Goal: Task Accomplishment & Management: Use online tool/utility

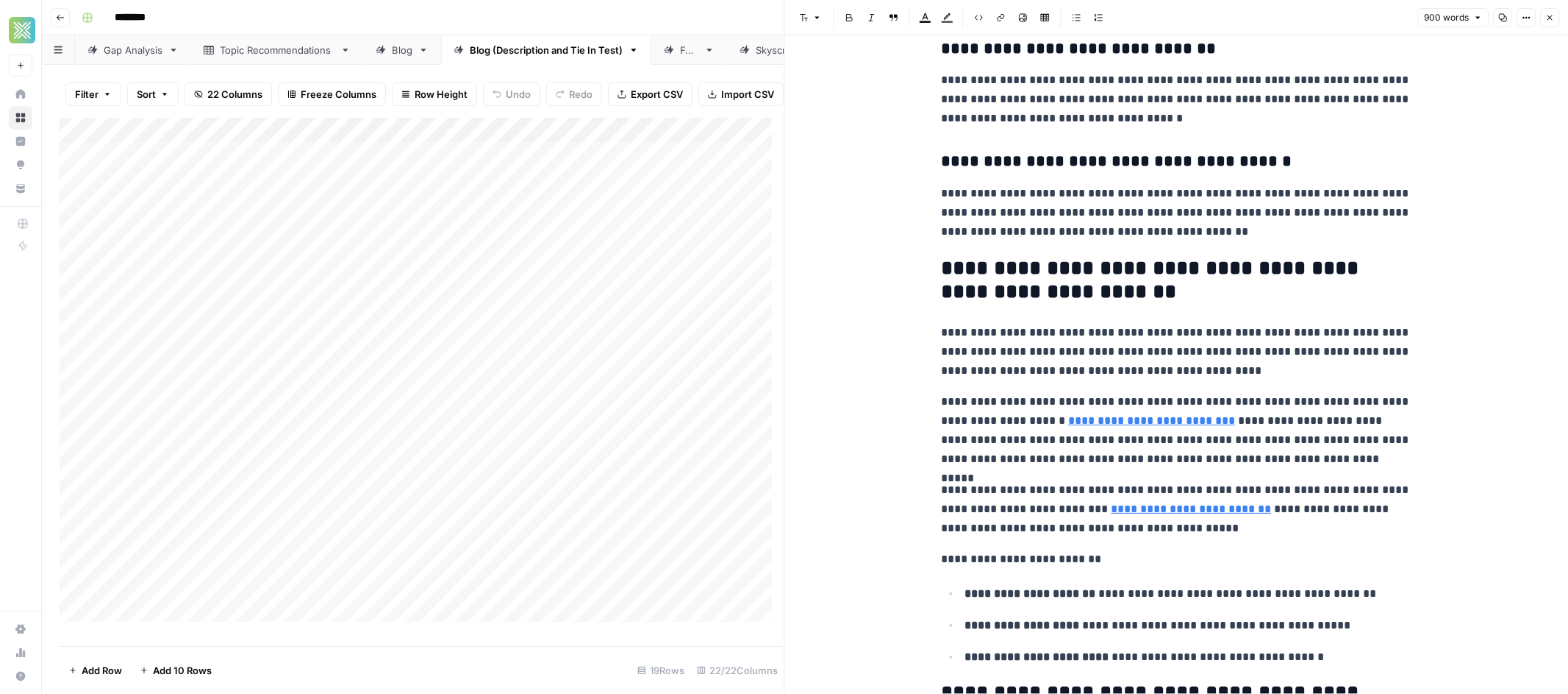
scroll to position [847, 0]
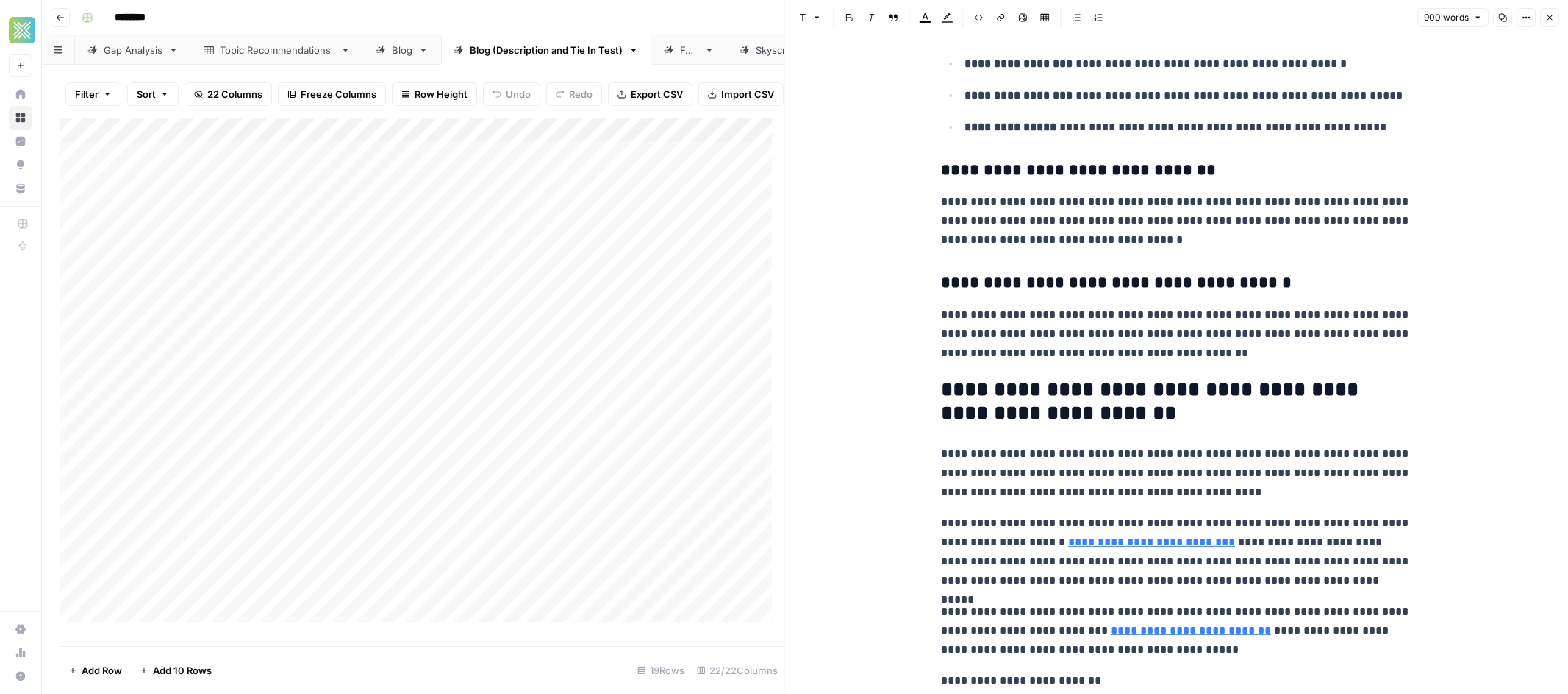
click at [1552, 22] on button "Close" at bounding box center [1550, 18] width 19 height 19
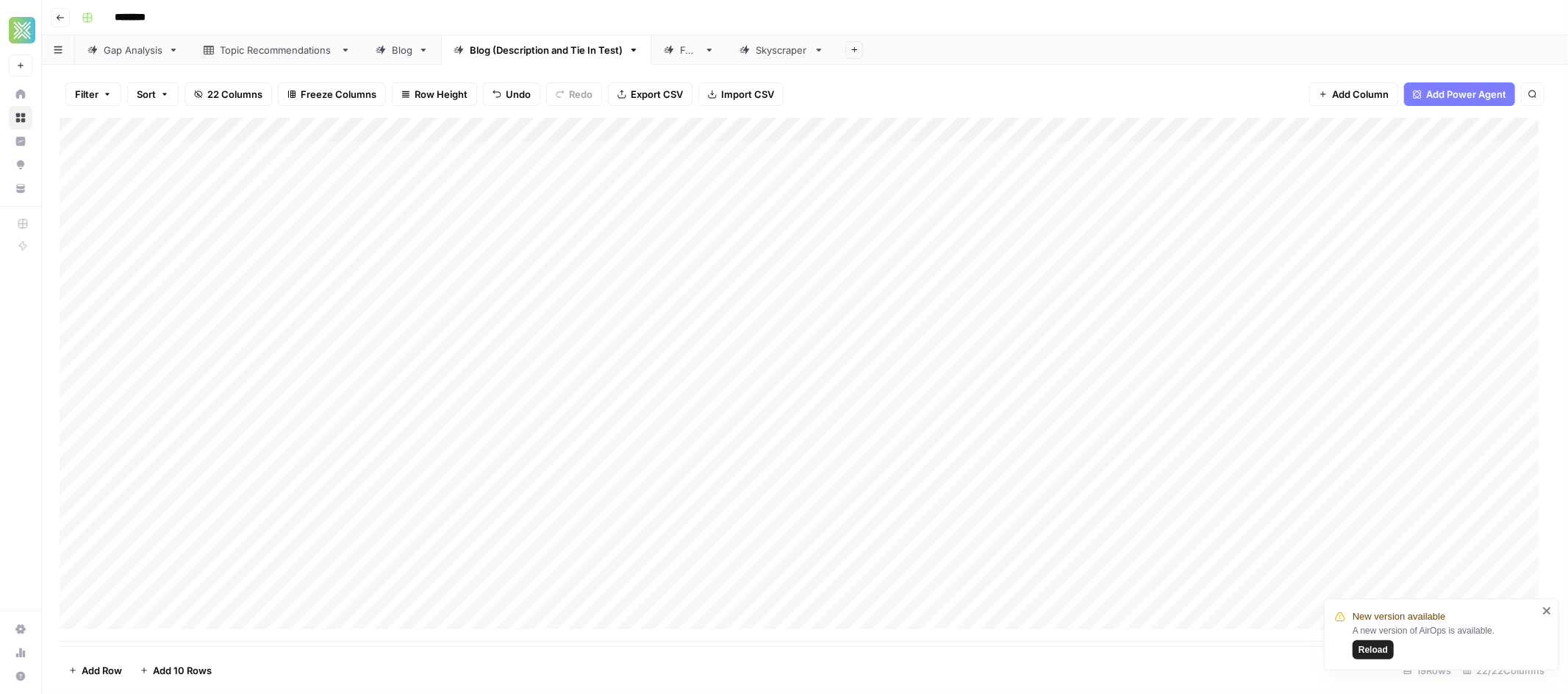
click at [1384, 651] on span "Reload" at bounding box center [1373, 649] width 29 height 13
click at [613, 179] on div "Add Column" at bounding box center [806, 380] width 1491 height 524
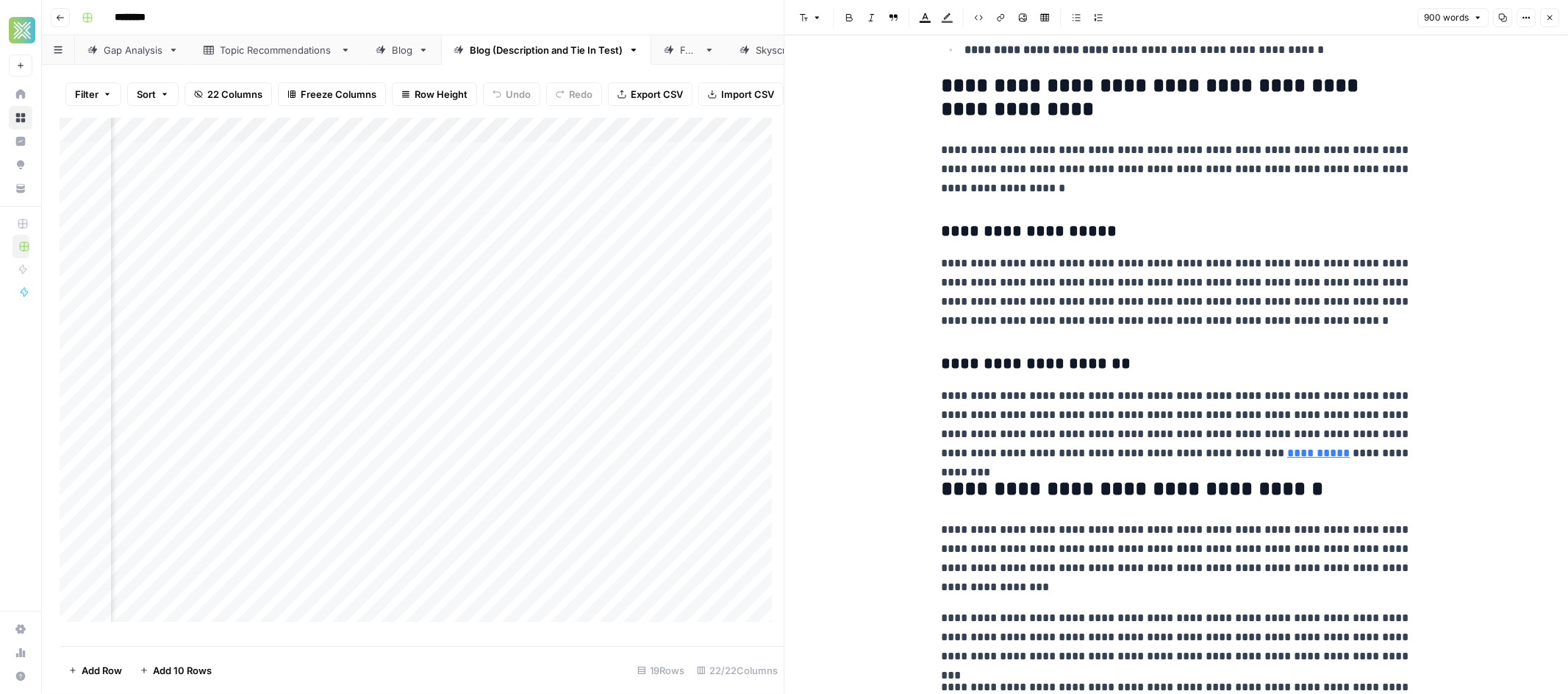
scroll to position [1576, 0]
click at [1287, 454] on link "**********" at bounding box center [1318, 452] width 63 height 11
click at [1096, 450] on p "**********" at bounding box center [1176, 424] width 470 height 77
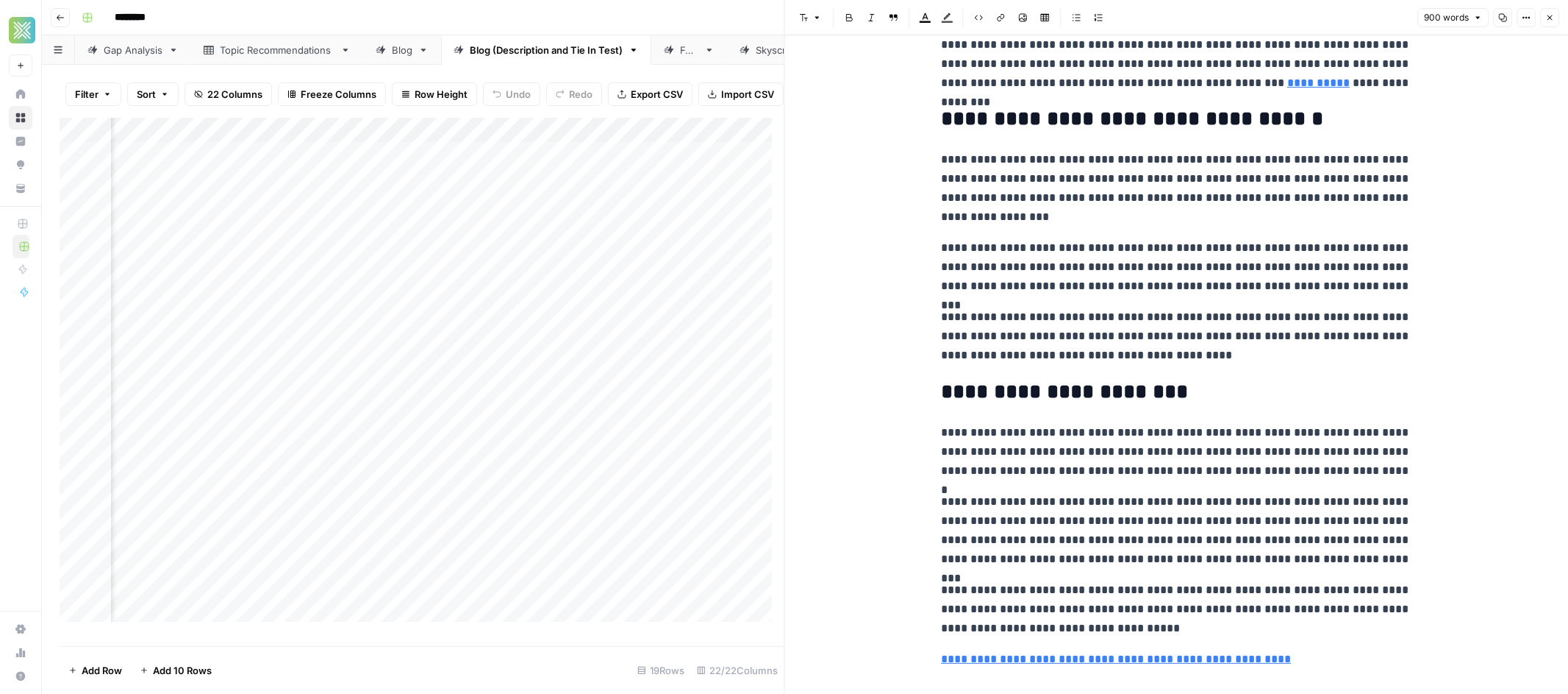
scroll to position [0, 3218]
click at [600, 194] on div "Add Column" at bounding box center [422, 375] width 725 height 515
click at [653, 329] on div "Add Column" at bounding box center [422, 375] width 725 height 515
click at [1138, 660] on link "**********" at bounding box center [1116, 659] width 350 height 11
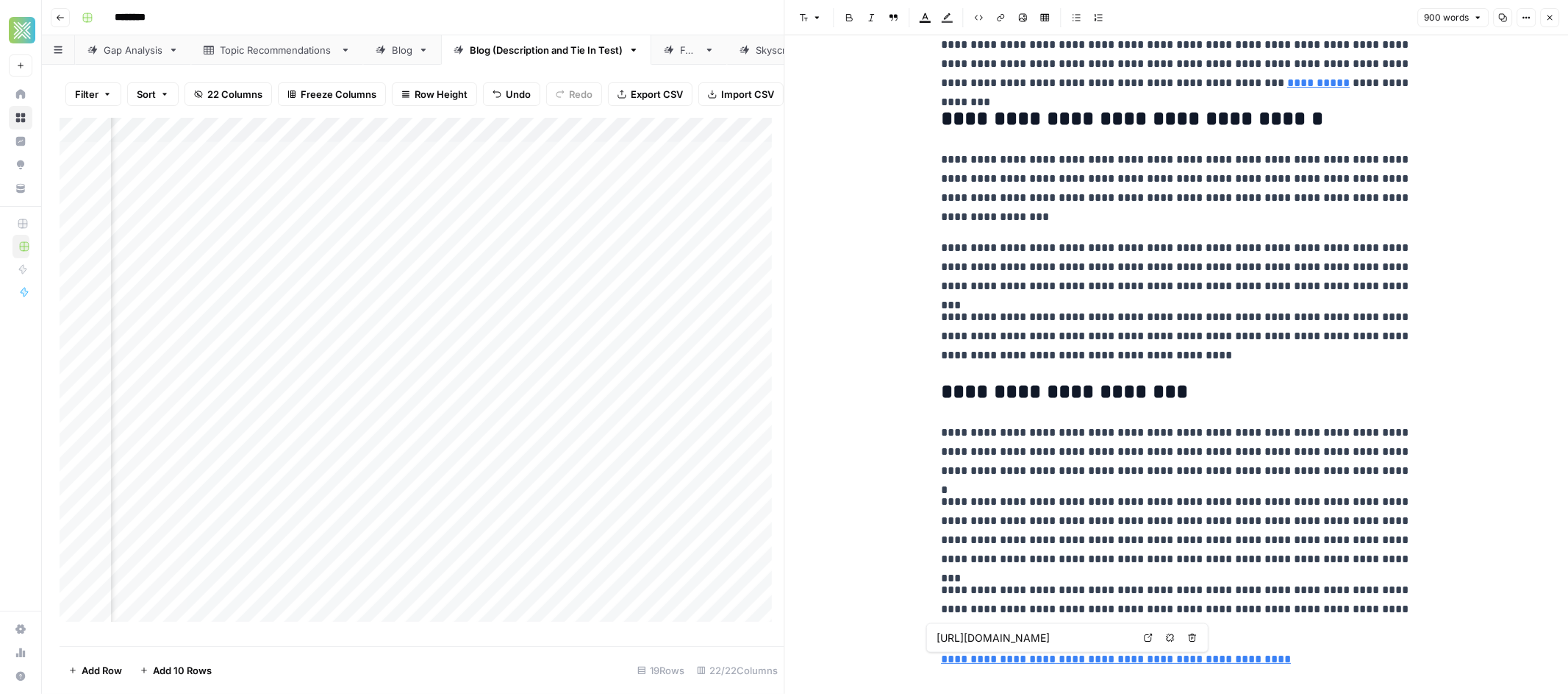
click at [1165, 640] on button "Remove link" at bounding box center [1171, 638] width 19 height 19
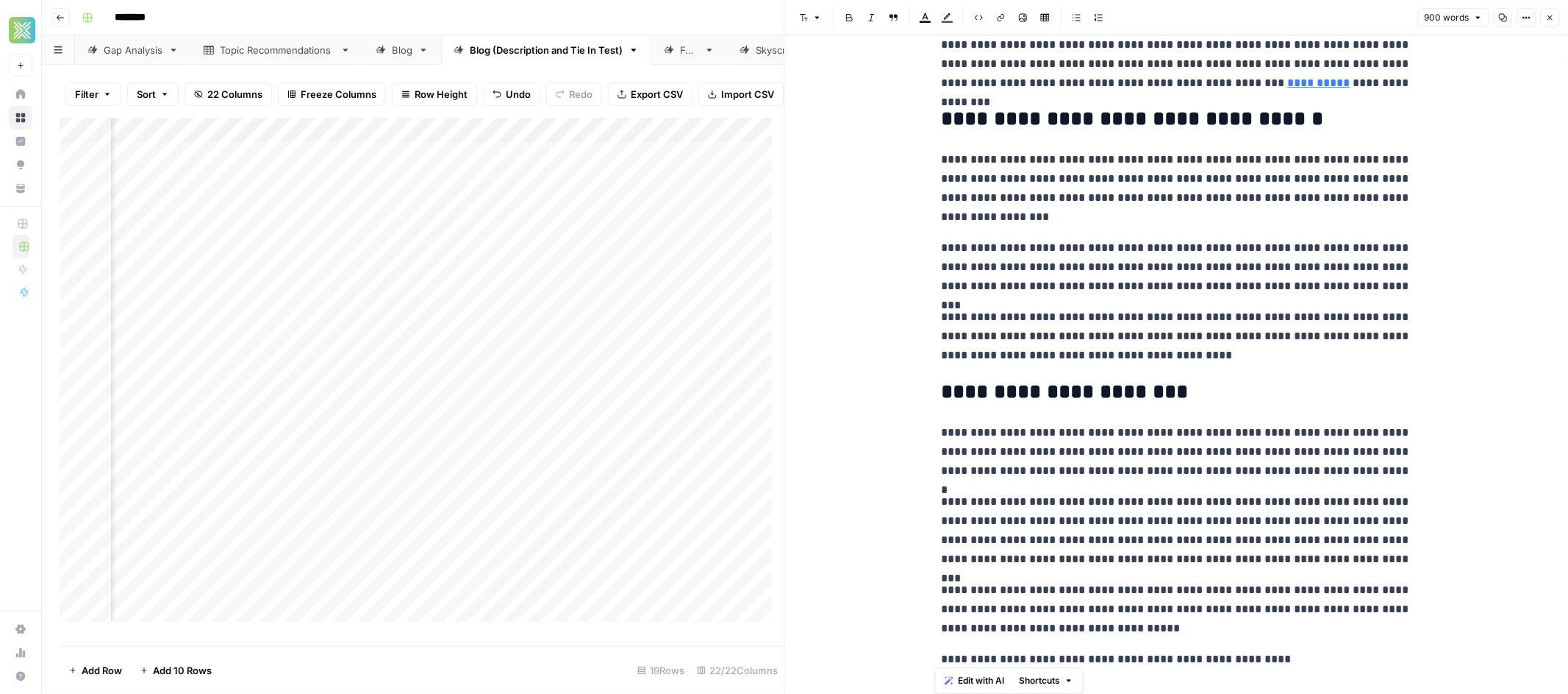
click at [1157, 610] on p "**********" at bounding box center [1176, 609] width 470 height 57
click at [502, 190] on div "Add Column" at bounding box center [422, 375] width 725 height 515
click at [464, 186] on div "Add Column" at bounding box center [422, 375] width 725 height 515
click at [667, 54] on icon at bounding box center [669, 50] width 11 height 11
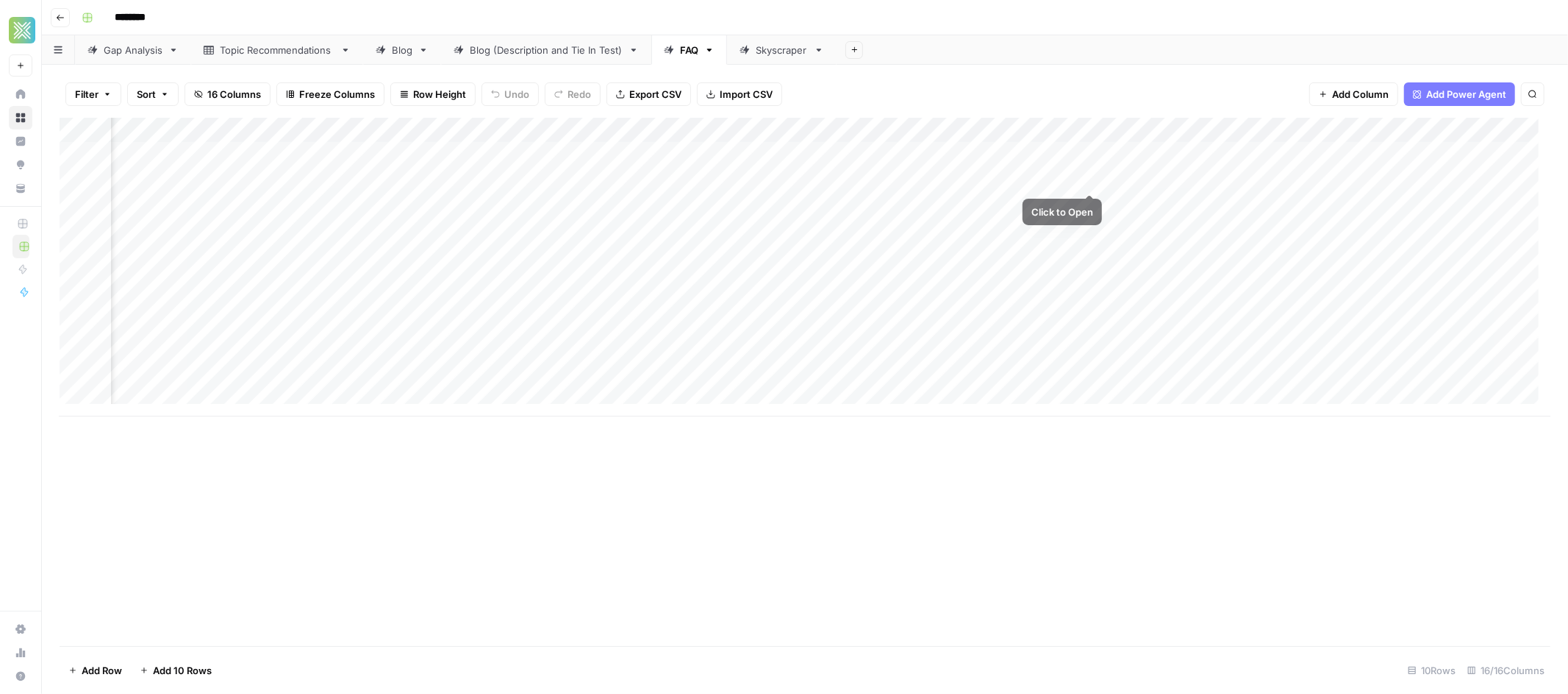
scroll to position [0, 1064]
click at [1180, 230] on div "Add Column" at bounding box center [806, 267] width 1491 height 299
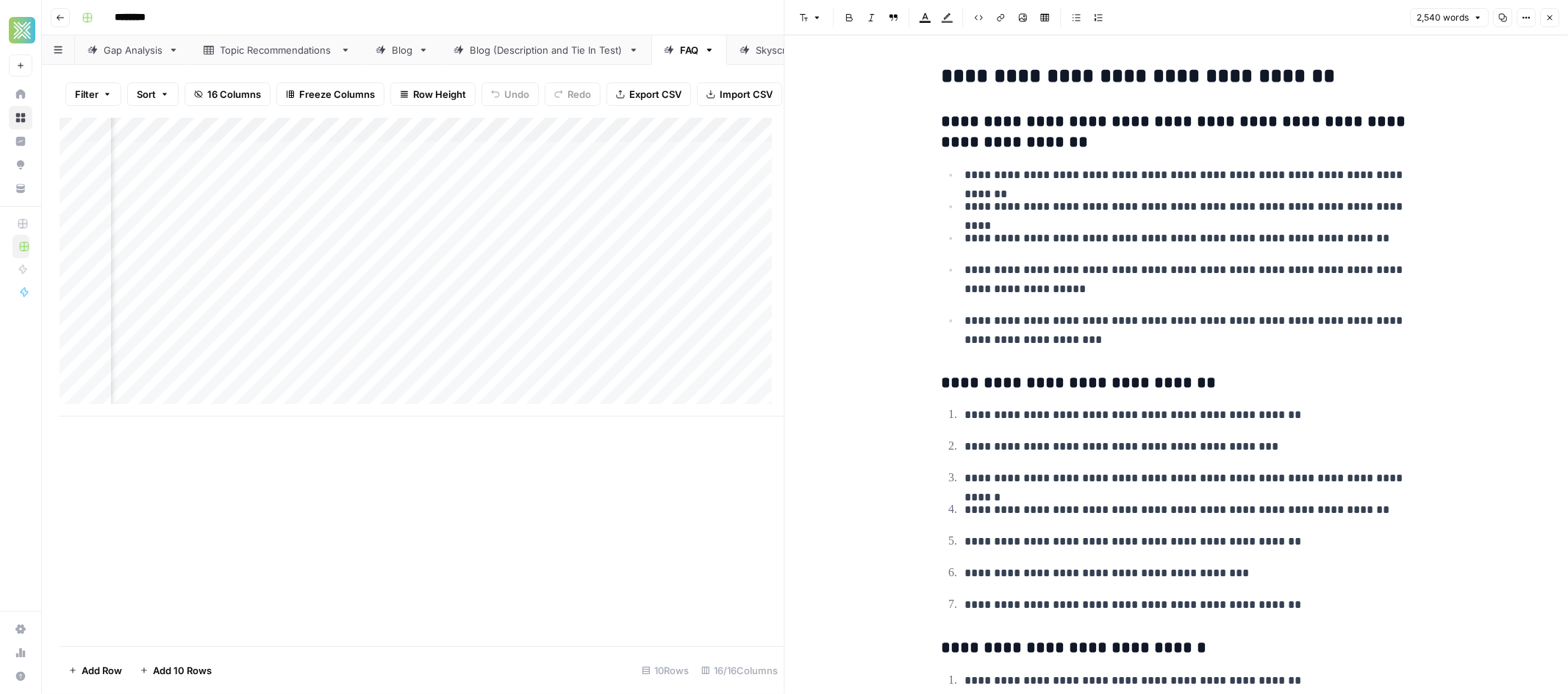
click at [1550, 15] on icon "button" at bounding box center [1550, 18] width 9 height 9
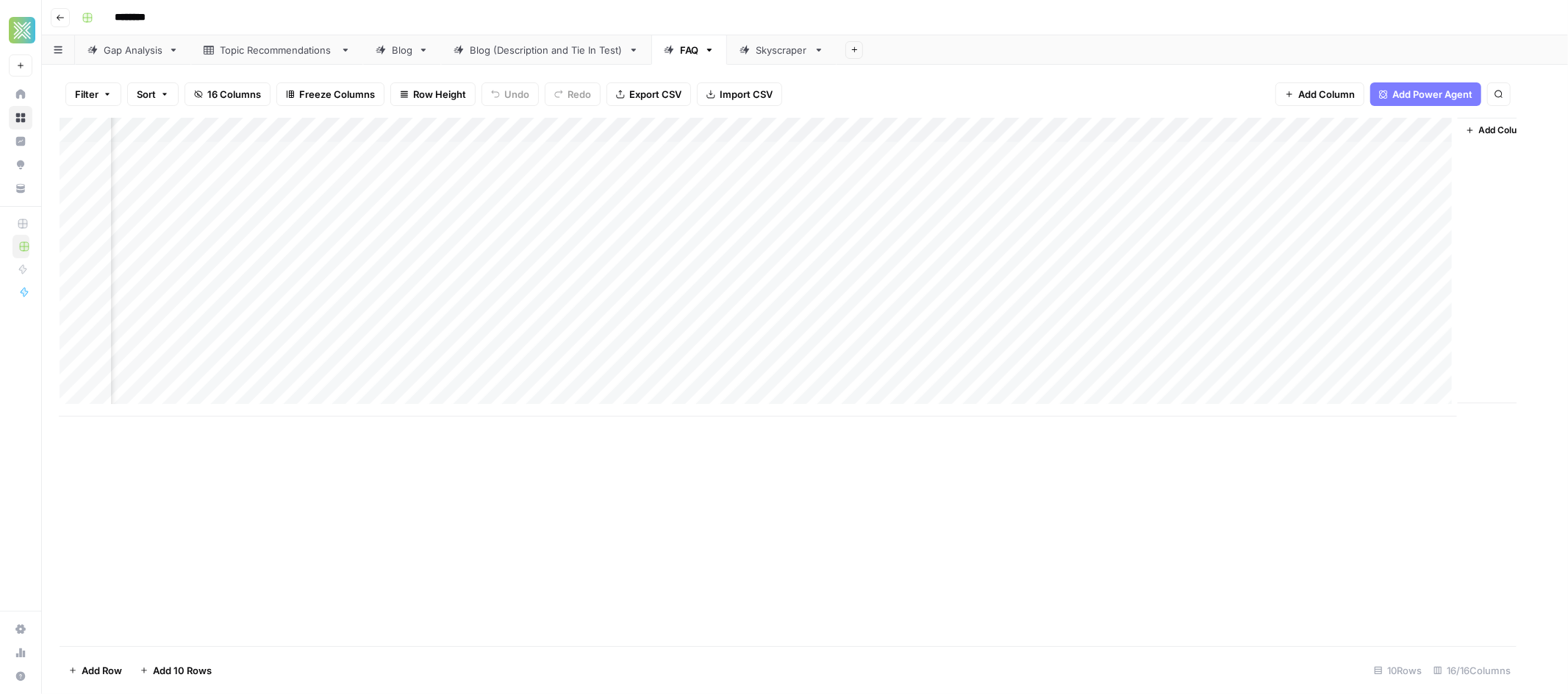
scroll to position [0, 1046]
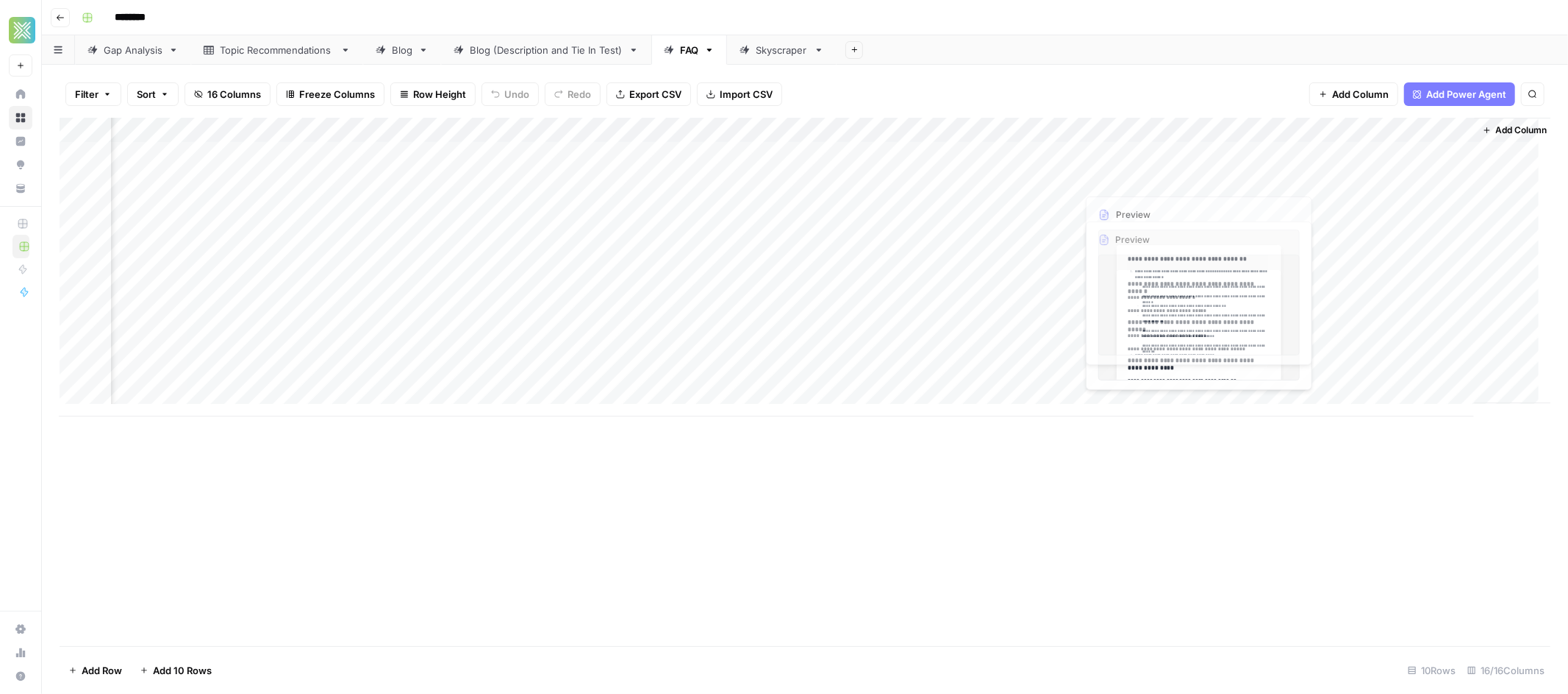
click at [1145, 149] on div "Add Column" at bounding box center [806, 267] width 1491 height 299
click at [1194, 154] on div "Add Column" at bounding box center [806, 267] width 1491 height 299
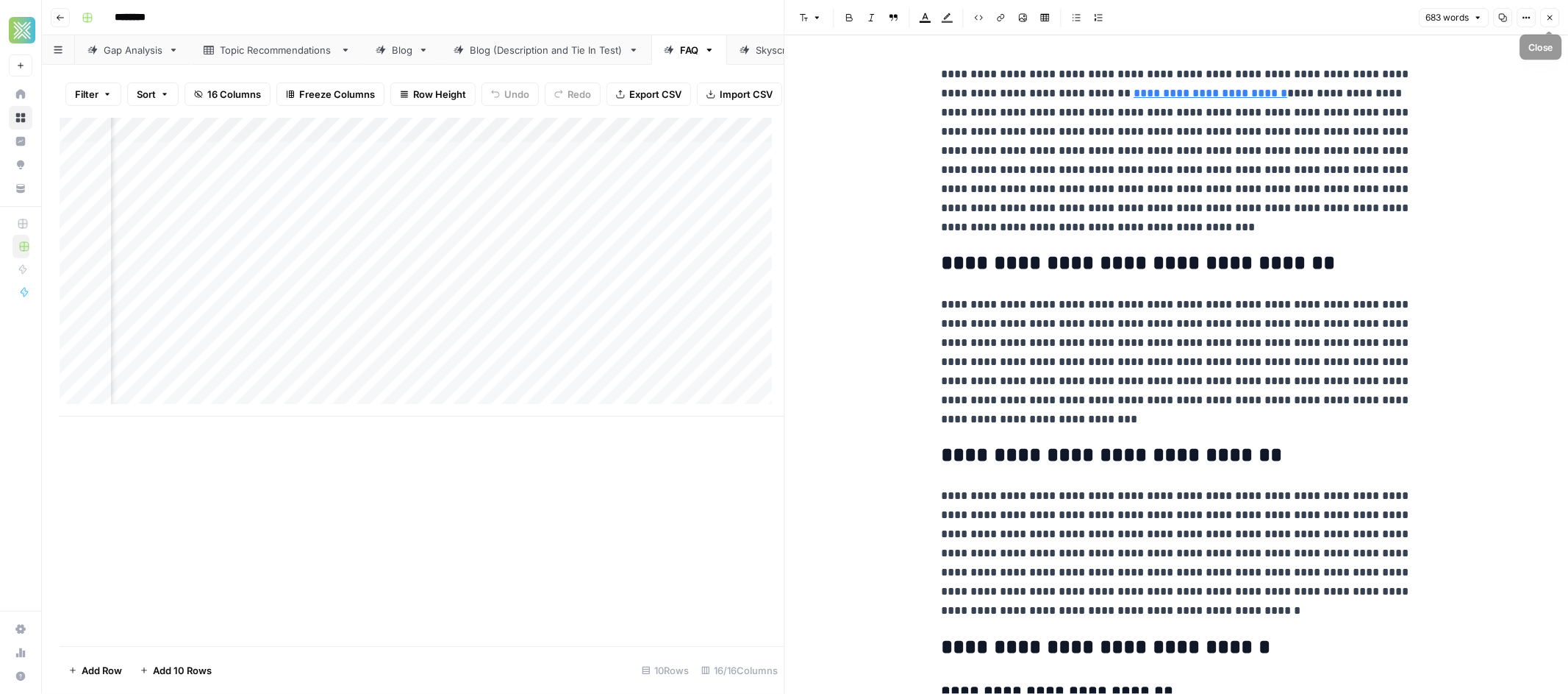
click at [1547, 17] on icon "button" at bounding box center [1550, 18] width 9 height 9
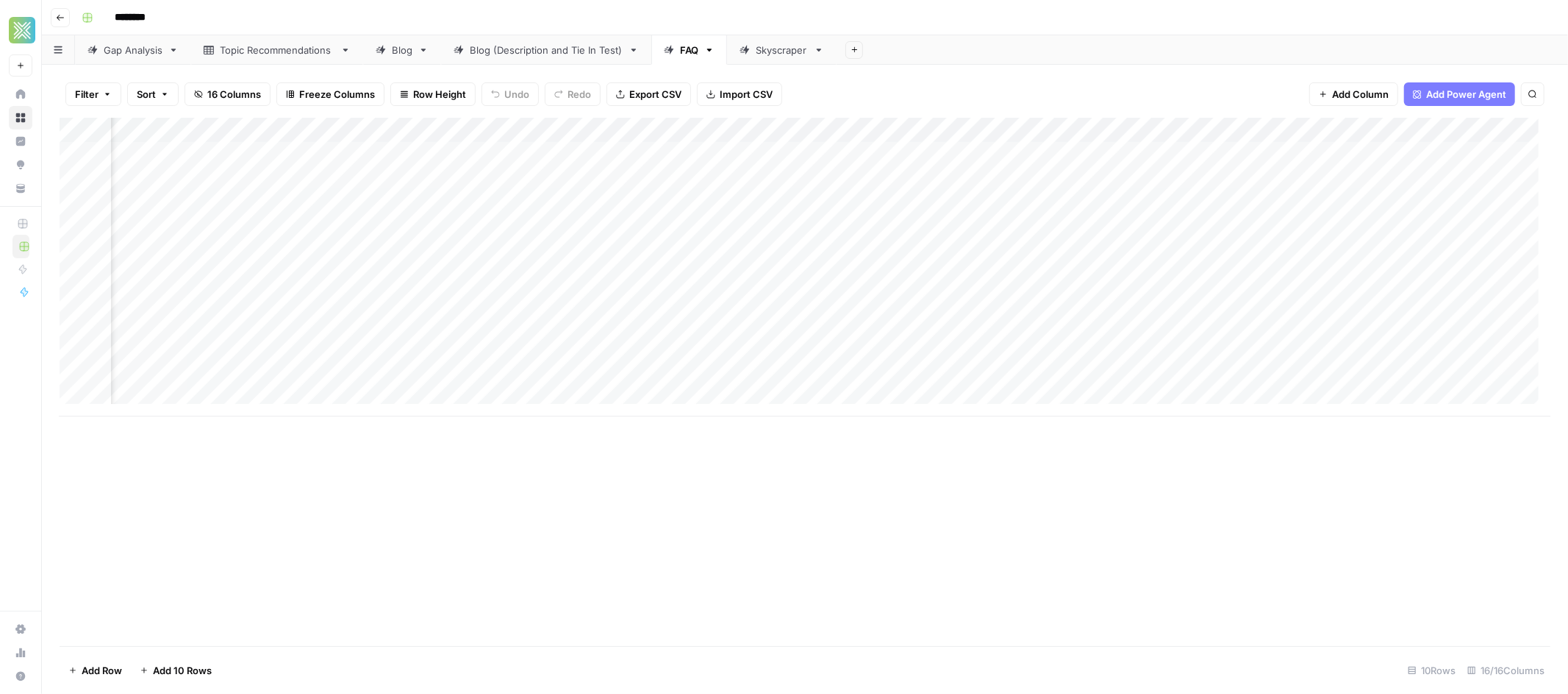
scroll to position [0, 1064]
click at [1031, 131] on div "Add Column" at bounding box center [806, 267] width 1491 height 299
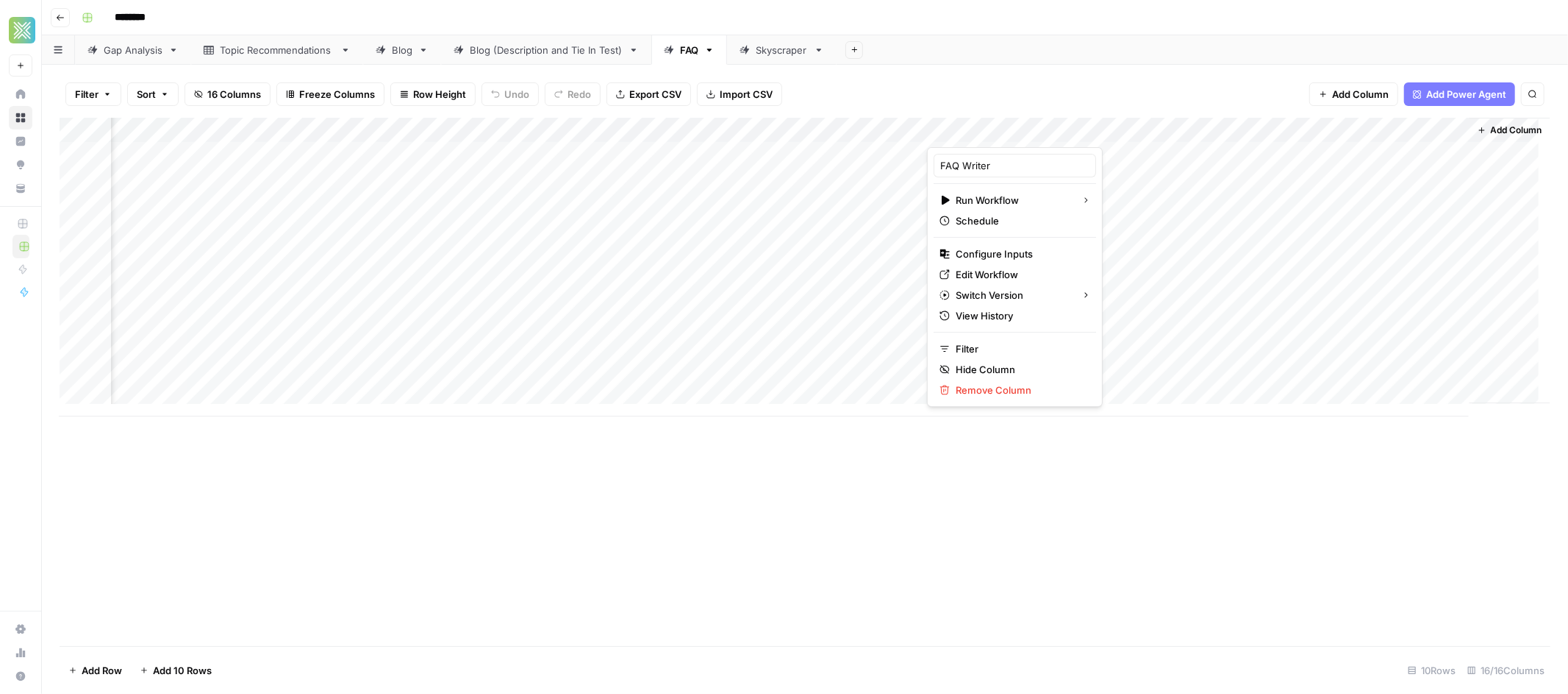
click at [1028, 129] on div at bounding box center [993, 132] width 133 height 29
click at [1030, 131] on div at bounding box center [993, 132] width 133 height 29
click at [1030, 136] on div at bounding box center [993, 132] width 133 height 29
click at [1031, 134] on div at bounding box center [993, 132] width 133 height 29
click at [1032, 135] on div at bounding box center [993, 132] width 133 height 29
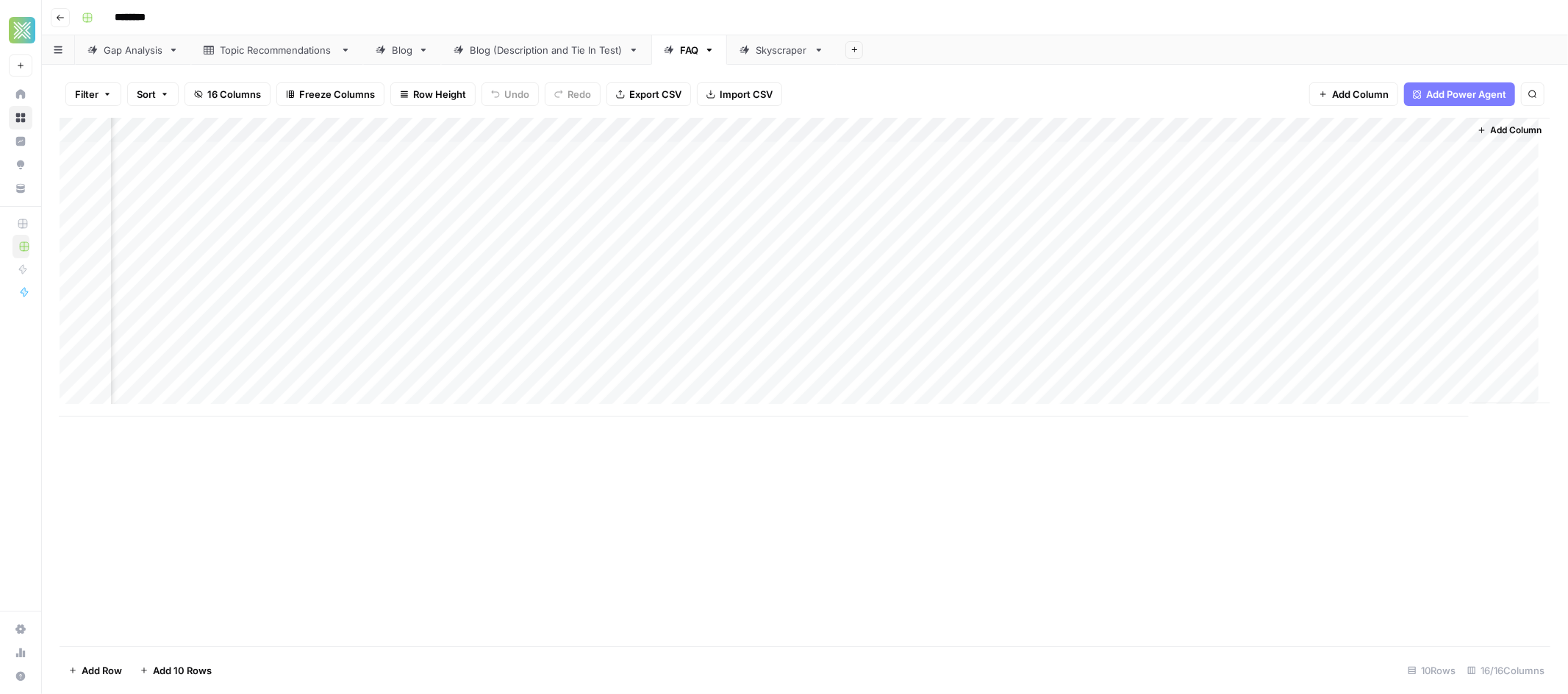
click at [1491, 133] on span "Add Column" at bounding box center [1517, 129] width 51 height 13
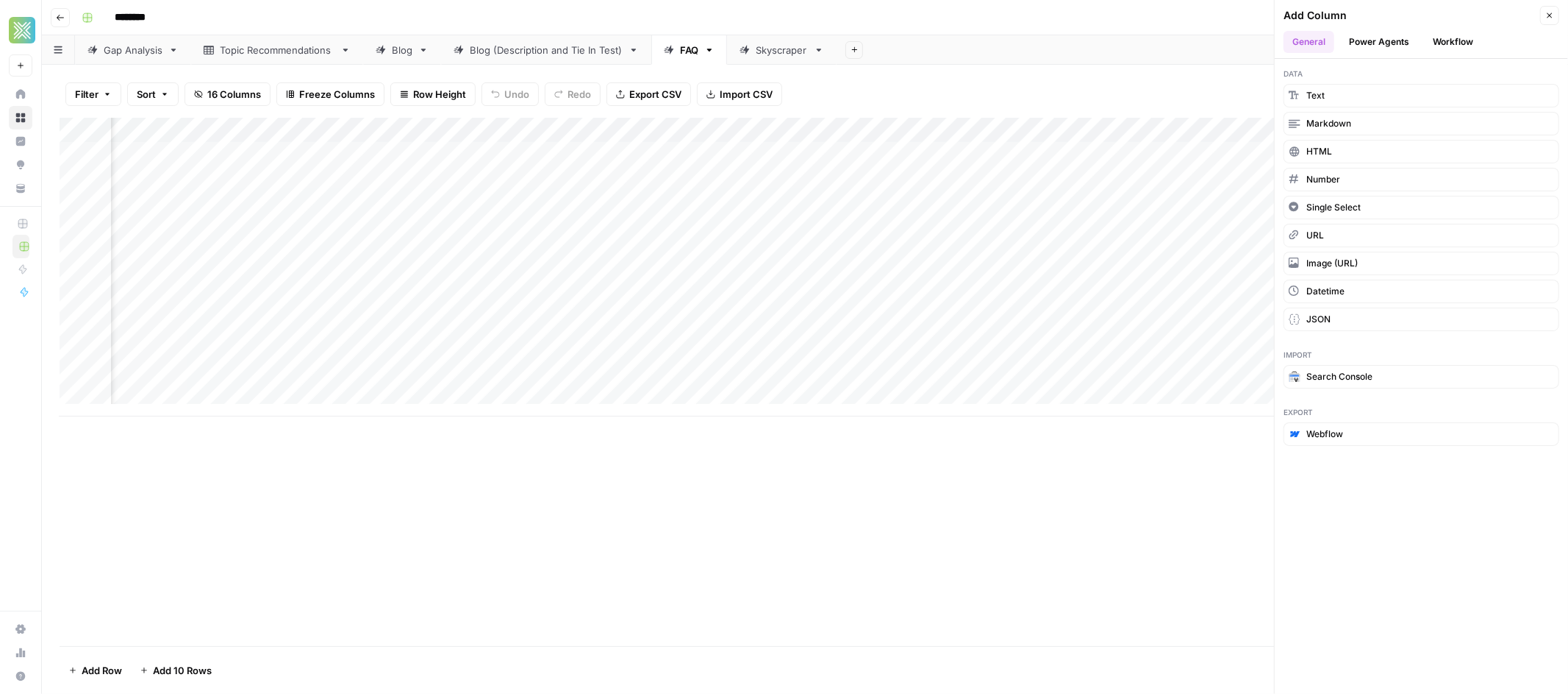
click at [1454, 40] on button "Workflow" at bounding box center [1454, 41] width 58 height 22
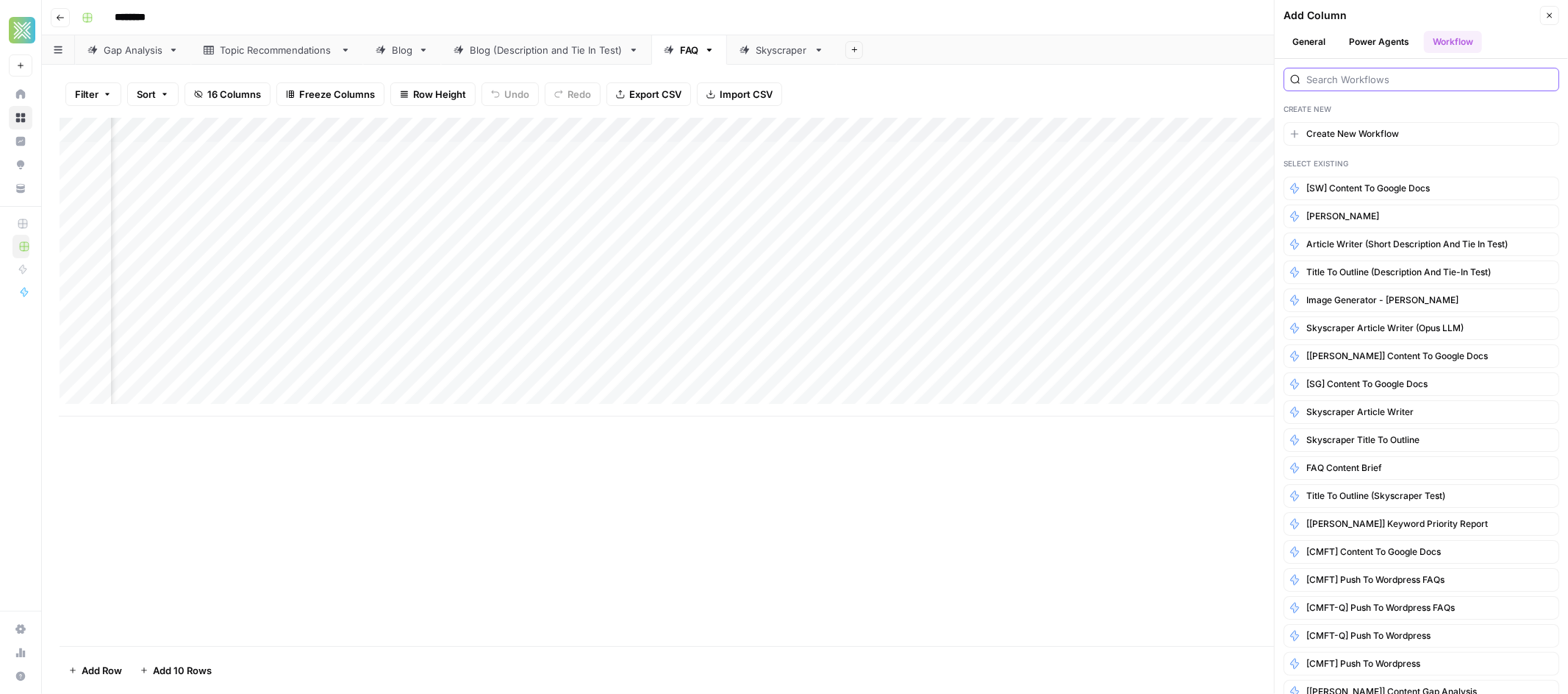
click at [1393, 85] on input "search" at bounding box center [1430, 79] width 247 height 15
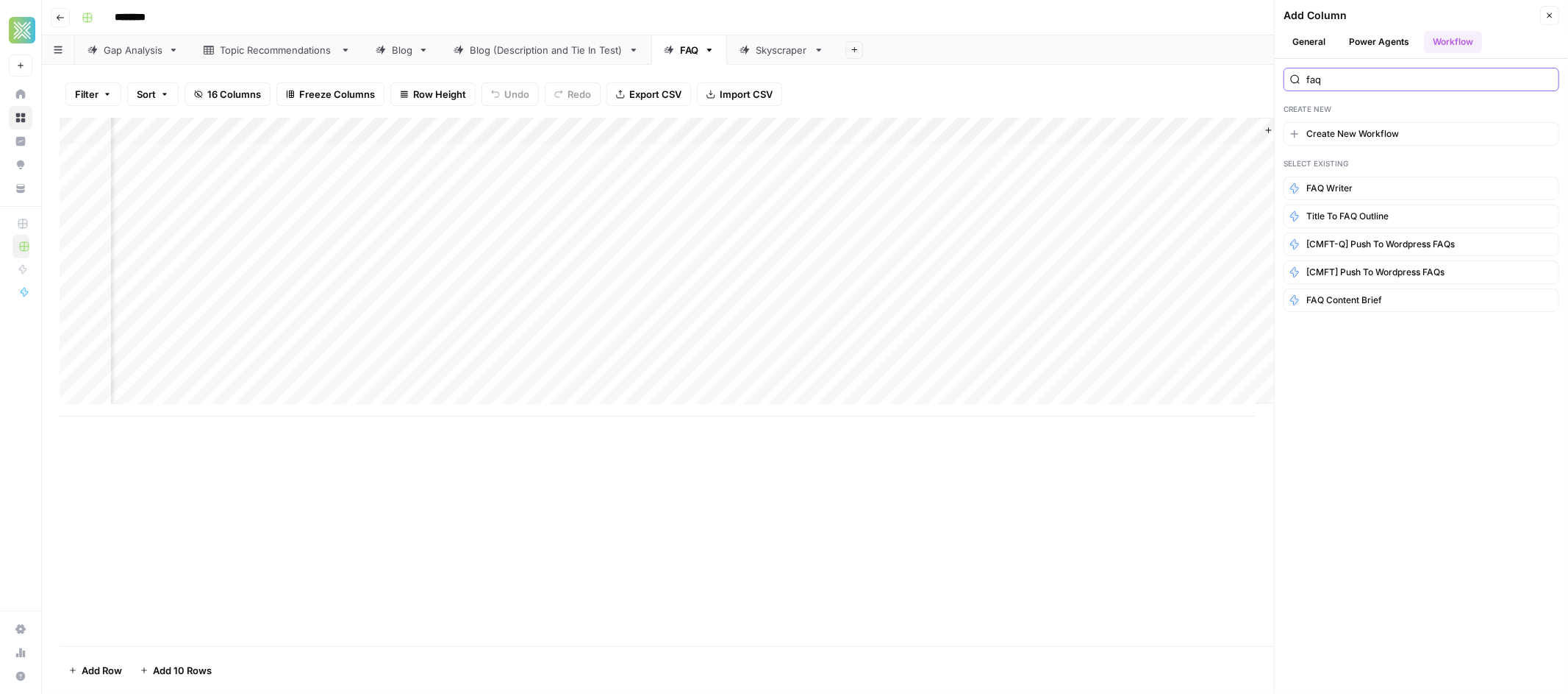
scroll to position [11, 1276]
type input "faq"
click at [1340, 298] on span "FAQ Content Brief" at bounding box center [1344, 299] width 76 height 13
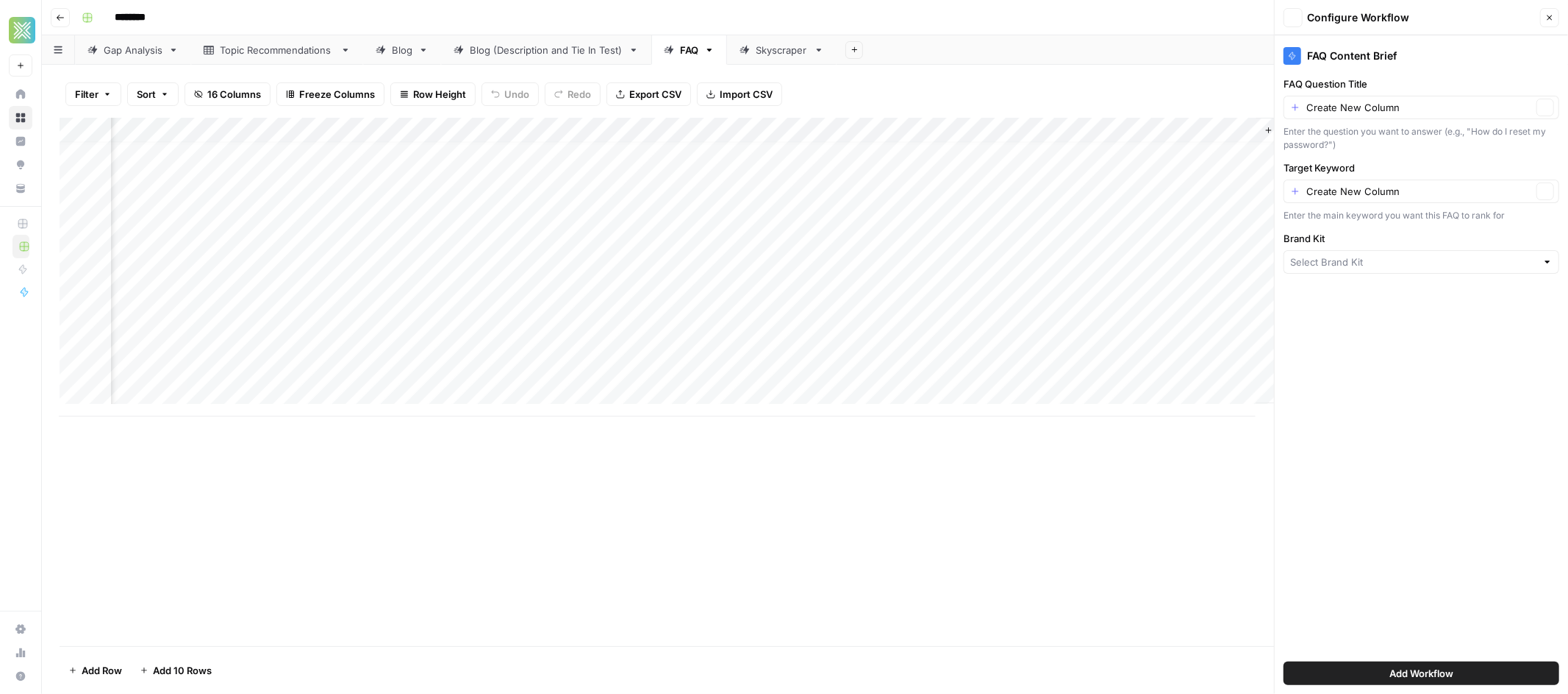
type input "Sendwave"
click at [1547, 20] on icon "button" at bounding box center [1550, 18] width 9 height 9
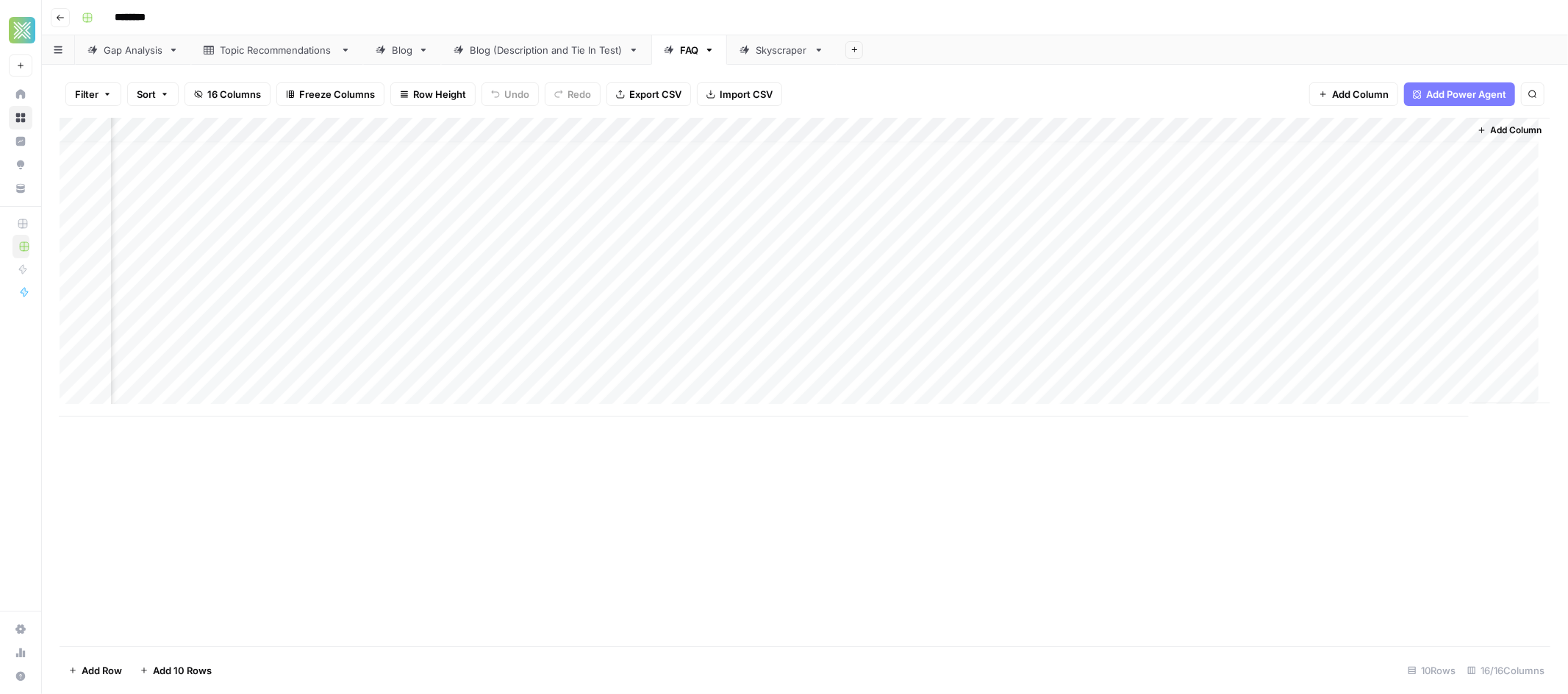
click at [1505, 128] on span "Add Column" at bounding box center [1517, 129] width 51 height 13
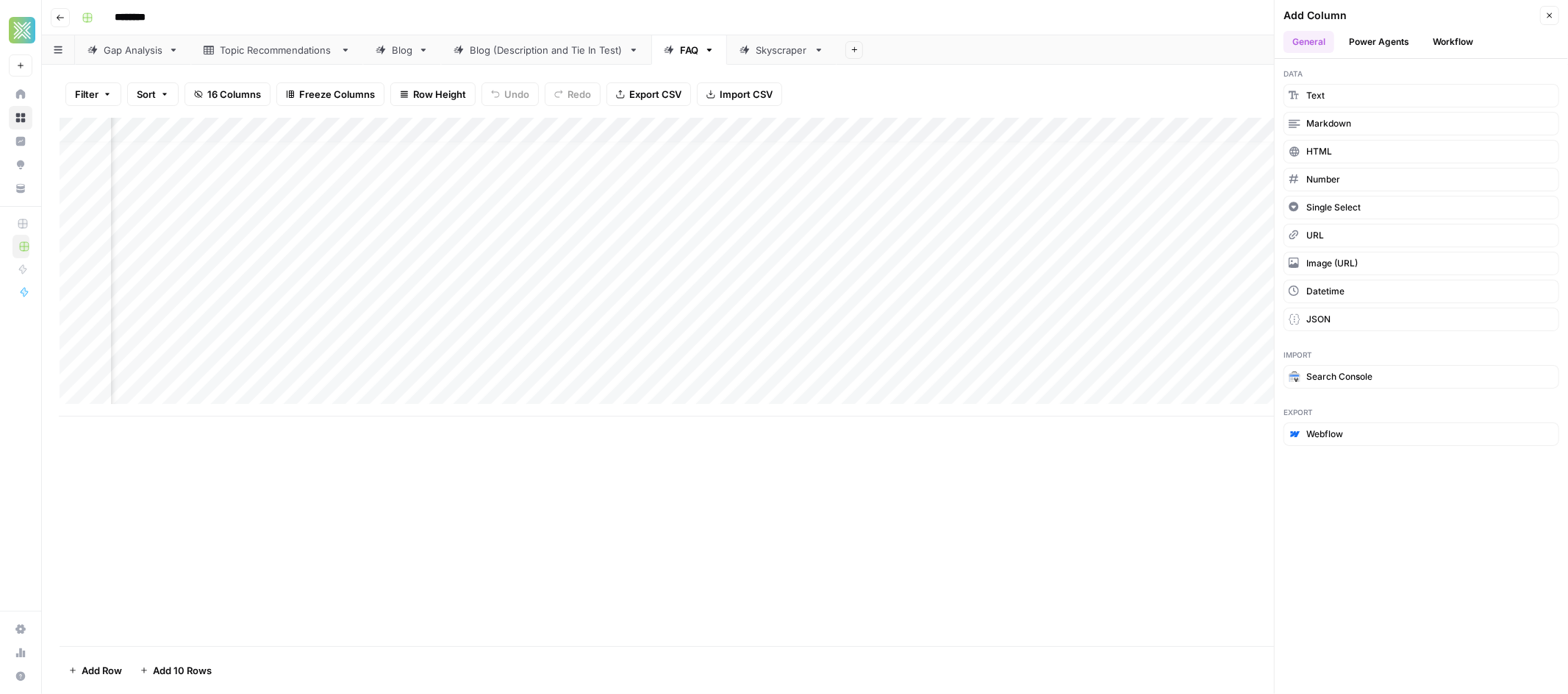
click at [1024, 133] on div "Add Column" at bounding box center [806, 267] width 1491 height 299
click at [1024, 254] on span "Configure Inputs" at bounding box center [1020, 254] width 129 height 15
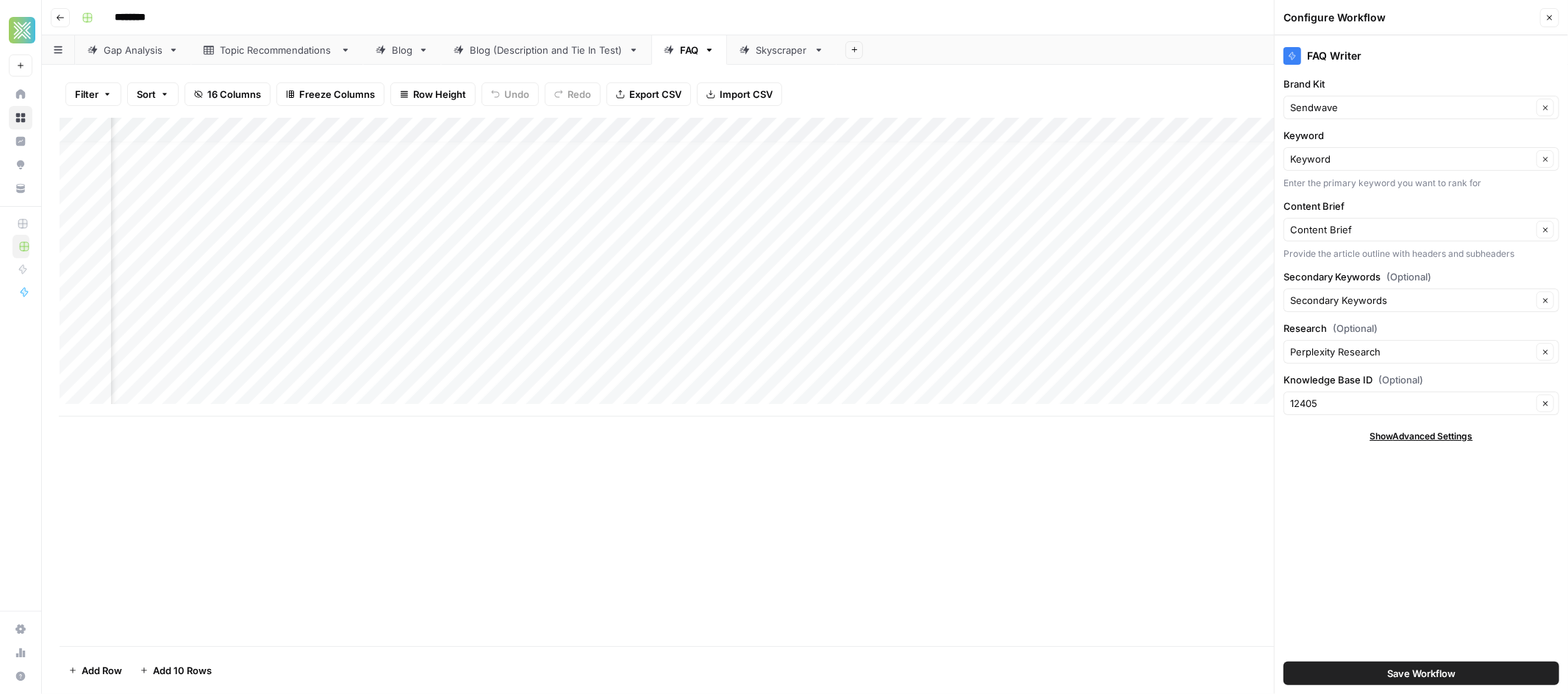
scroll to position [11, 541]
click at [1550, 17] on icon "button" at bounding box center [1550, 18] width 9 height 9
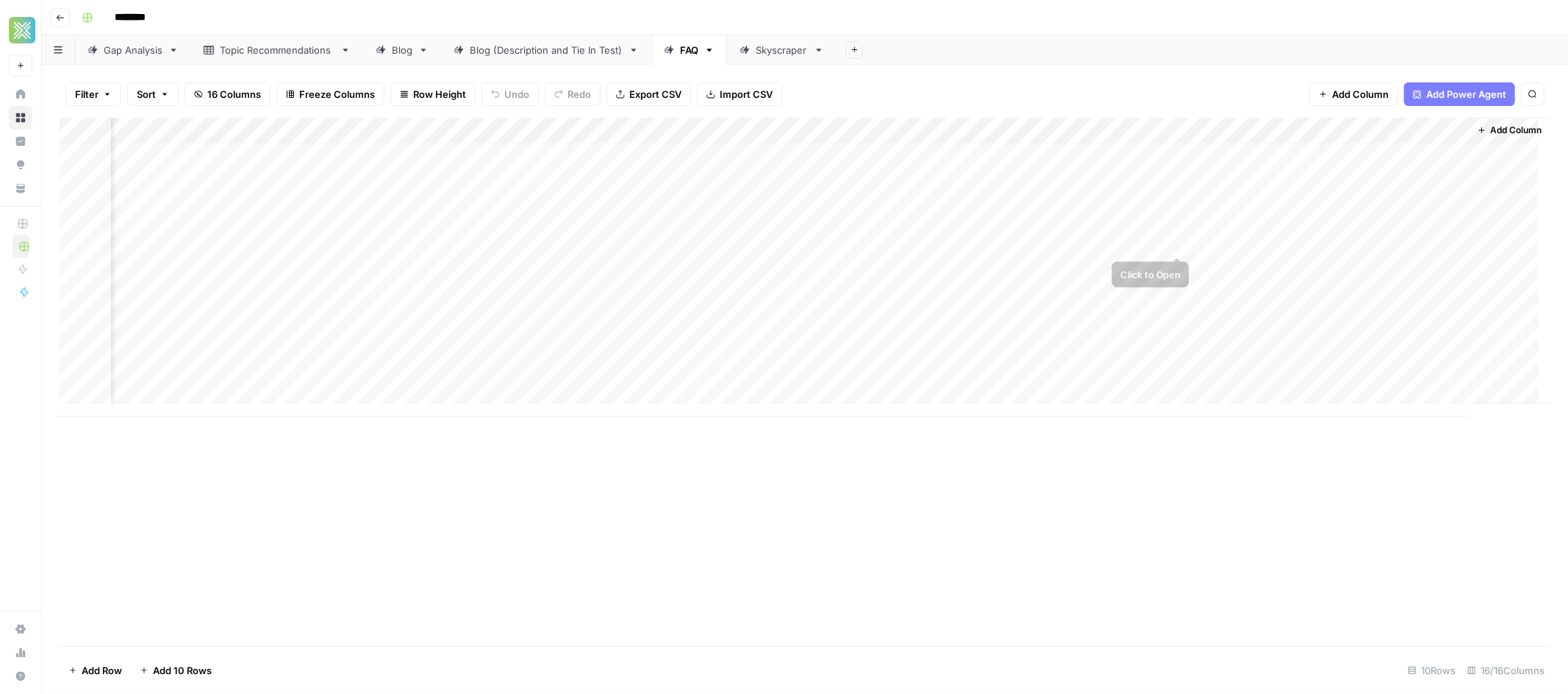
scroll to position [0, 1064]
click at [1180, 153] on div "Add Column" at bounding box center [806, 267] width 1491 height 299
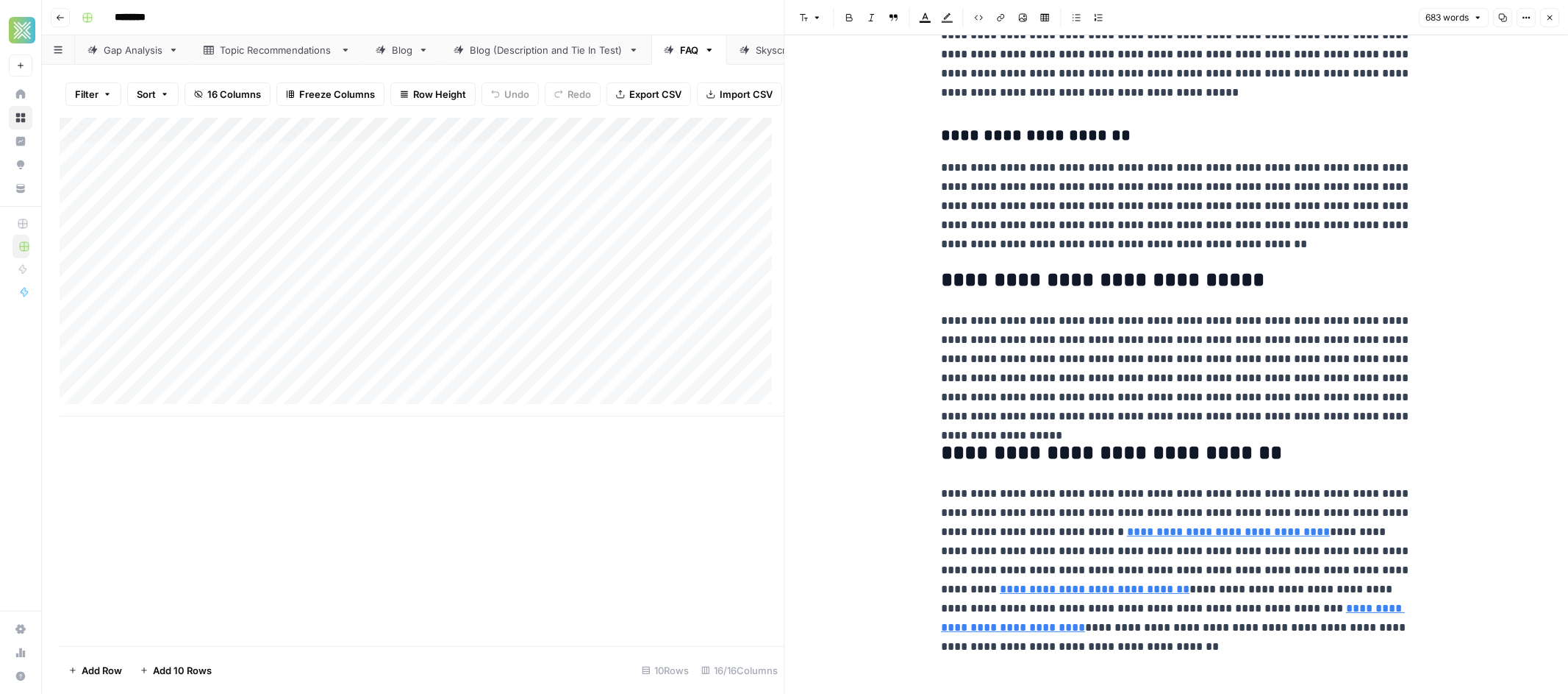
scroll to position [1006, 0]
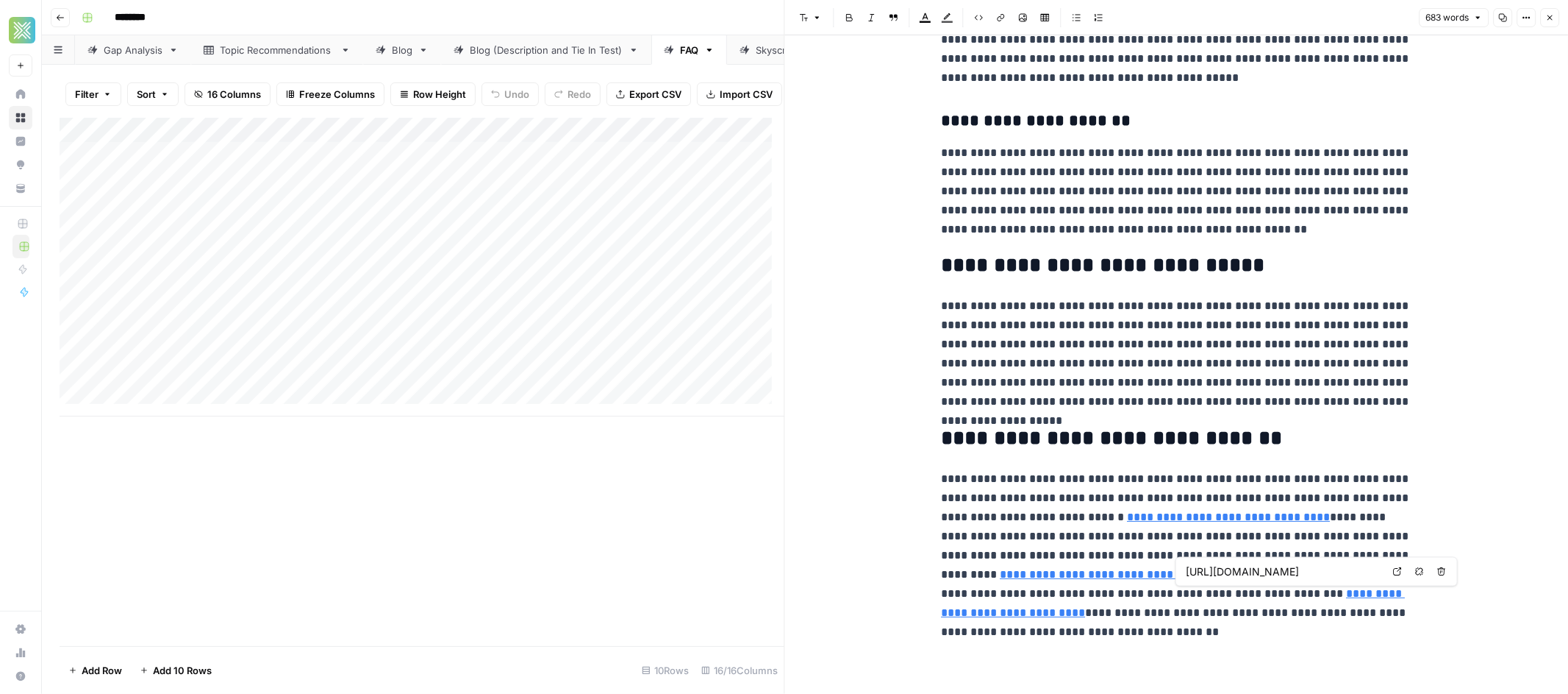
type input "[URL][DOMAIN_NAME]"
drag, startPoint x: 997, startPoint y: 517, endPoint x: 1291, endPoint y: 520, distance: 294.0
click at [1291, 520] on p "**********" at bounding box center [1176, 555] width 470 height 172
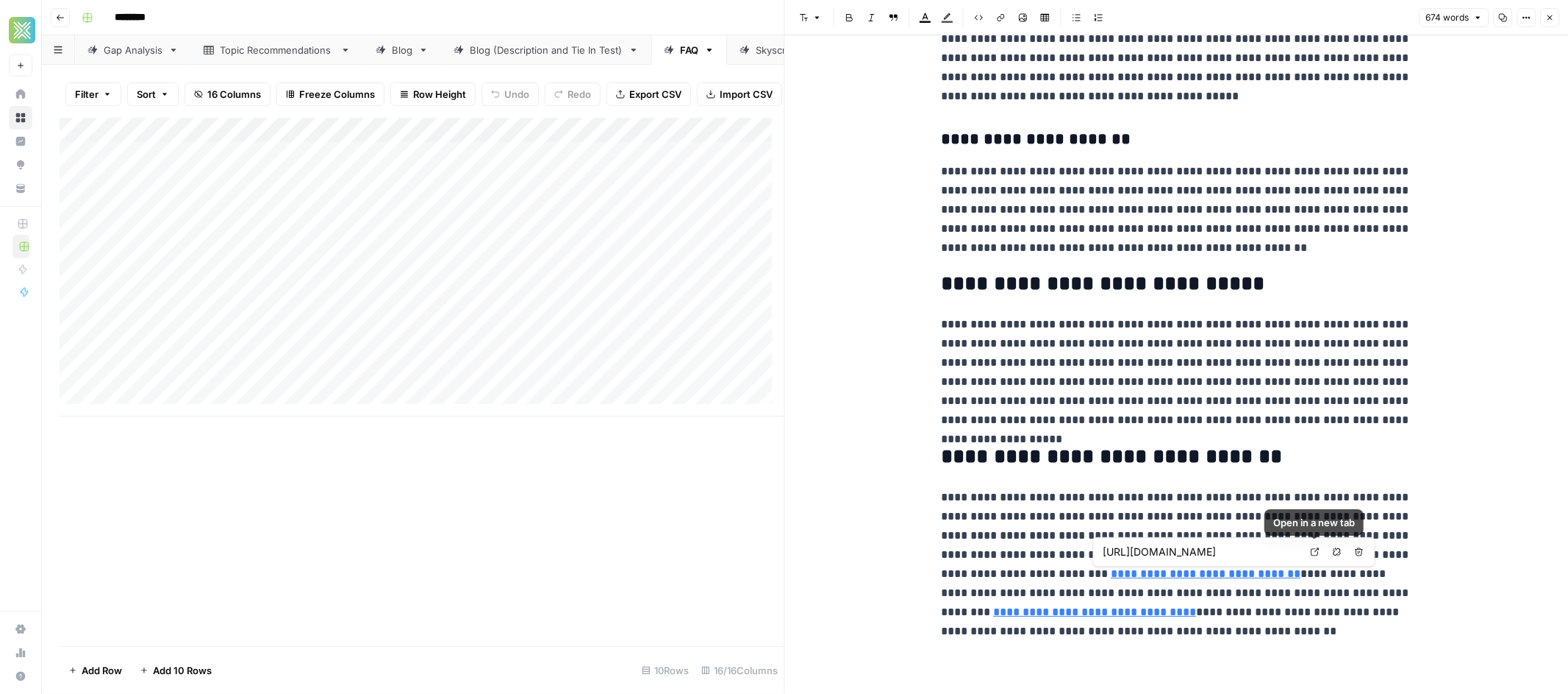
click at [1309, 551] on link "Open in a new tab" at bounding box center [1315, 551] width 19 height 19
type input "[URL][DOMAIN_NAME]"
drag, startPoint x: 1314, startPoint y: 594, endPoint x: 1132, endPoint y: 611, distance: 182.8
click at [1132, 611] on p "**********" at bounding box center [1176, 565] width 470 height 153
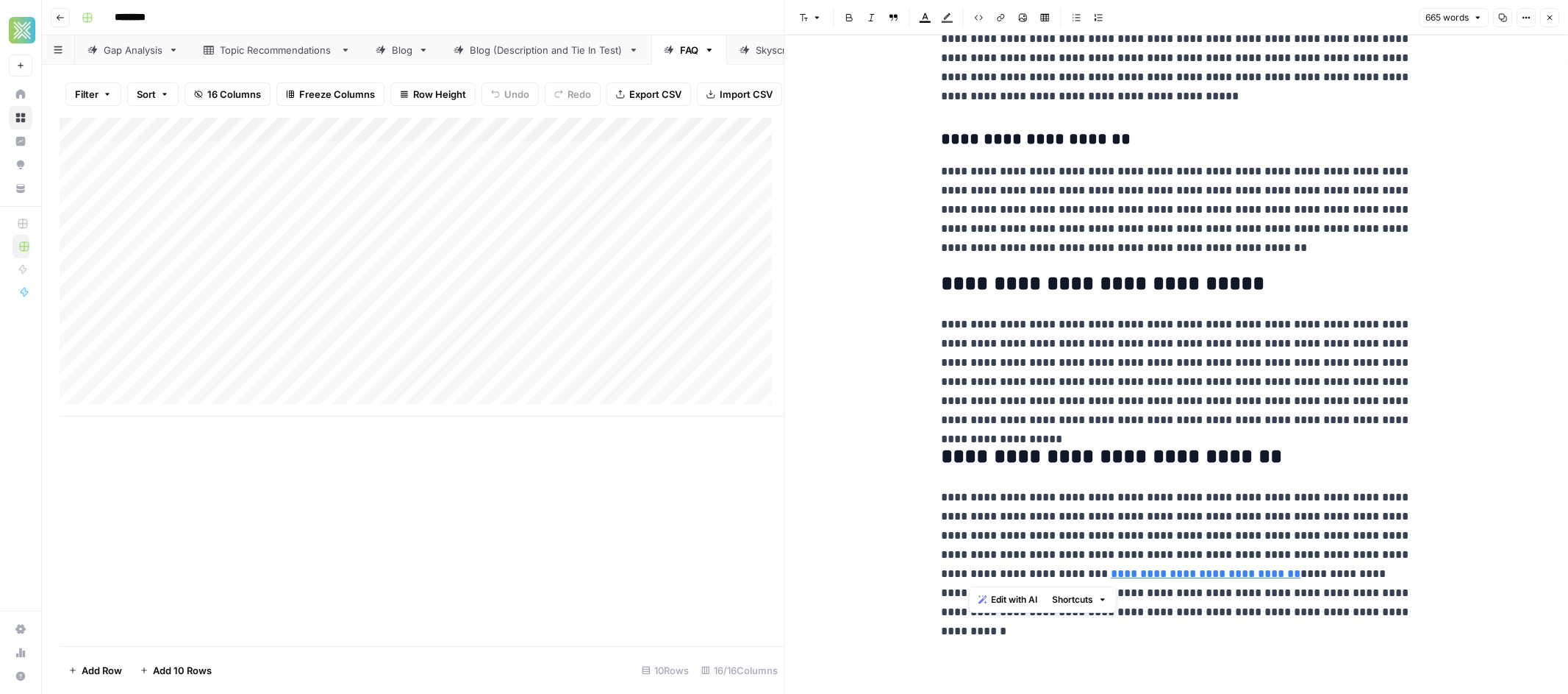
drag, startPoint x: 1283, startPoint y: 573, endPoint x: 968, endPoint y: 570, distance: 315.0
click at [968, 570] on p "**********" at bounding box center [1176, 565] width 470 height 153
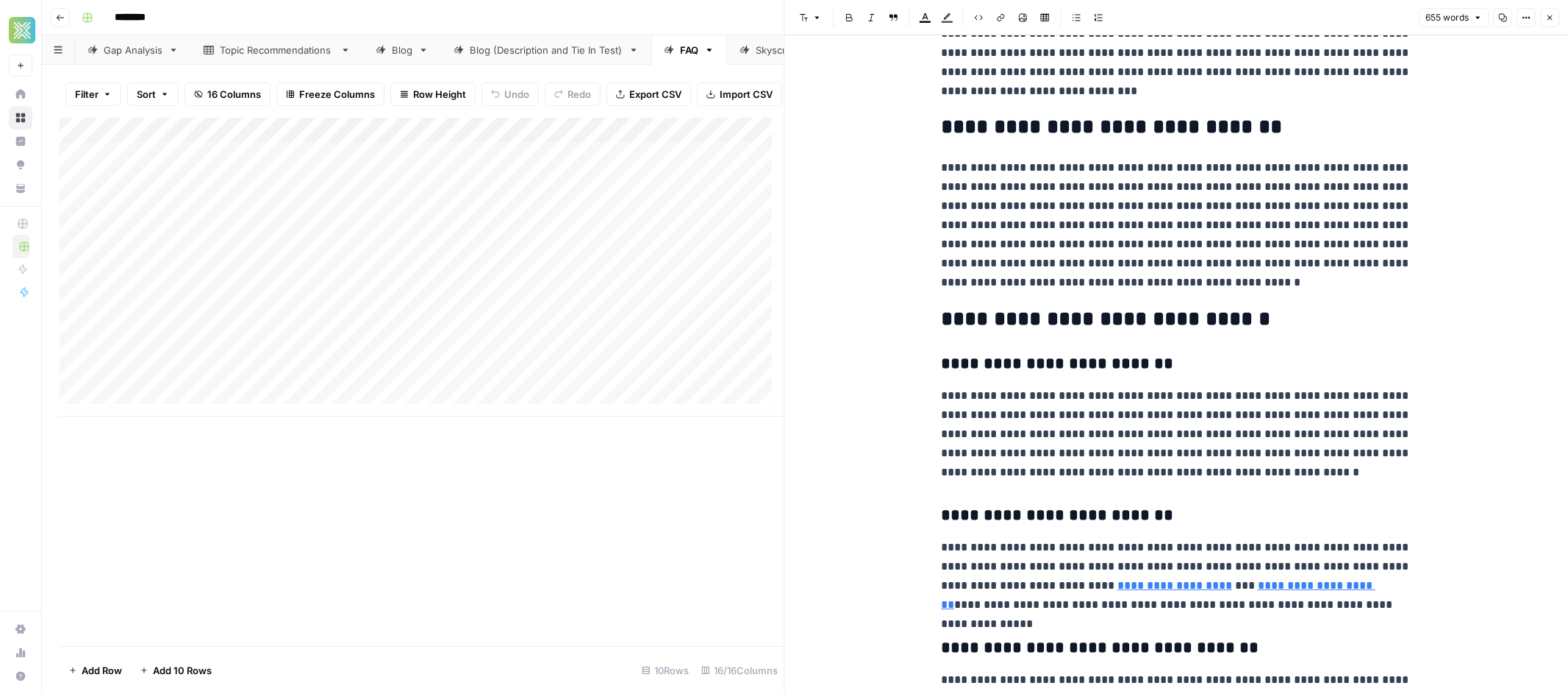
scroll to position [685, 0]
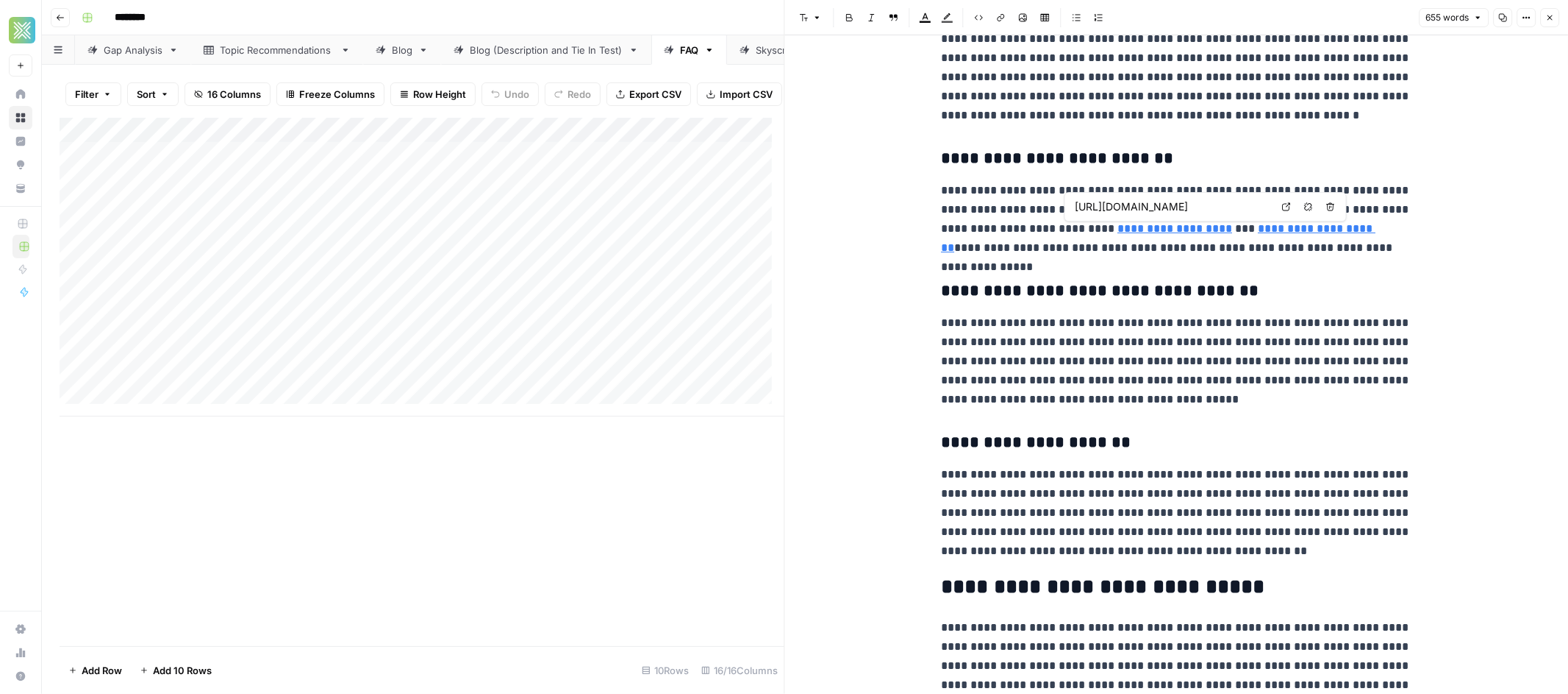
click at [1290, 206] on div "[URL][DOMAIN_NAME] Open in a new tab Remove link Remove link and delete text" at bounding box center [1205, 206] width 283 height 29
drag, startPoint x: 1257, startPoint y: 209, endPoint x: 1277, endPoint y: 208, distance: 20.0
click at [1277, 208] on div "[URL][DOMAIN_NAME] Open in a new tab Remove link Remove link and delete text" at bounding box center [1205, 206] width 283 height 29
type input "[URL][DOMAIN_NAME]"
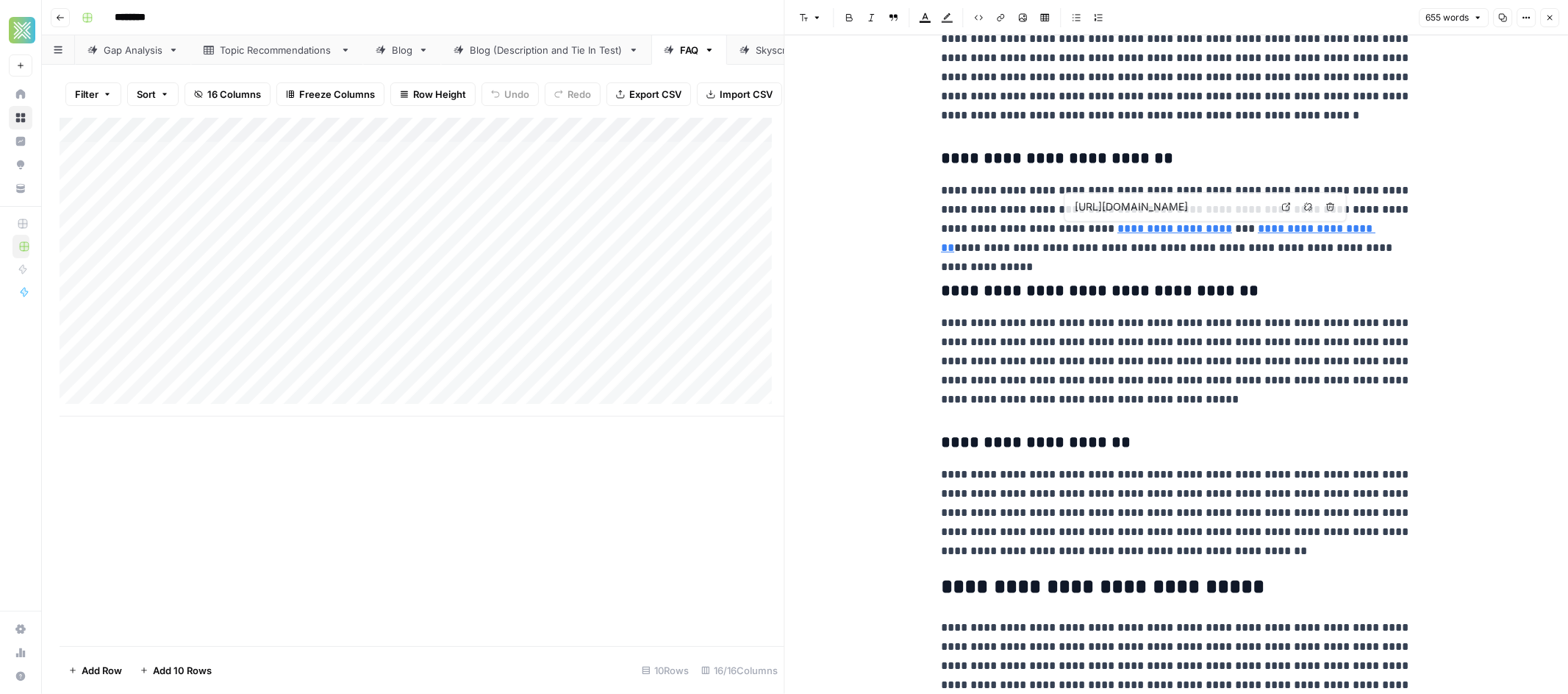
type input "[URL][DOMAIN_NAME]"
drag, startPoint x: 1331, startPoint y: 205, endPoint x: 1389, endPoint y: 206, distance: 58.0
click at [1389, 206] on input "[URL][DOMAIN_NAME]" at bounding box center [1298, 206] width 195 height 15
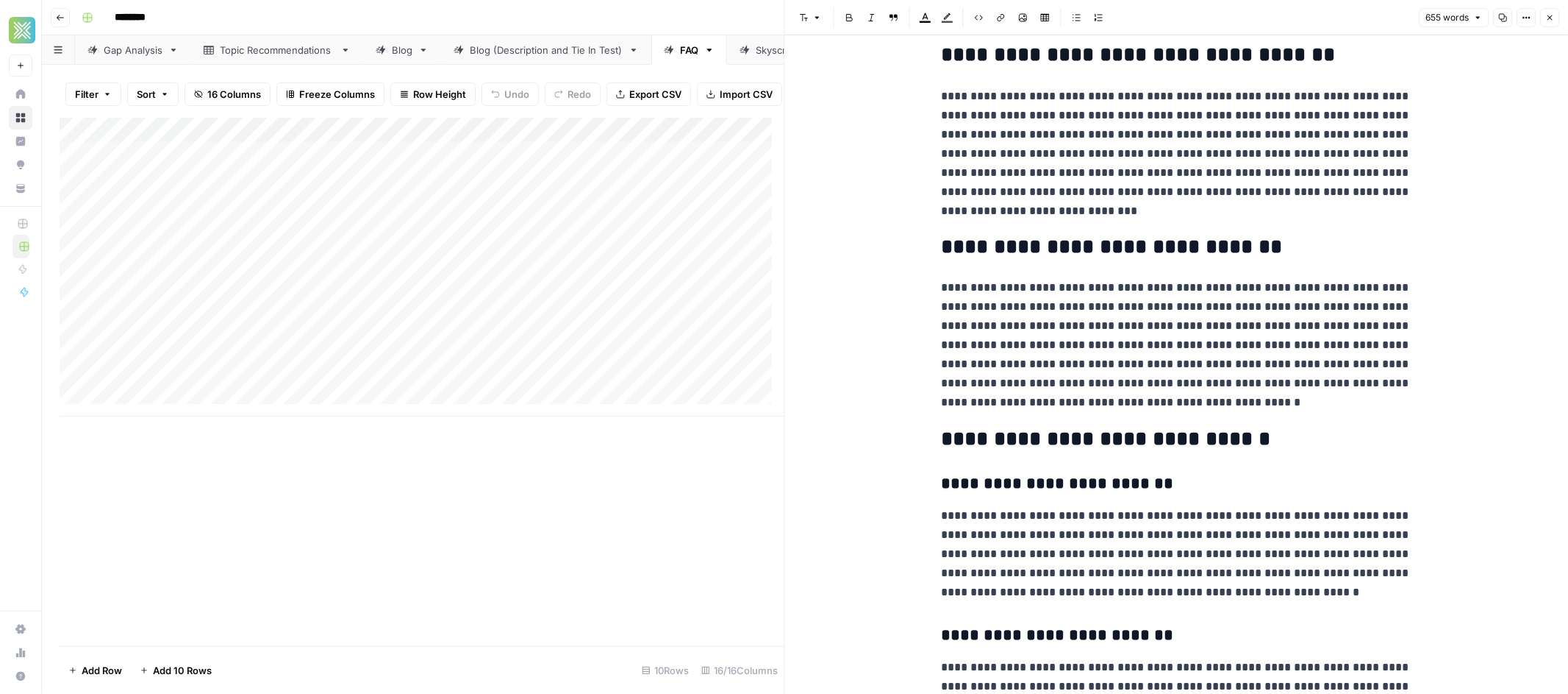
scroll to position [0, 0]
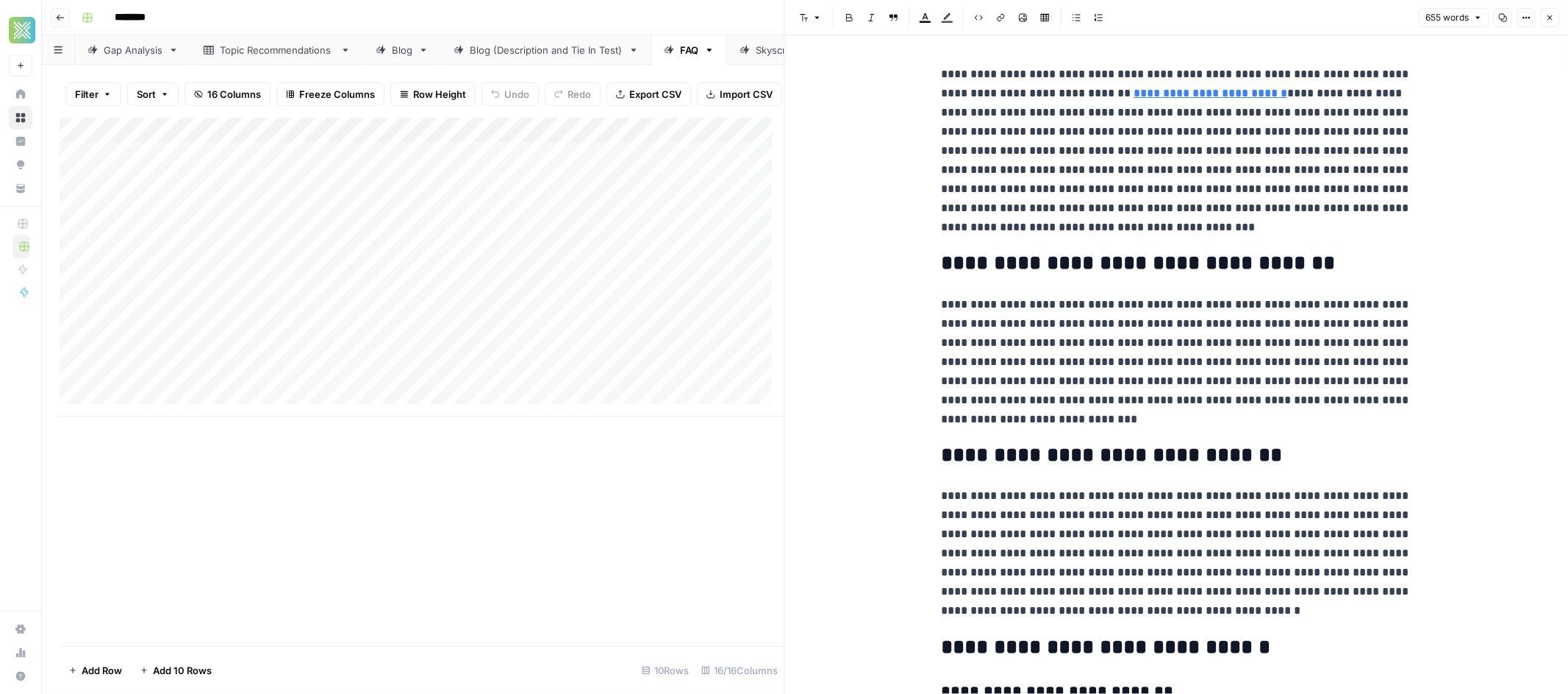
click at [1553, 11] on button "Close" at bounding box center [1550, 18] width 19 height 19
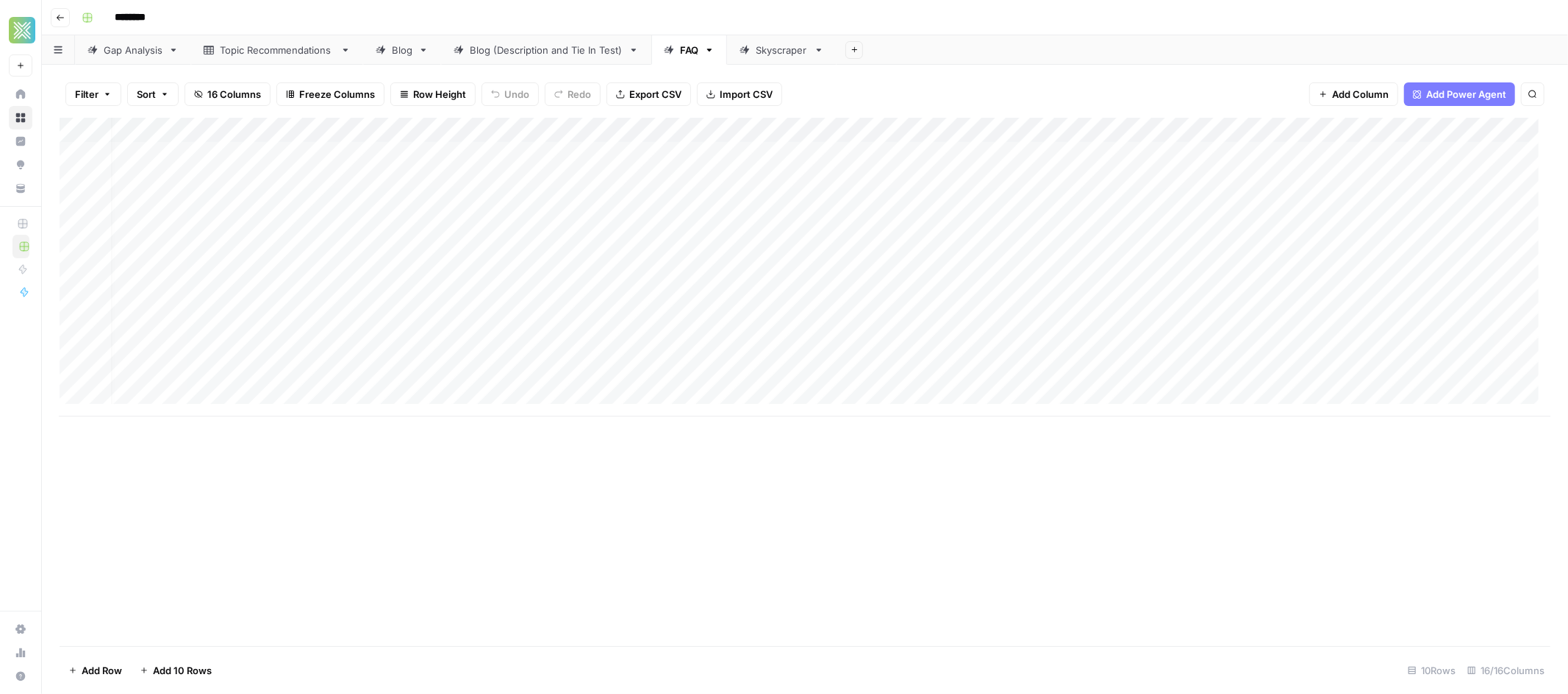
scroll to position [0, 1064]
click at [1491, 136] on span "Add Column" at bounding box center [1517, 129] width 51 height 13
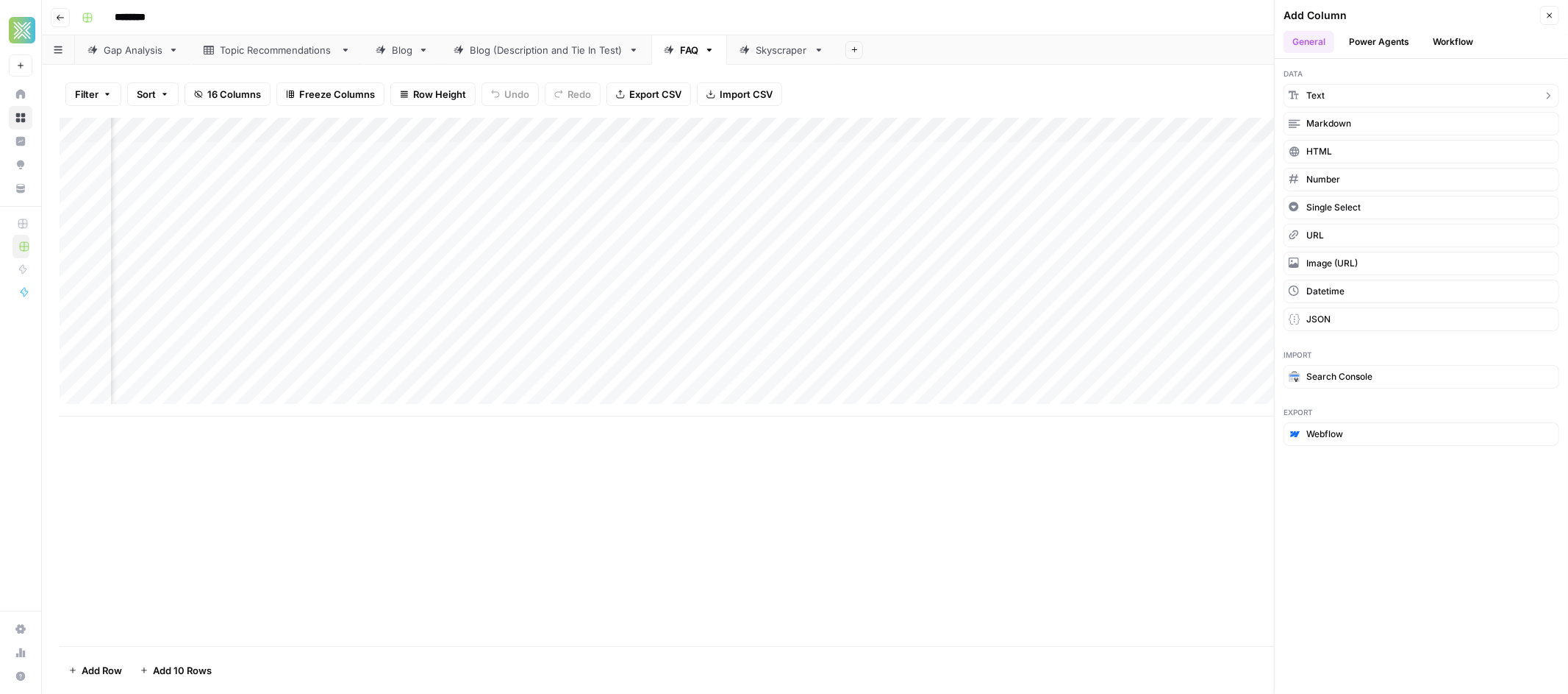
click at [1421, 107] on button "Text" at bounding box center [1421, 95] width 276 height 24
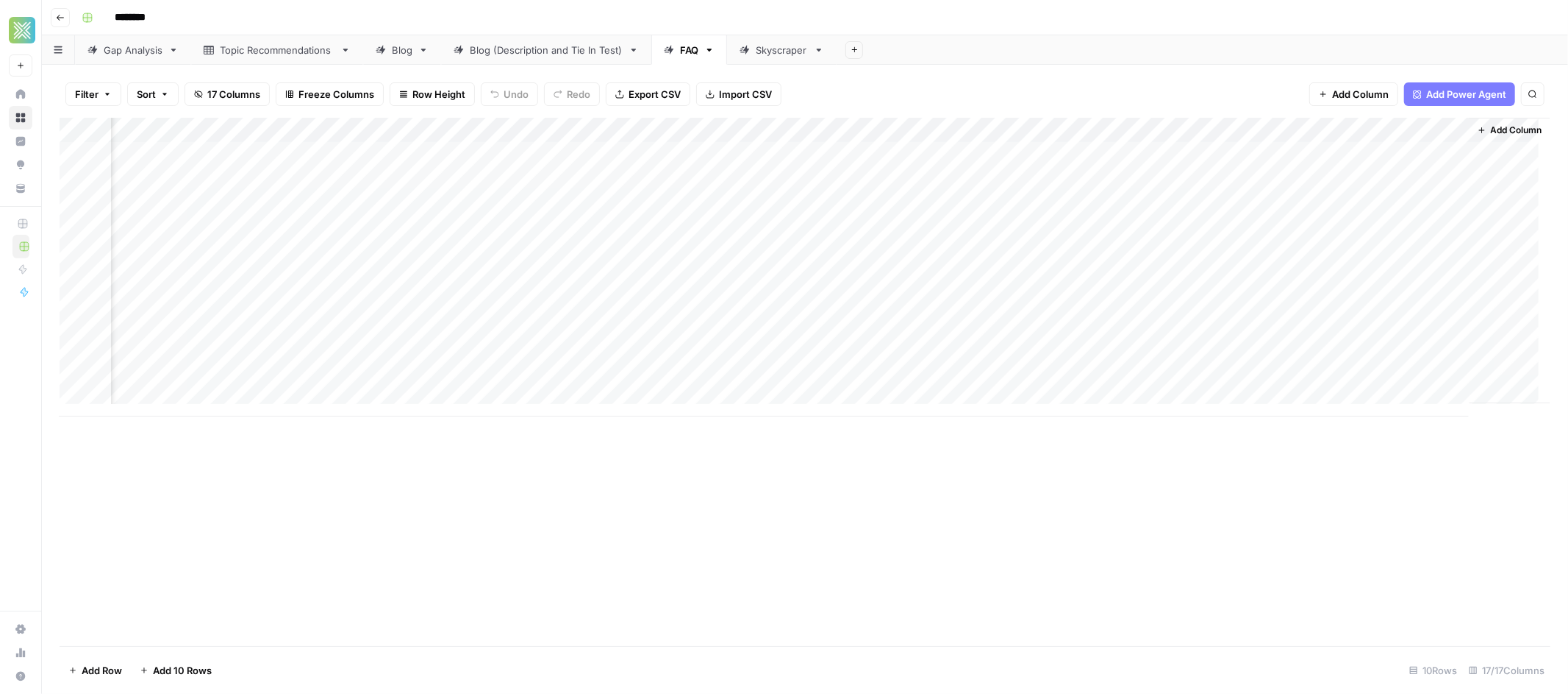
scroll to position [0, 1275]
click at [1336, 128] on div "Add Column" at bounding box center [806, 267] width 1491 height 299
drag, startPoint x: 1328, startPoint y: 163, endPoint x: 1208, endPoint y: 159, distance: 120.1
click at [1208, 159] on body "Xponent21 New Home Browse Insights Opportunities Your Data Recent Grids Sendwav…" at bounding box center [784, 347] width 1568 height 694
drag, startPoint x: 1321, startPoint y: 165, endPoint x: 1257, endPoint y: 167, distance: 64.0
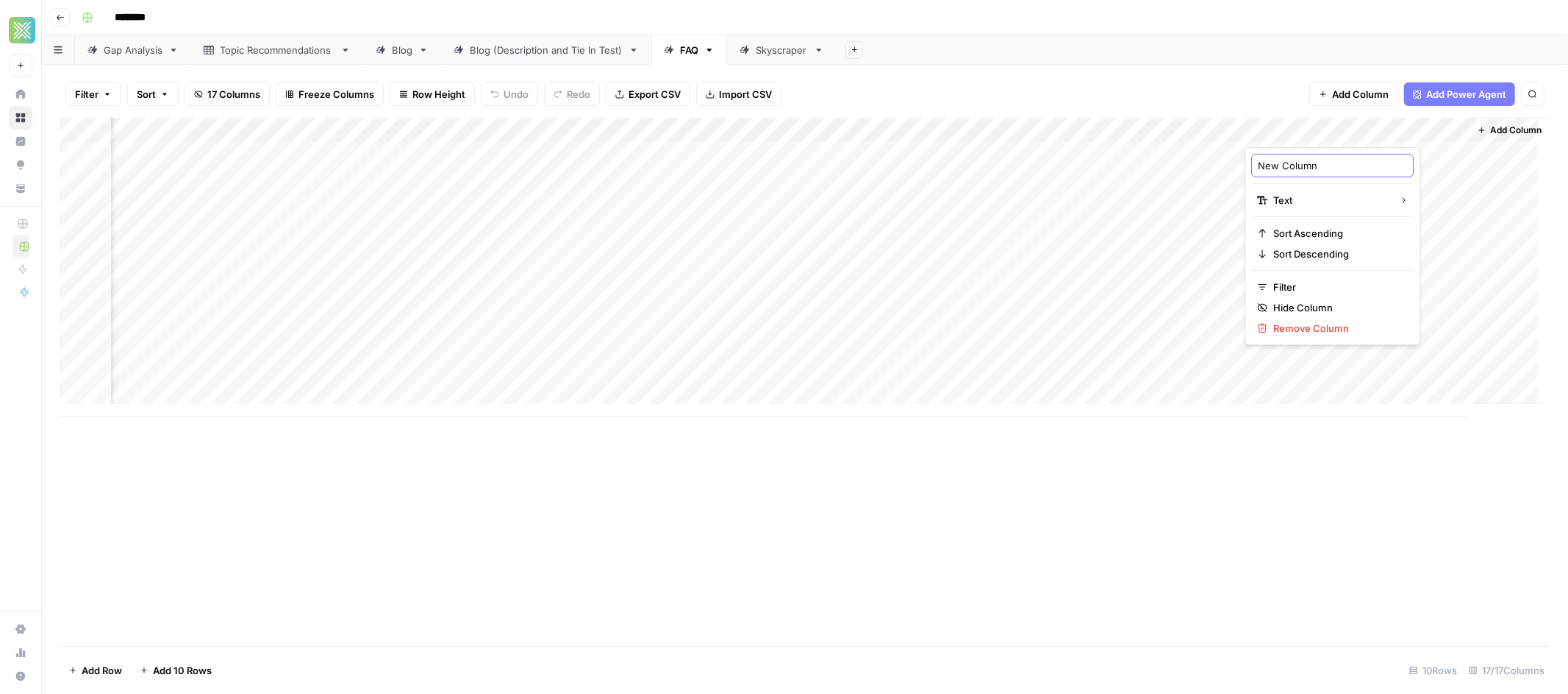
click at [1257, 167] on div "New Column" at bounding box center [1332, 166] width 163 height 24
type input "Folder ID"
click at [1319, 166] on div "Add Column" at bounding box center [806, 267] width 1491 height 299
click at [947, 158] on div "Add Column" at bounding box center [806, 267] width 1491 height 299
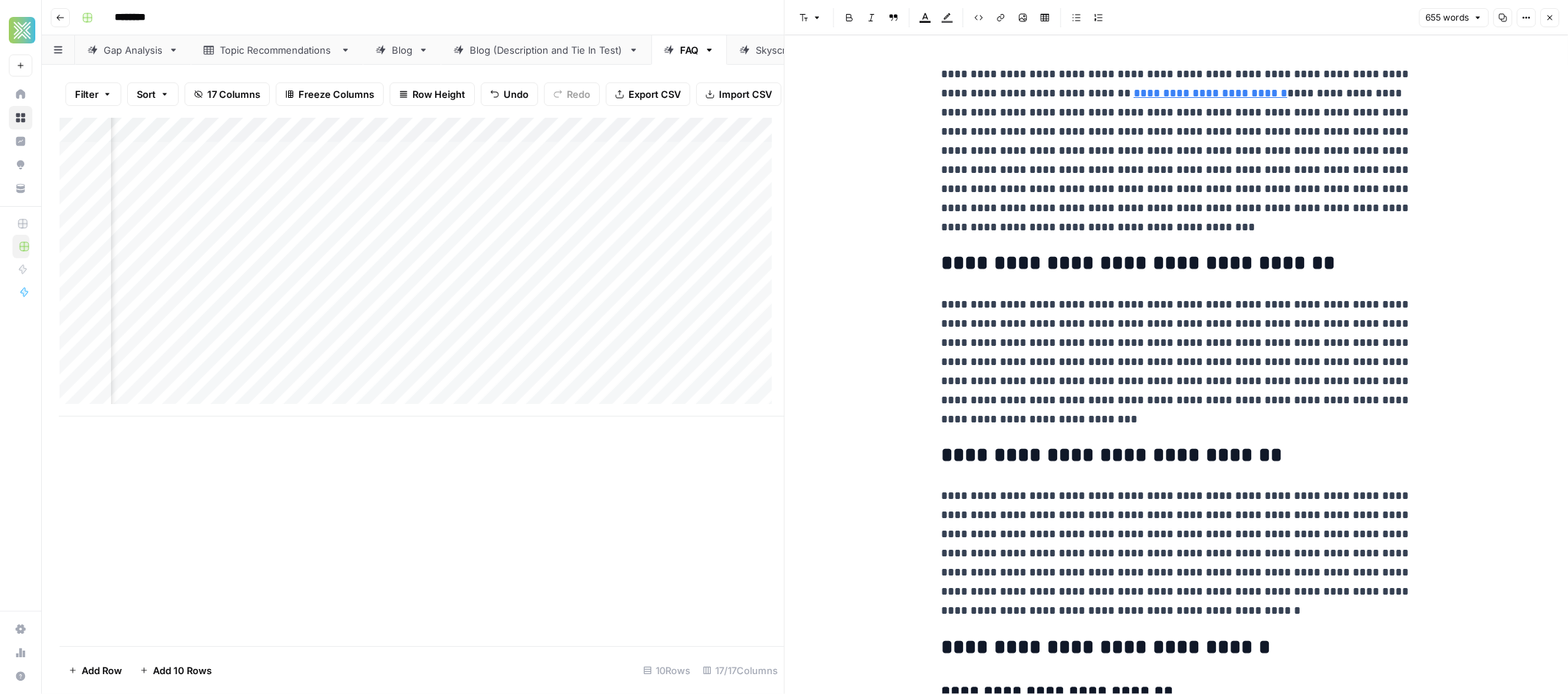
click at [1554, 18] on span "Close" at bounding box center [1554, 18] width 1 height 1
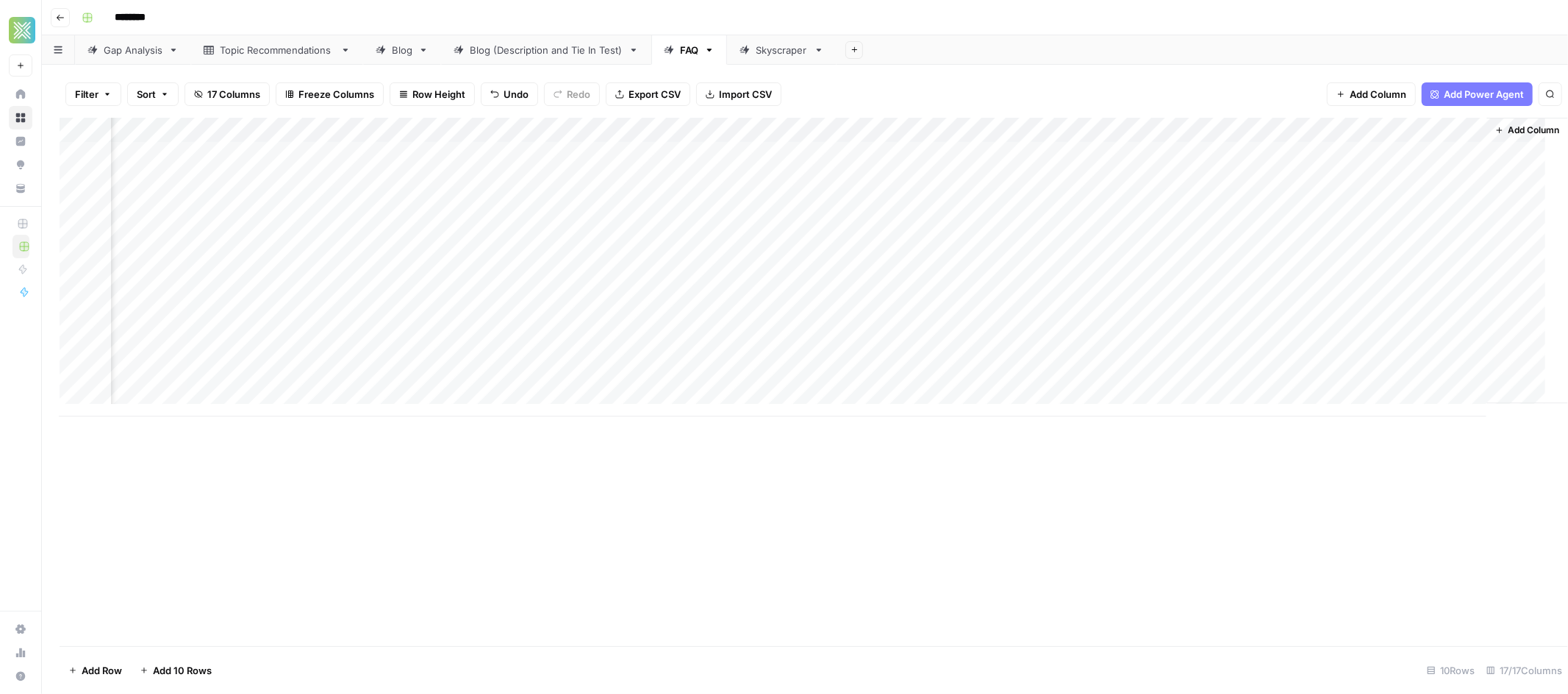
scroll to position [0, 1258]
click at [1505, 130] on span "Add Column" at bounding box center [1521, 129] width 51 height 13
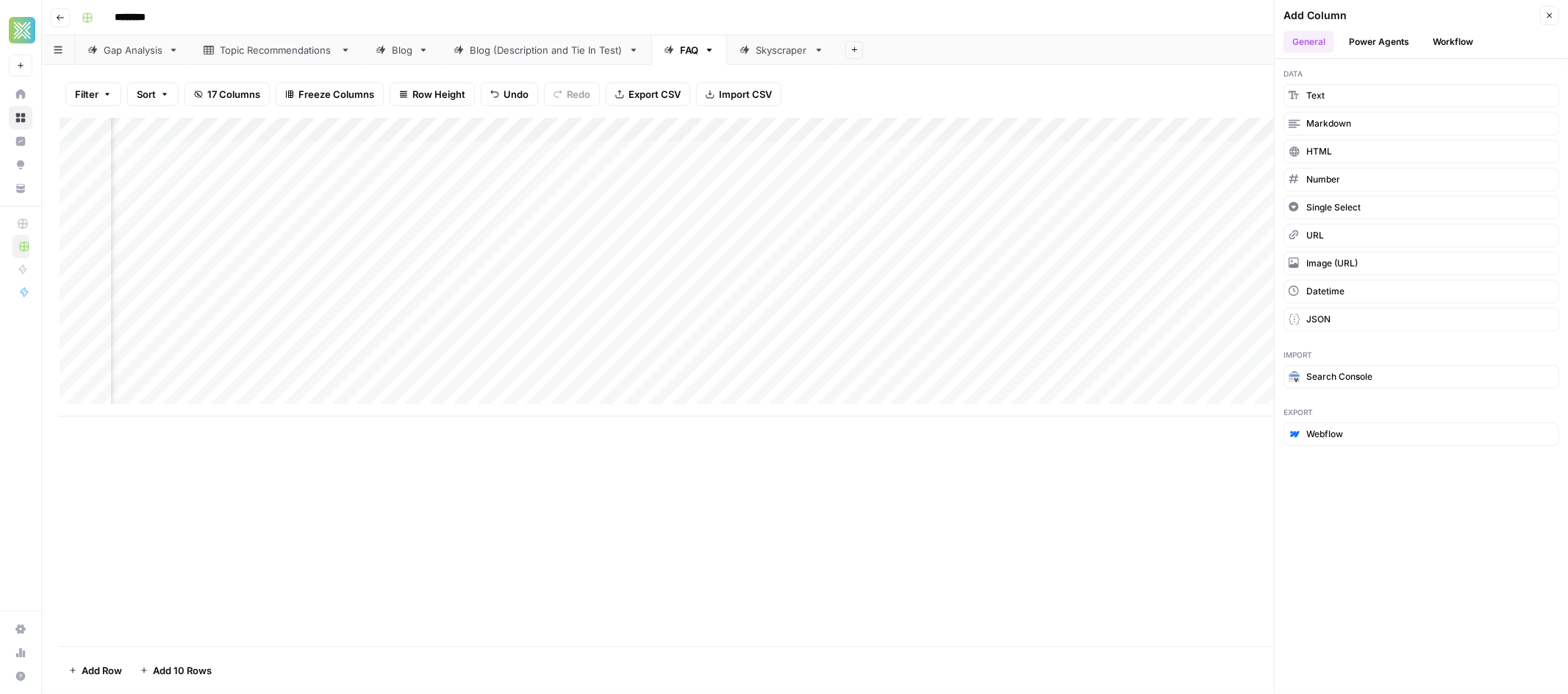
click at [1441, 38] on button "Workflow" at bounding box center [1454, 41] width 58 height 22
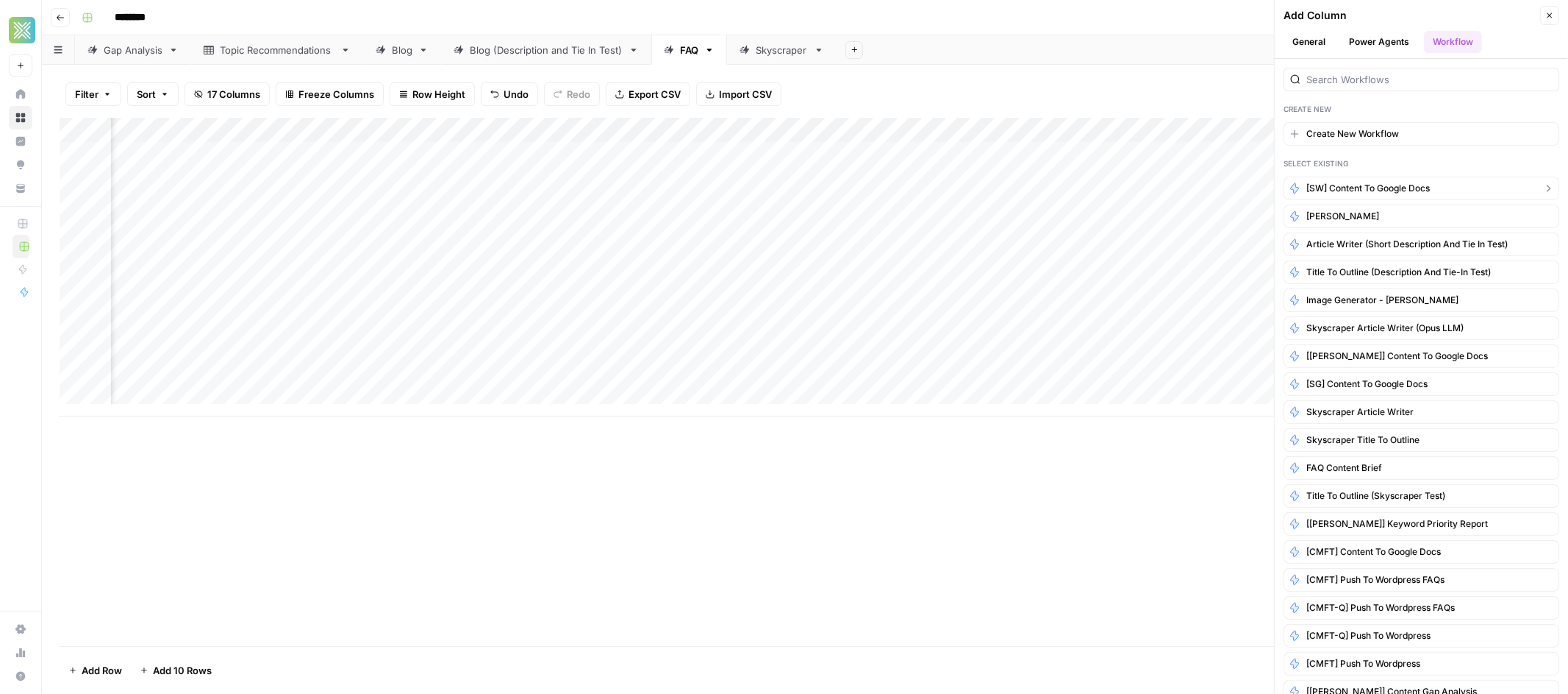
click at [1410, 189] on span "[SW] Content to Google Docs" at bounding box center [1368, 188] width 123 height 13
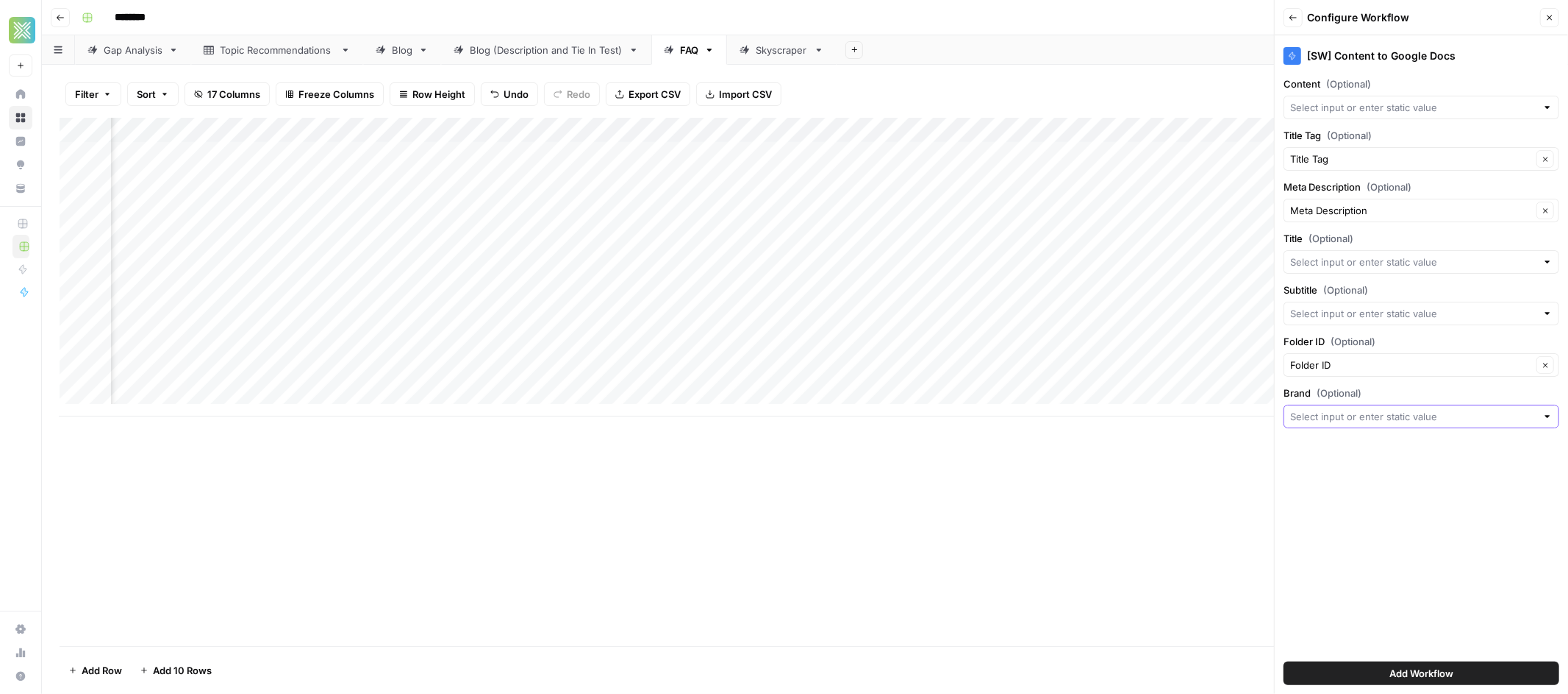
click at [1376, 419] on input "Brand (Optional)" at bounding box center [1414, 416] width 247 height 15
type input "Sendwave"
click at [1395, 264] on input "Title (Optional)" at bounding box center [1414, 262] width 247 height 15
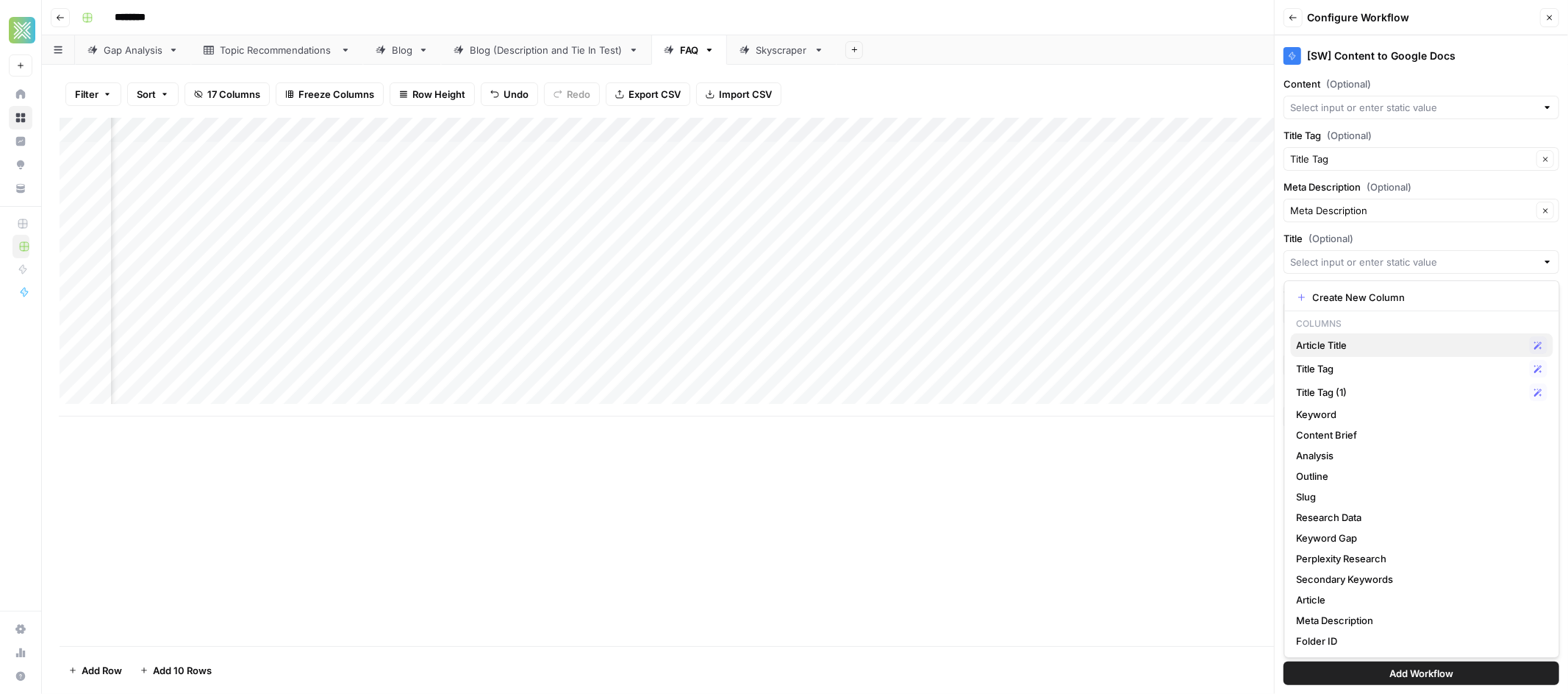
click at [1349, 343] on span "Article Title" at bounding box center [1410, 344] width 227 height 15
type input "Article Title"
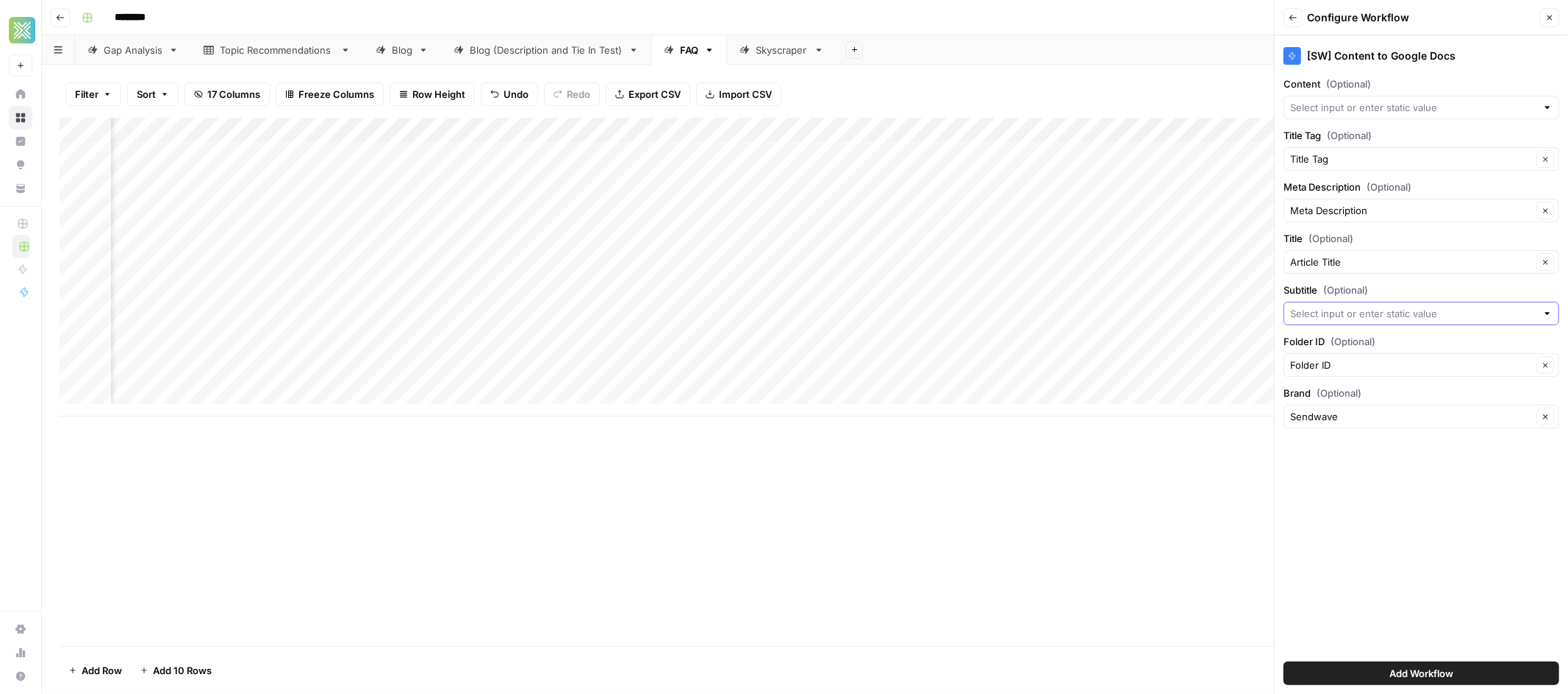
click at [1447, 313] on input "Subtitle (Optional)" at bounding box center [1414, 313] width 247 height 15
click at [1159, 534] on div "Add Column" at bounding box center [806, 382] width 1491 height 528
click at [1454, 108] on input "Content (Optional)" at bounding box center [1414, 107] width 247 height 15
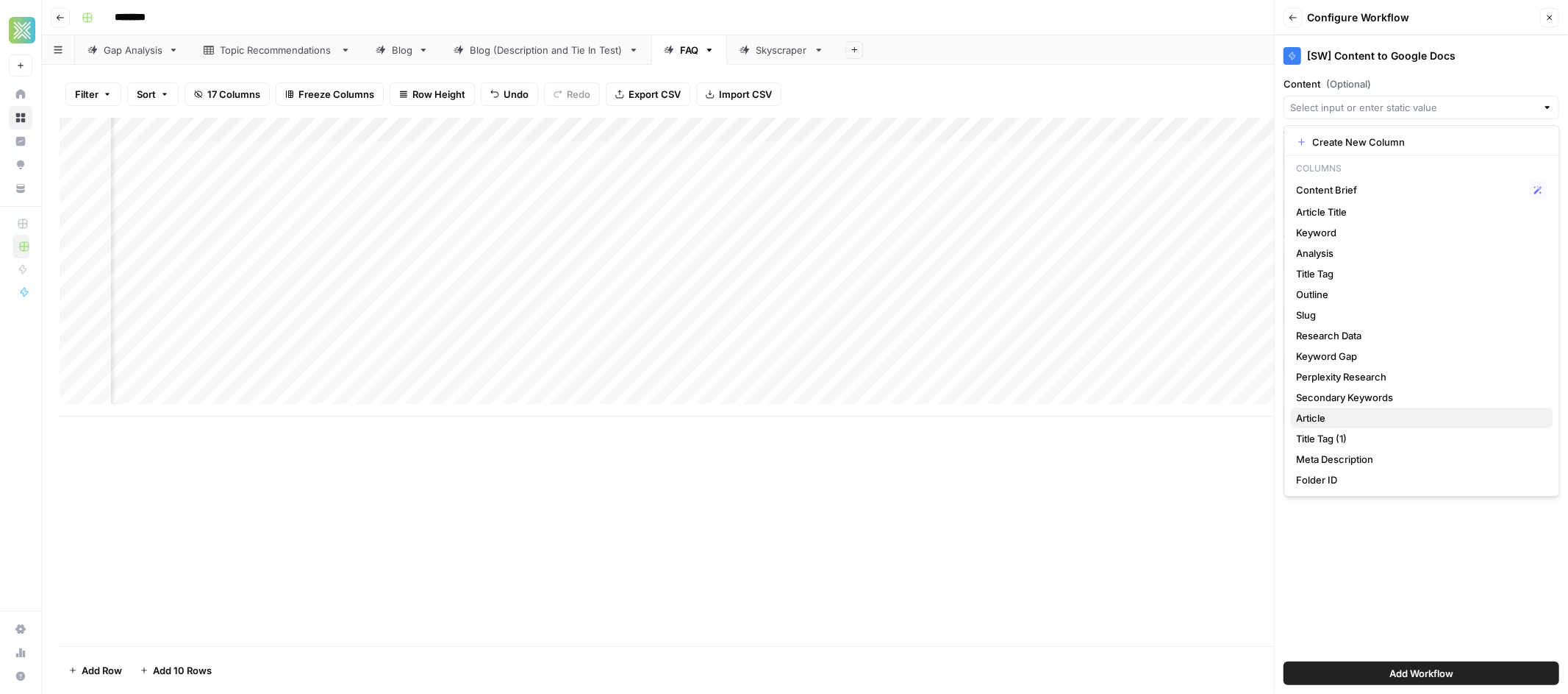
click at [1340, 414] on span "Article" at bounding box center [1419, 417] width 245 height 15
type input "Article"
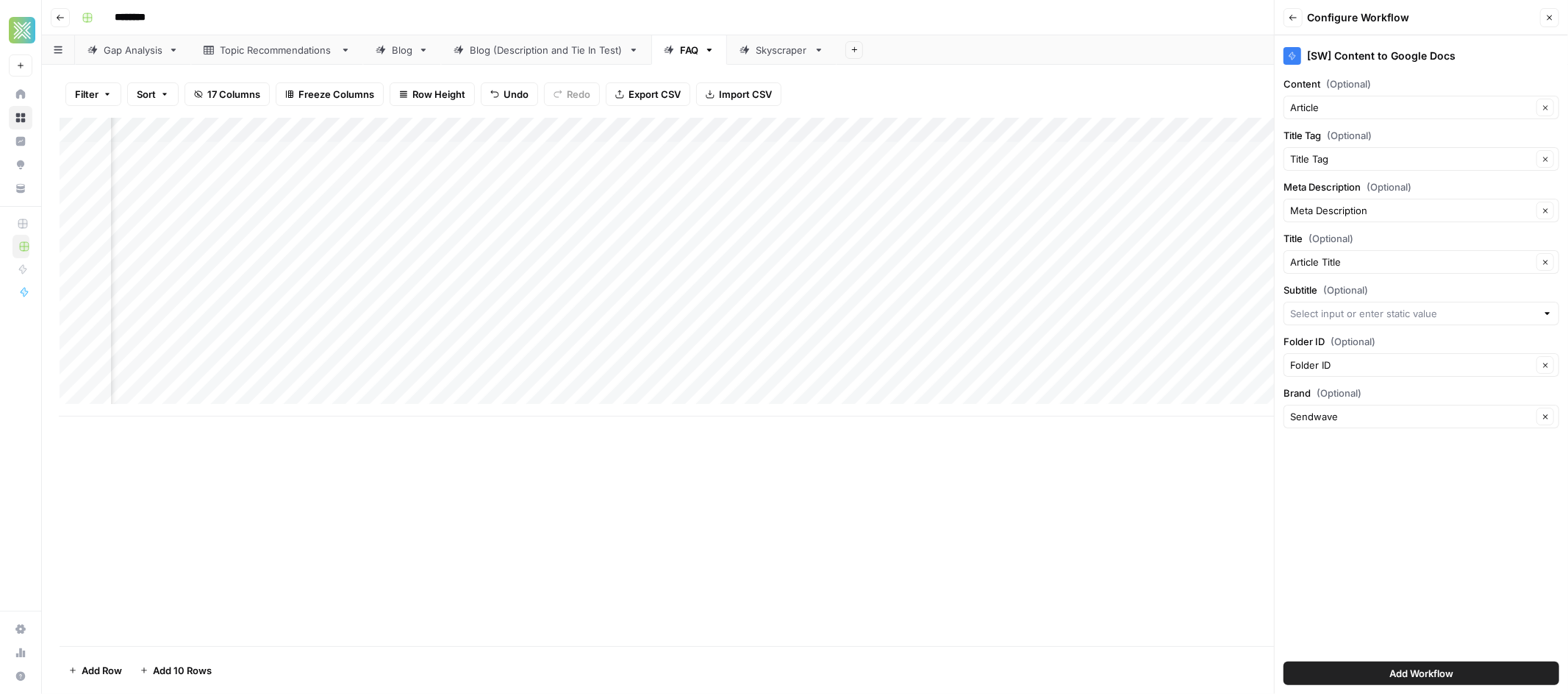
click at [1427, 672] on span "Add Workflow" at bounding box center [1421, 673] width 64 height 15
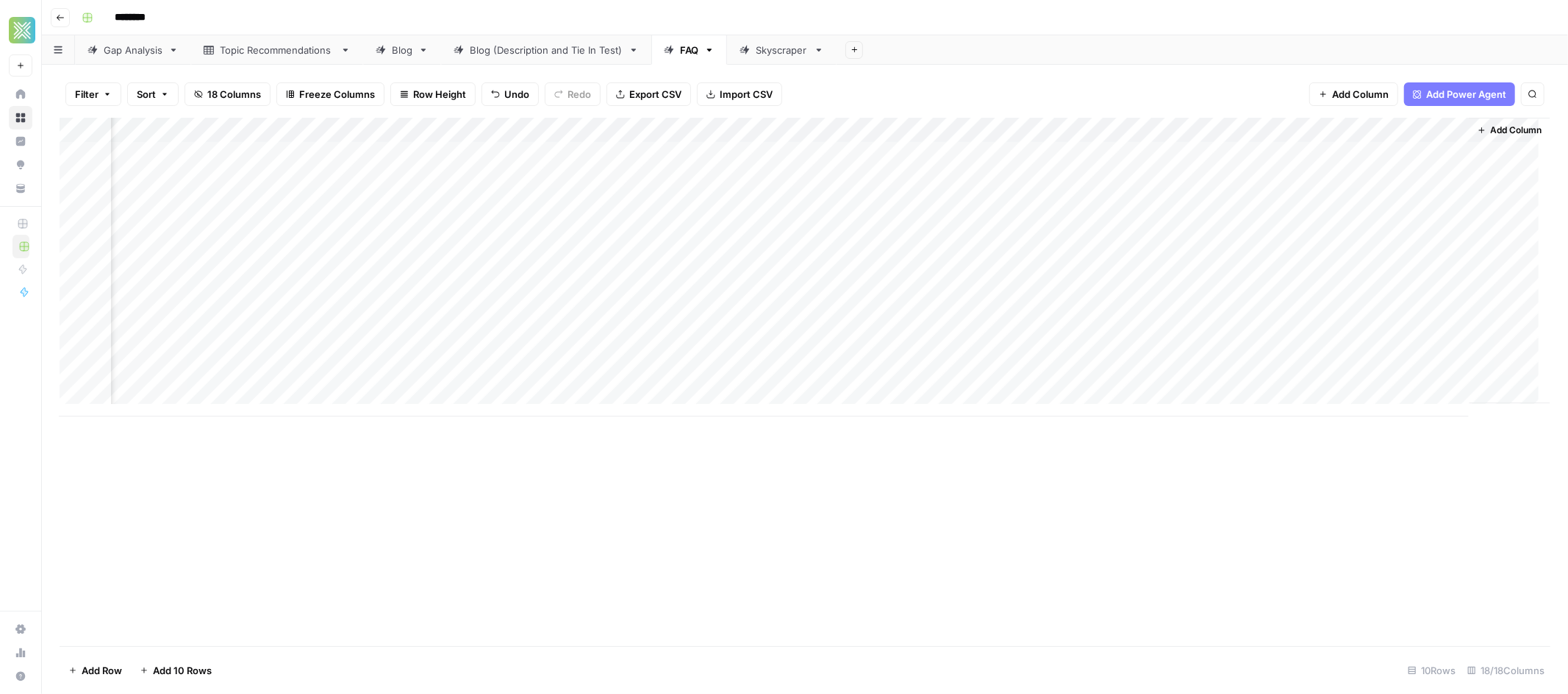
scroll to position [0, 1480]
click at [1262, 155] on div "Add Column" at bounding box center [806, 267] width 1491 height 299
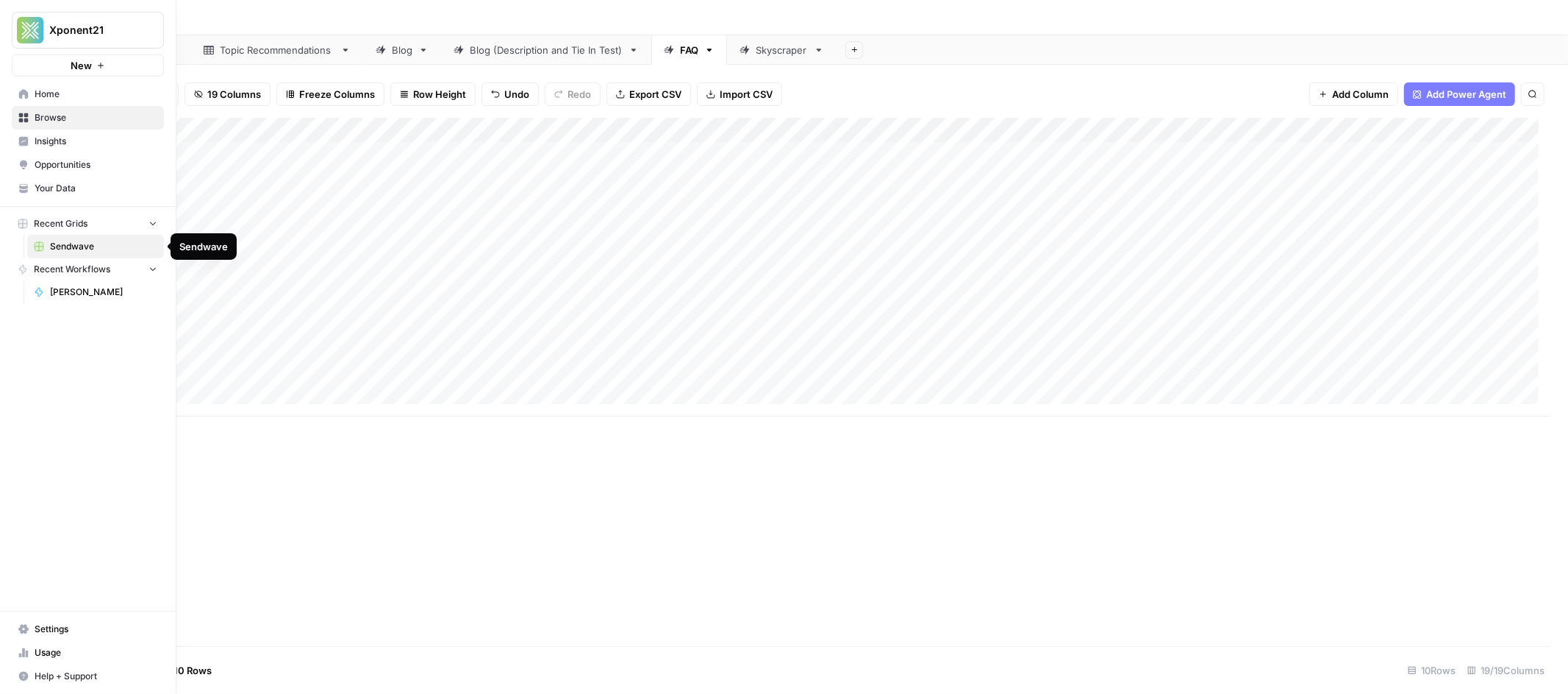
click at [71, 188] on span "Your Data" at bounding box center [95, 188] width 122 height 13
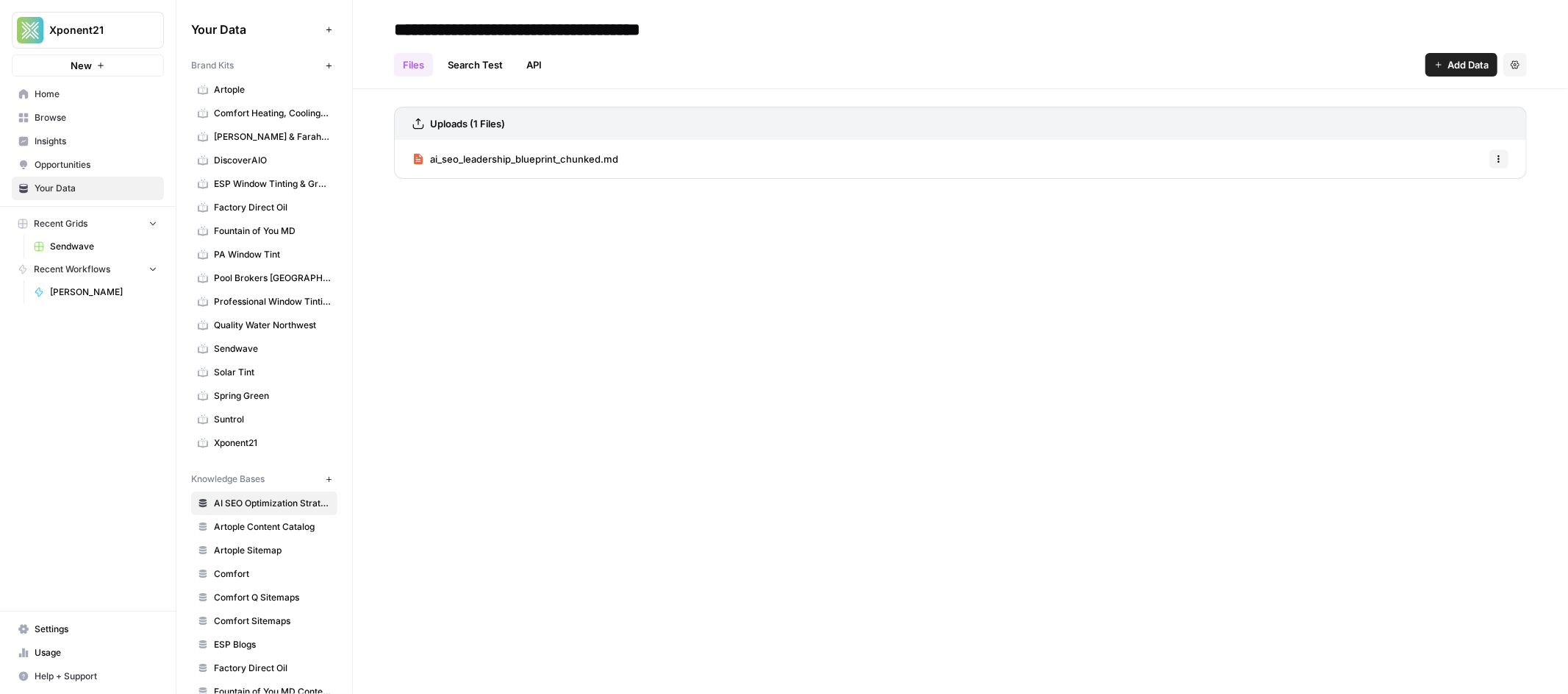
click at [234, 354] on span "Sendwave" at bounding box center [272, 348] width 117 height 13
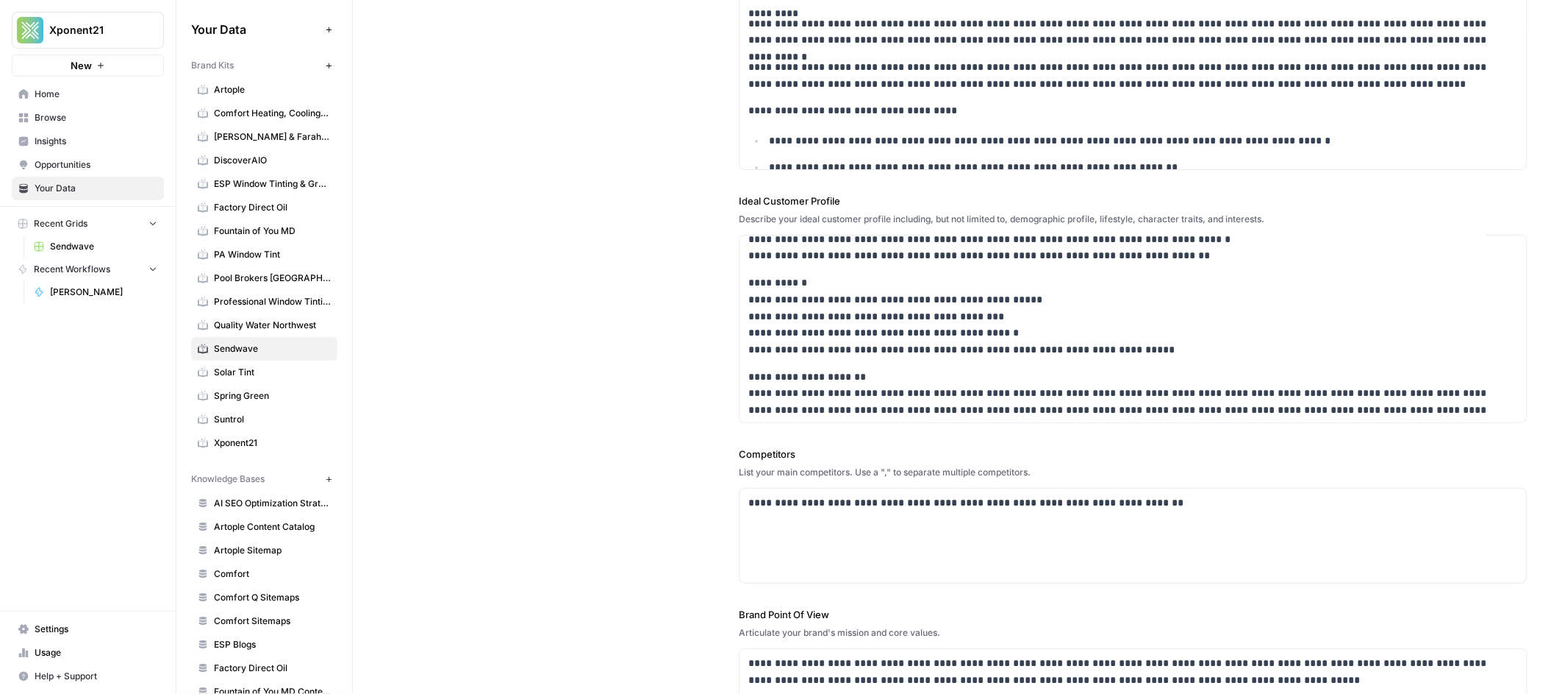
scroll to position [351, 0]
click at [1380, 405] on p "**********" at bounding box center [1122, 392] width 747 height 50
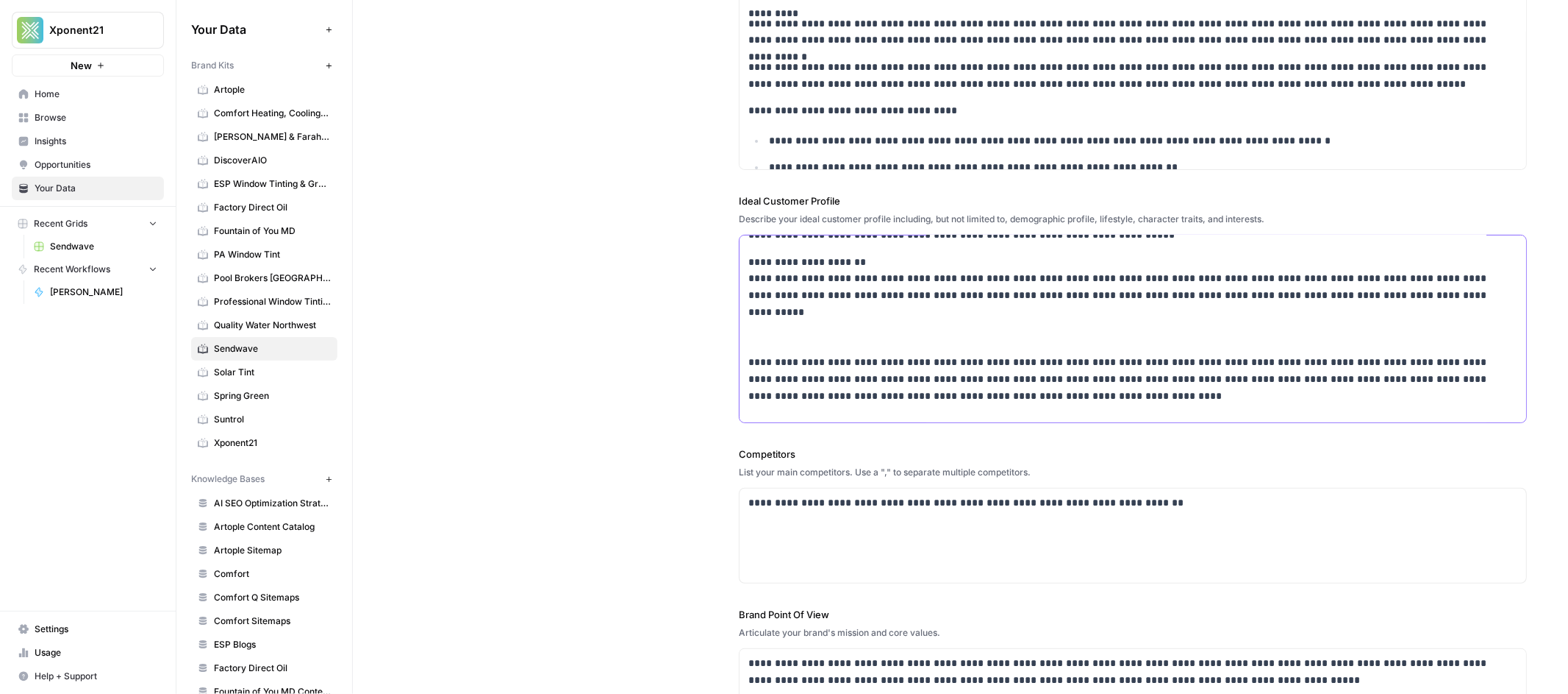
scroll to position [460, 0]
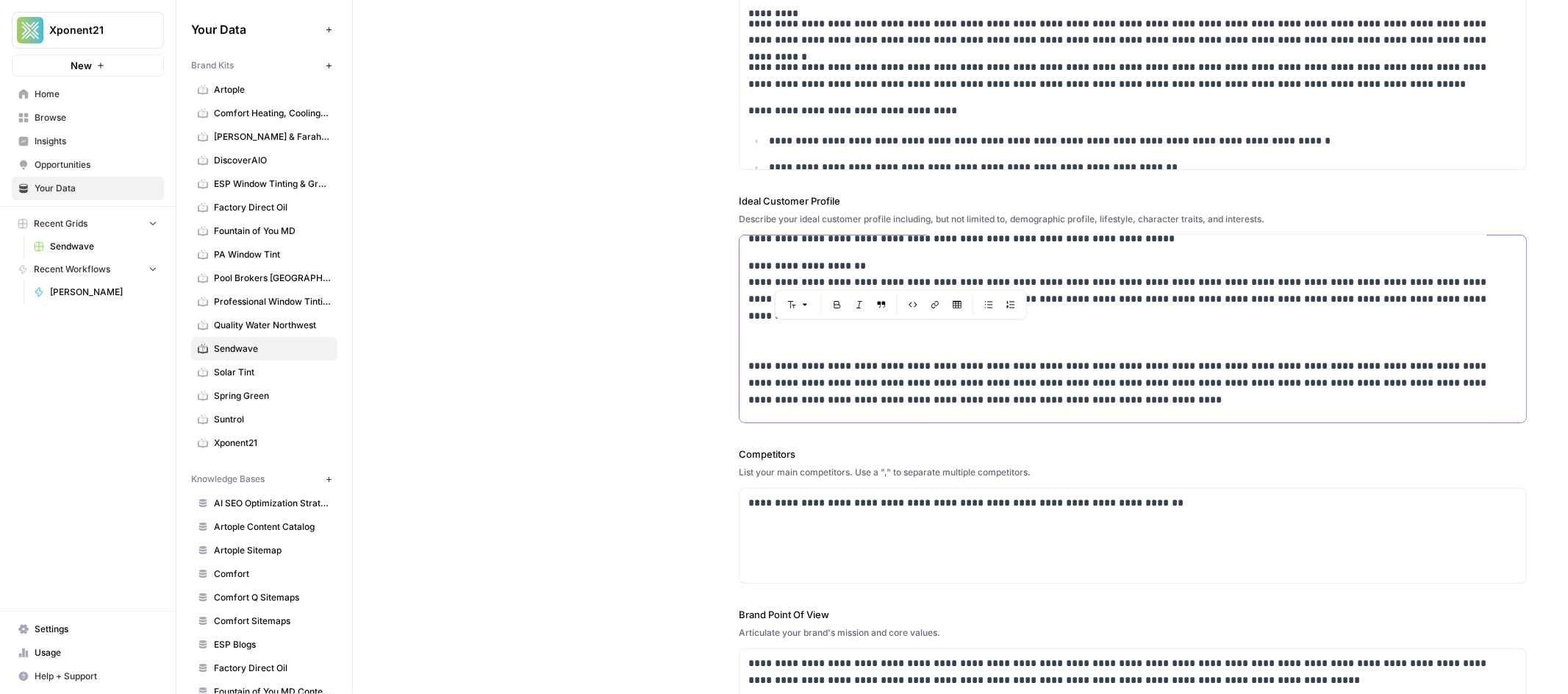
drag, startPoint x: 1056, startPoint y: 381, endPoint x: 738, endPoint y: 336, distance: 321.2
click at [740, 336] on div "**********" at bounding box center [1133, 102] width 787 height 654
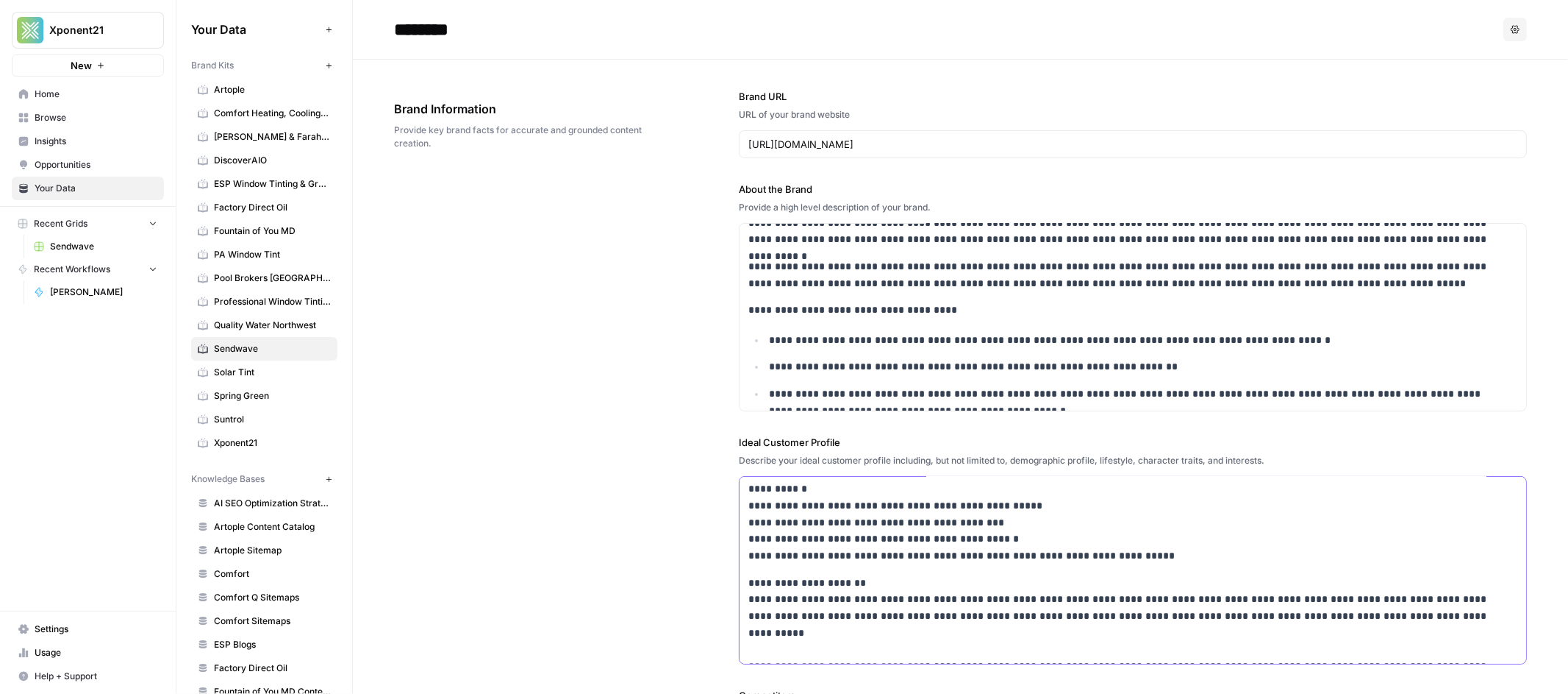
scroll to position [153, 0]
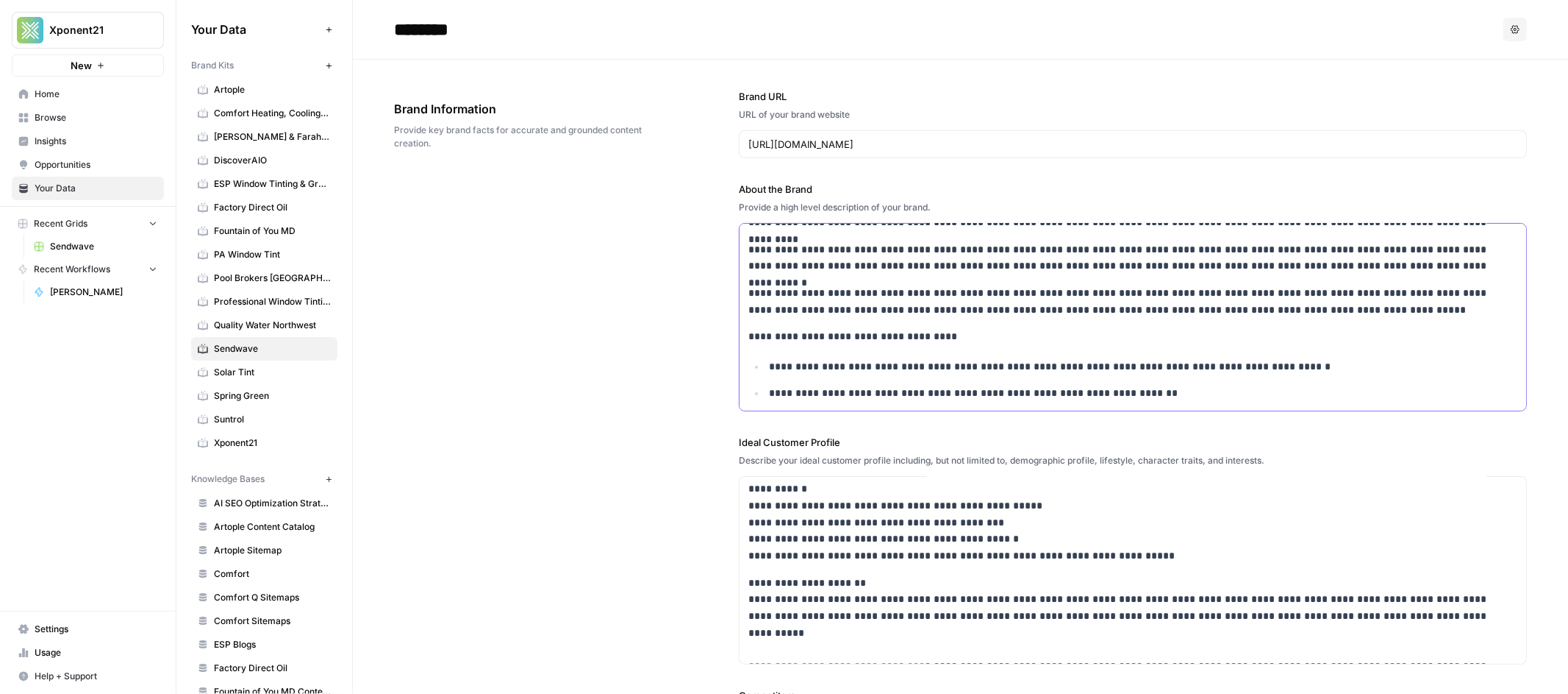
click at [1322, 310] on p "**********" at bounding box center [1122, 301] width 747 height 33
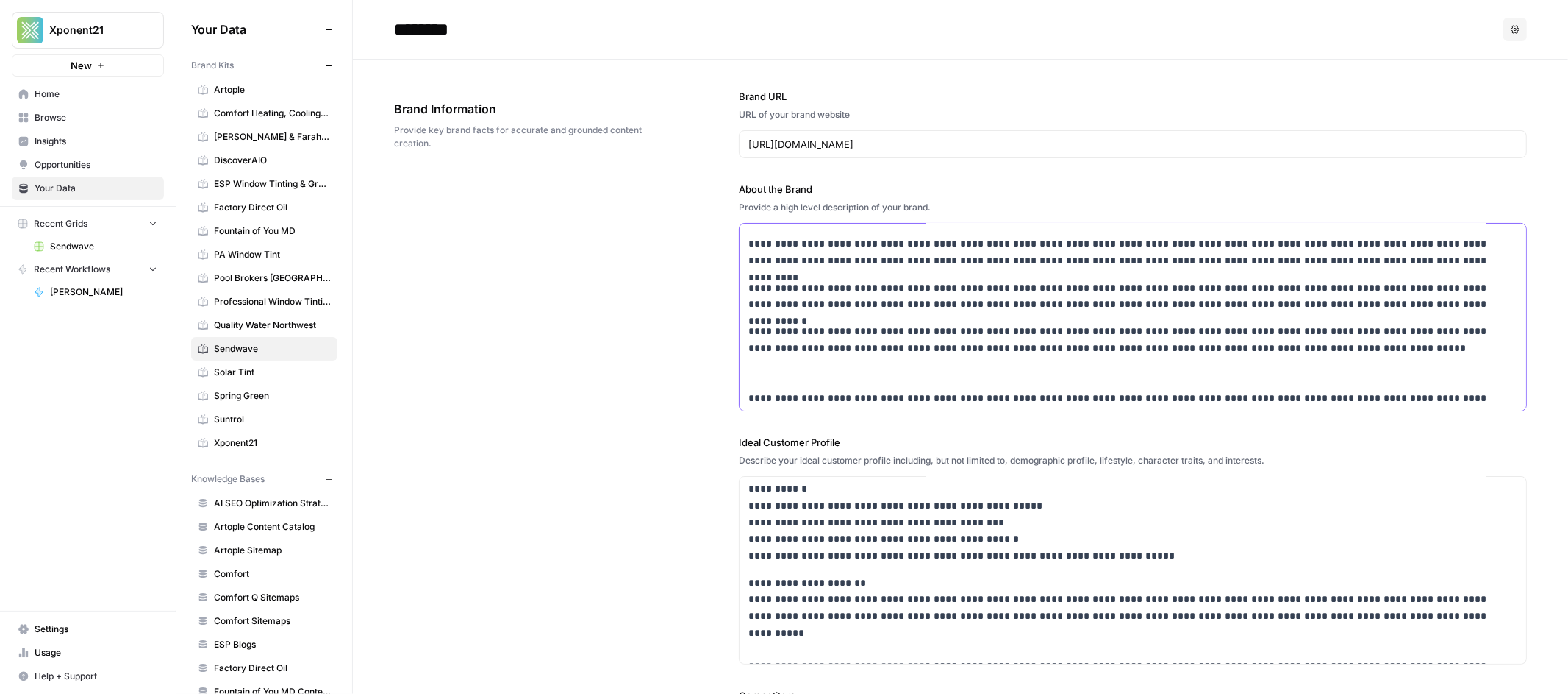
scroll to position [121, 0]
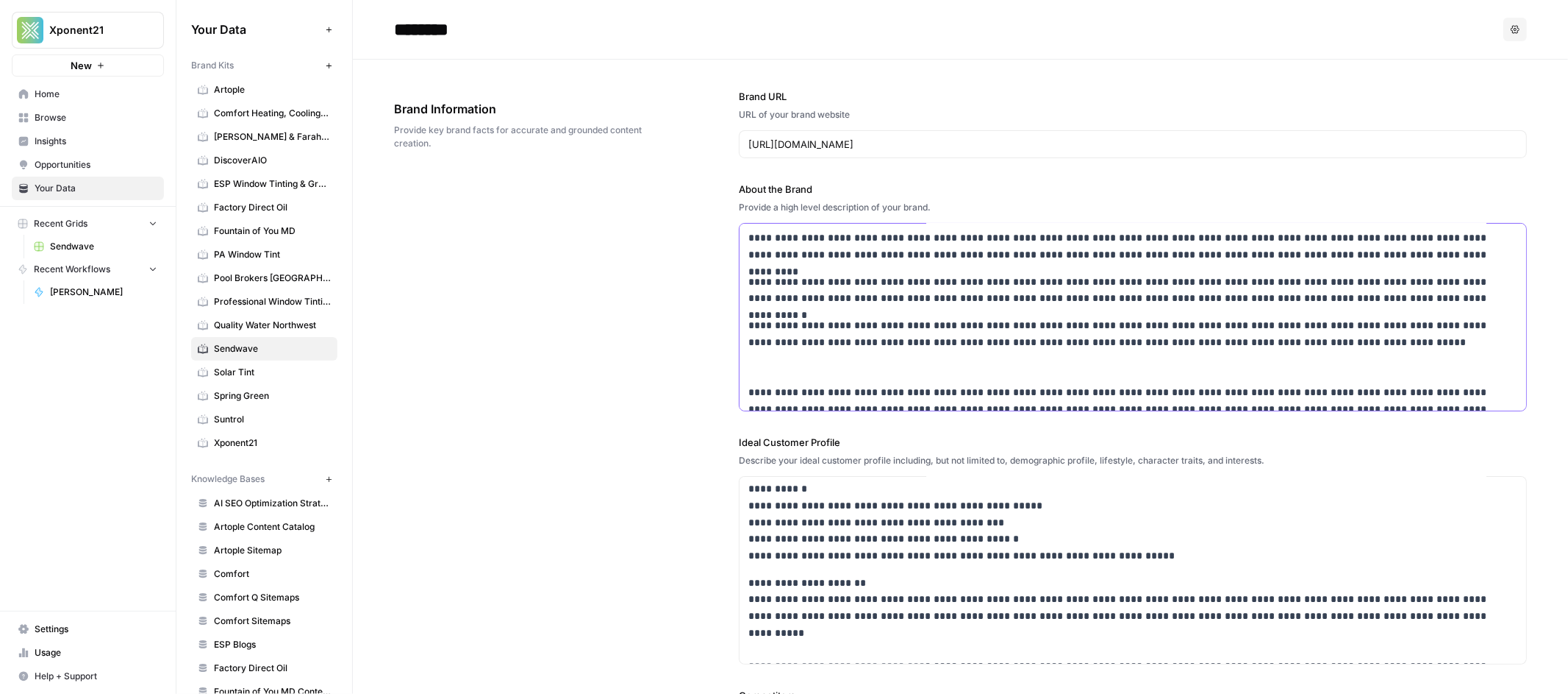
click at [753, 365] on p "**********" at bounding box center [1122, 375] width 747 height 117
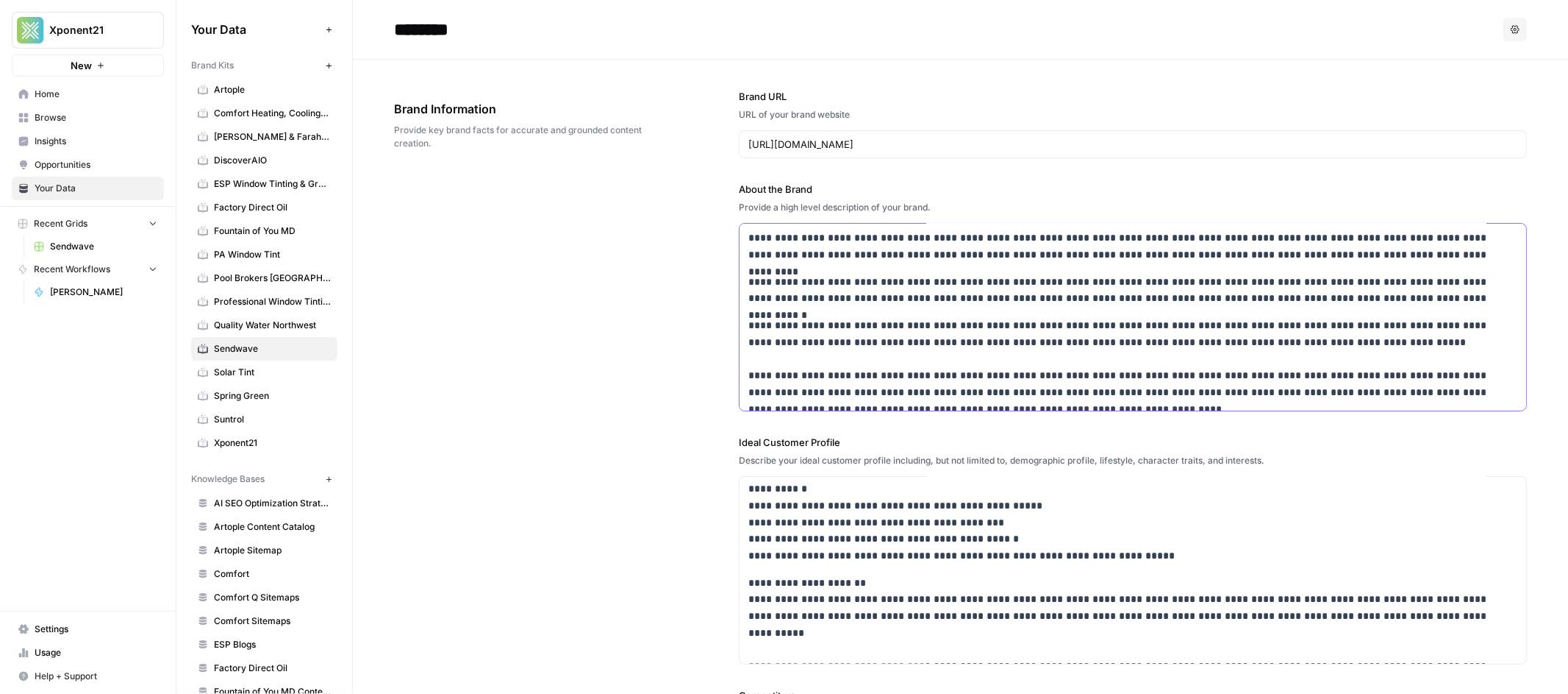
click at [748, 377] on p "**********" at bounding box center [1122, 367] width 747 height 100
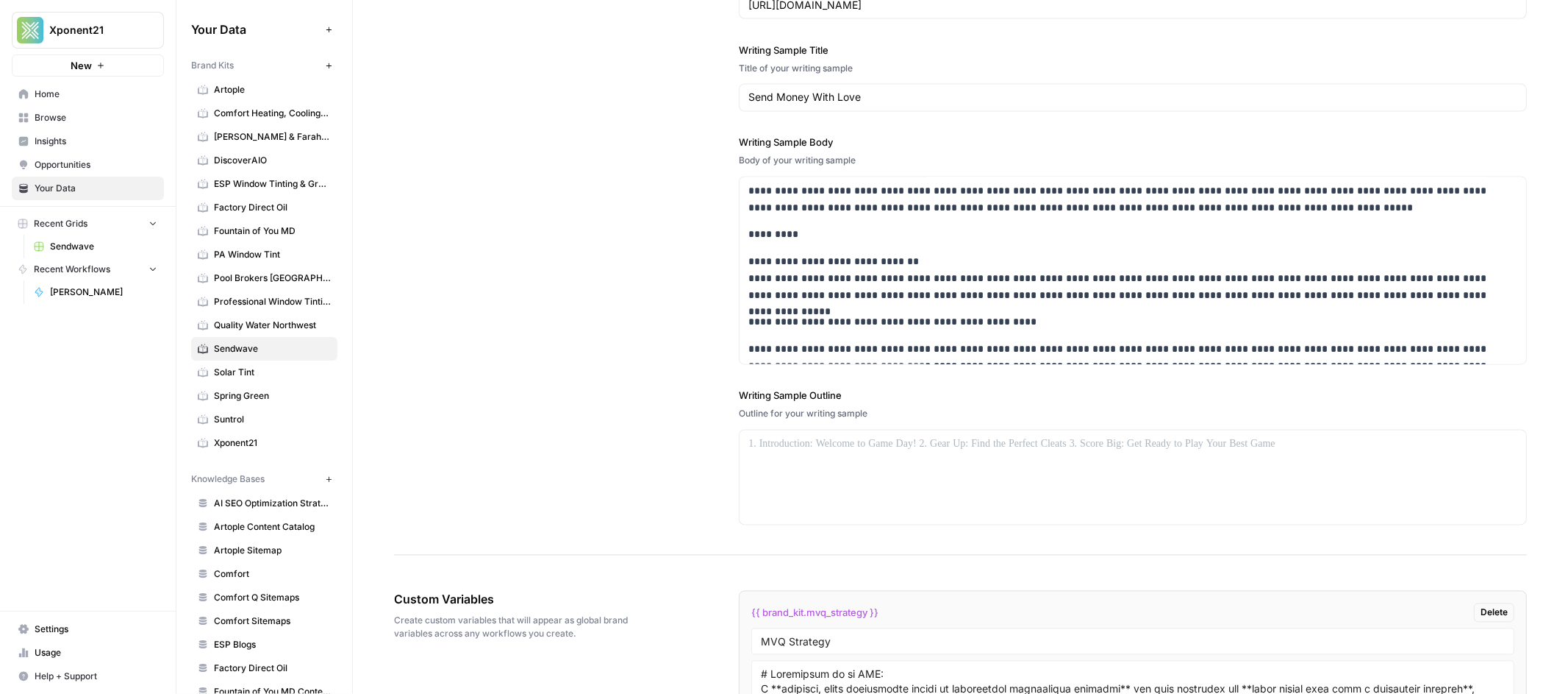
scroll to position [2417, 0]
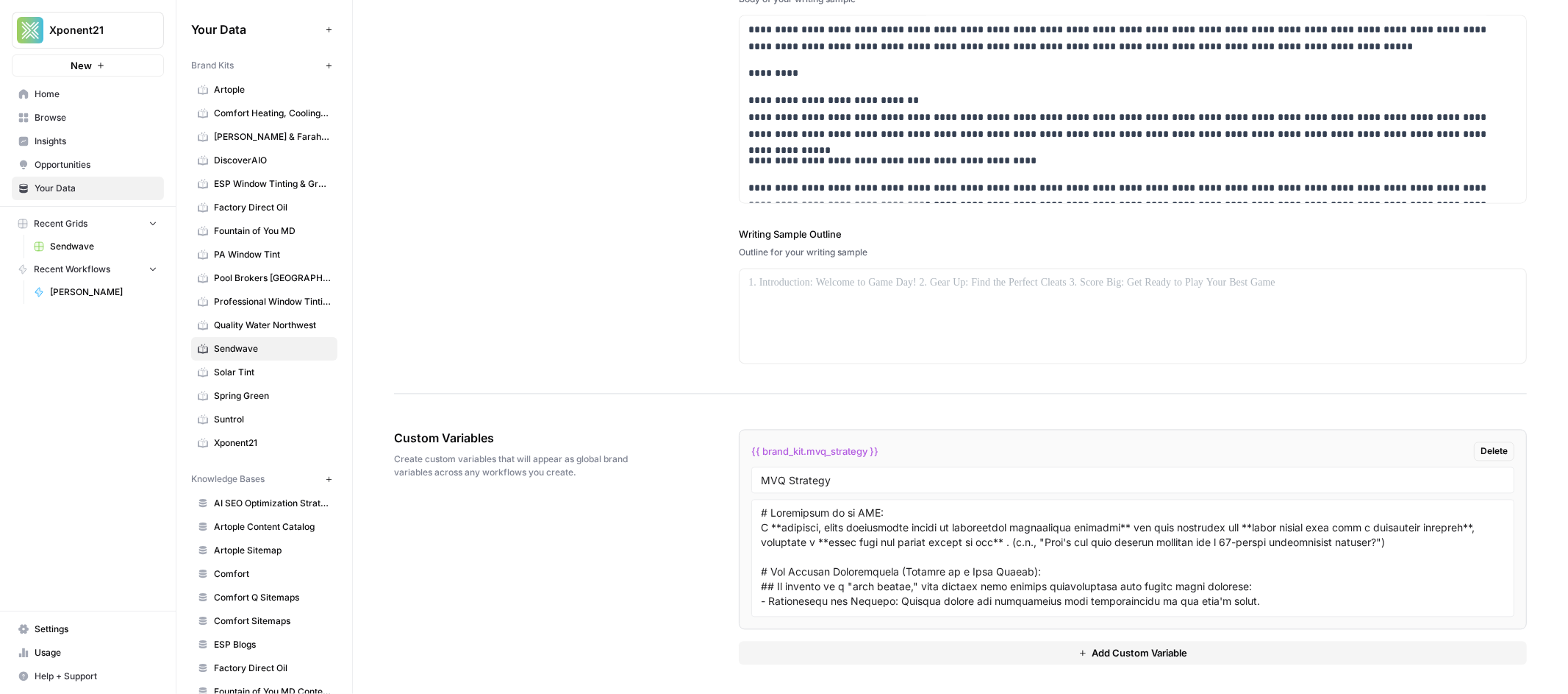
click at [593, 283] on div "**********" at bounding box center [961, 76] width 1133 height 635
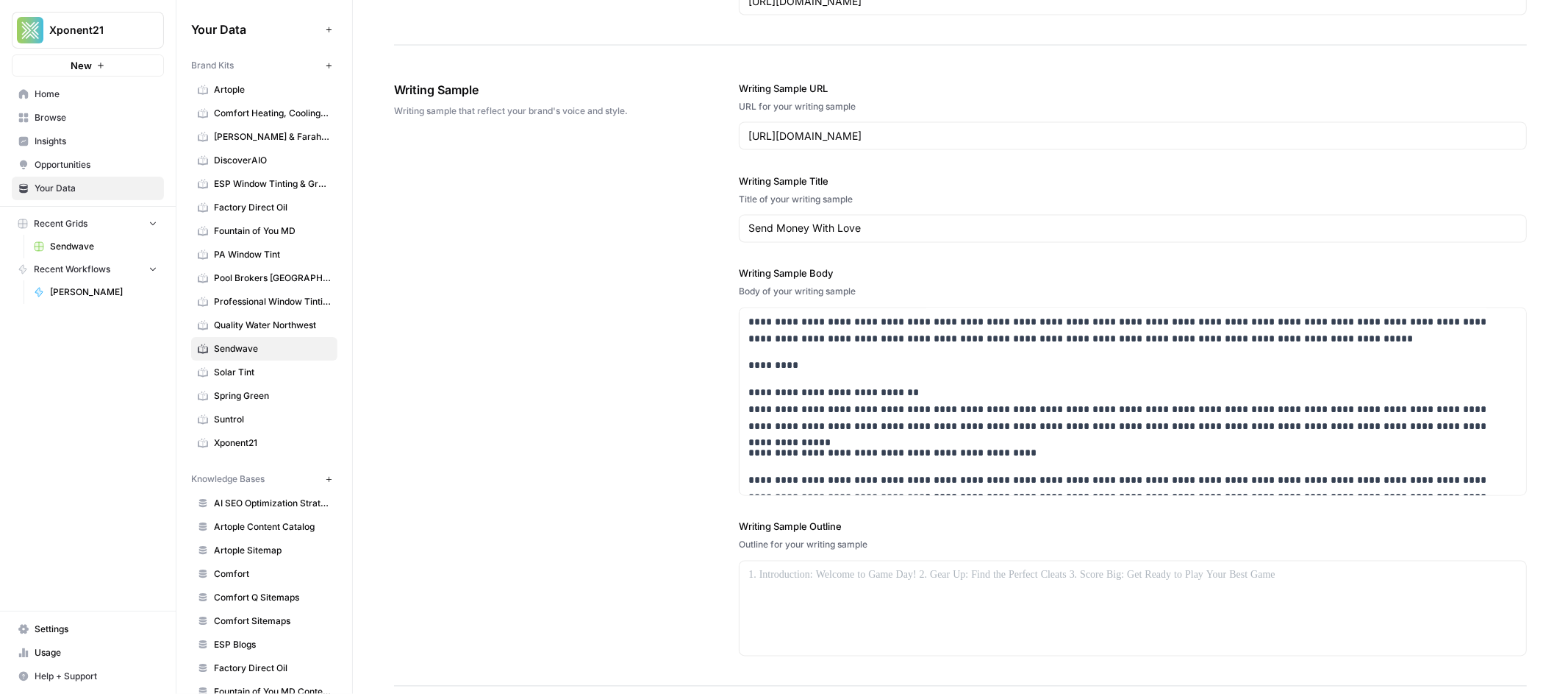
scroll to position [265, 0]
click at [92, 246] on span "Sendwave" at bounding box center [104, 246] width 107 height 13
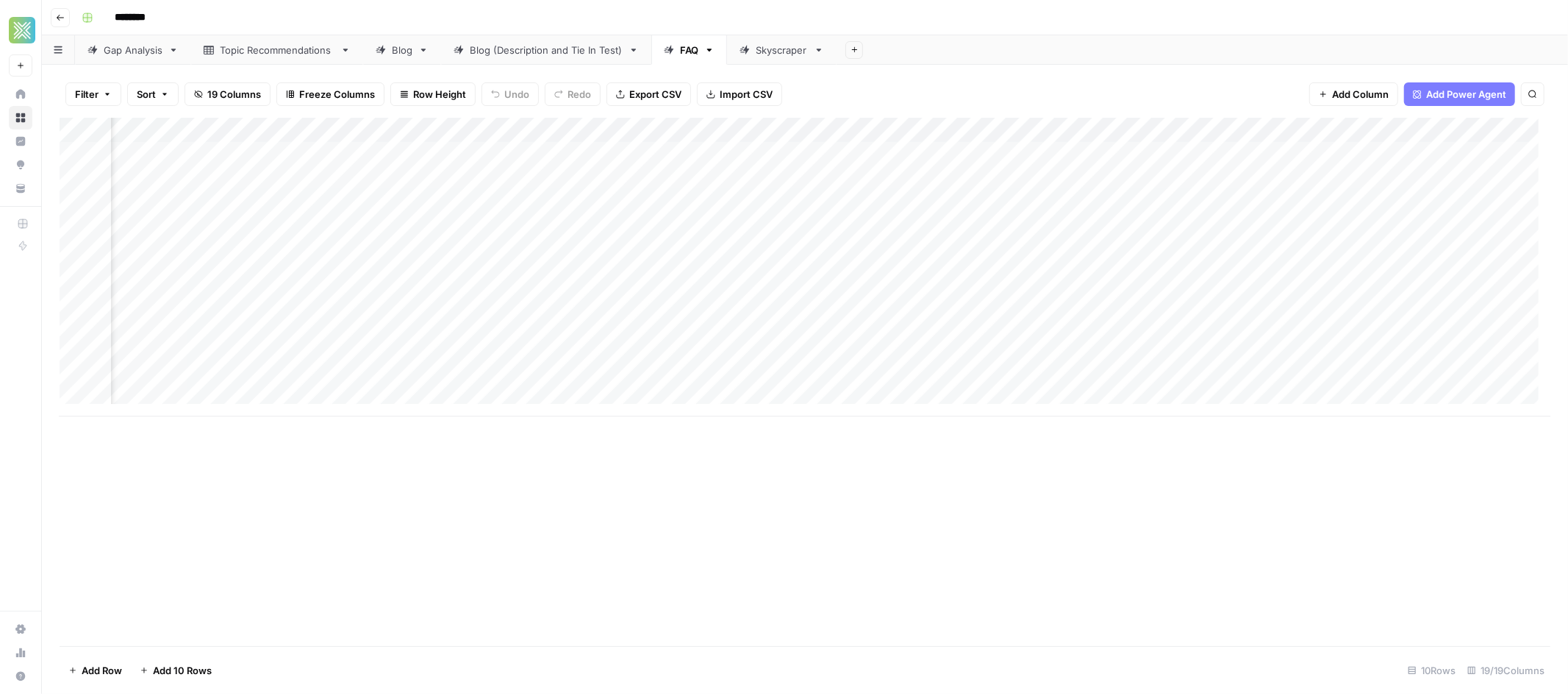
scroll to position [0, 1144]
click at [1047, 177] on div "Add Column" at bounding box center [806, 267] width 1491 height 299
click at [1100, 178] on div "Add Column" at bounding box center [806, 267] width 1491 height 299
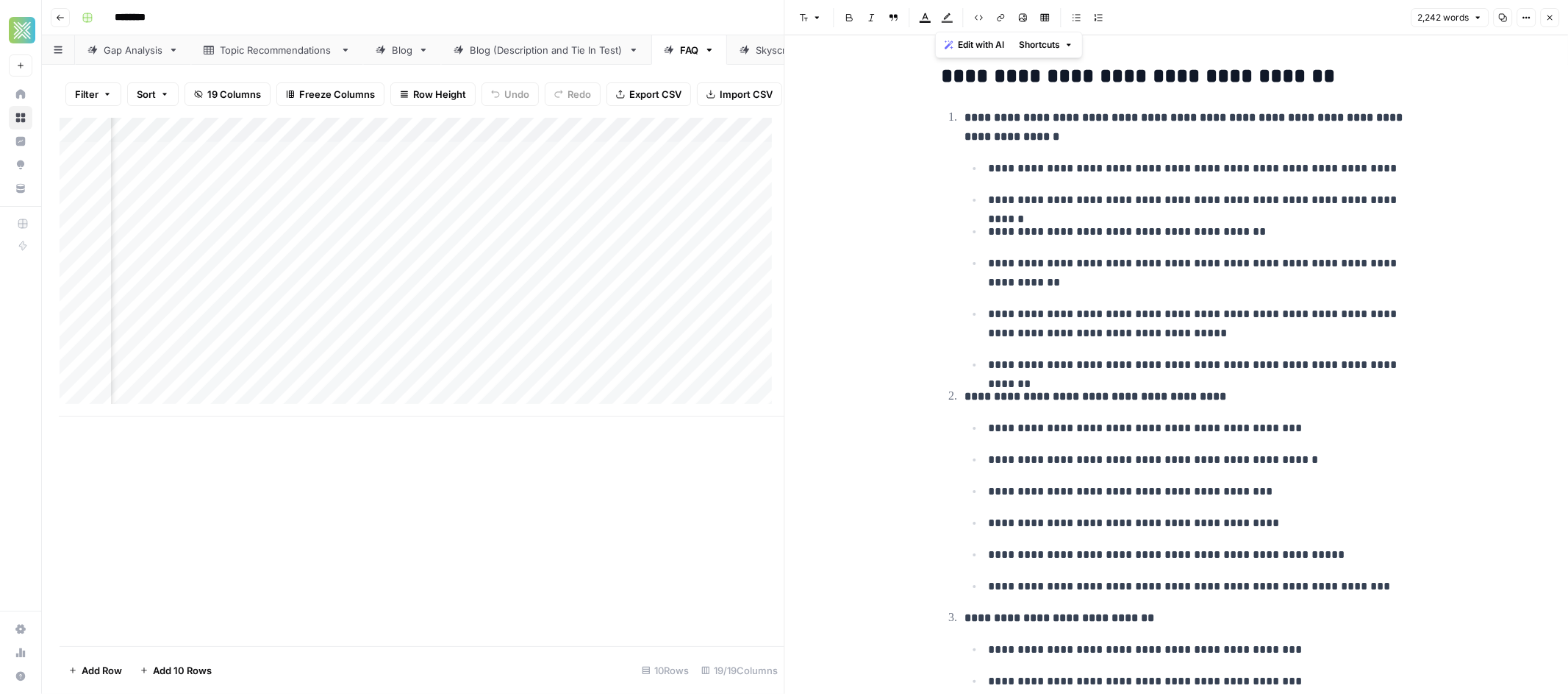
drag, startPoint x: 1204, startPoint y: 182, endPoint x: 828, endPoint y: 85, distance: 388.3
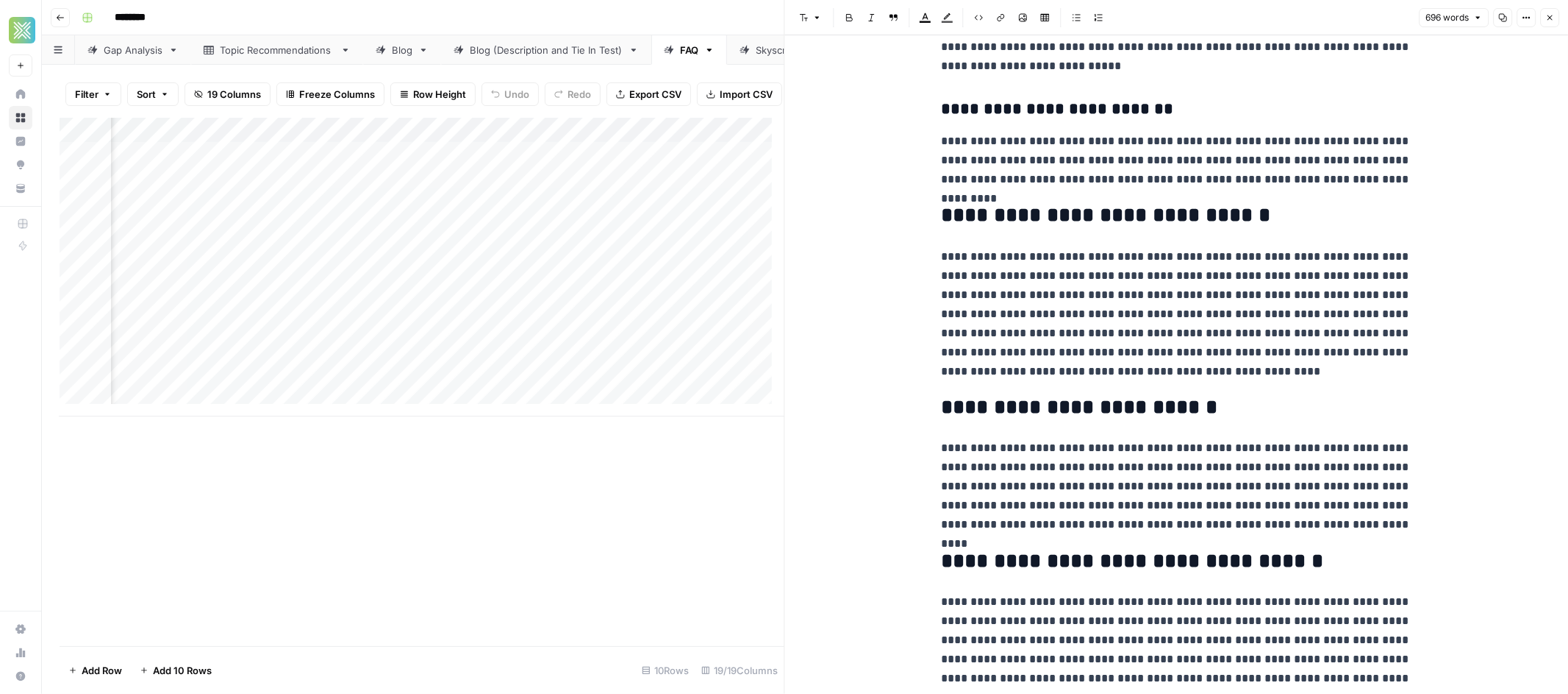
scroll to position [1182, 0]
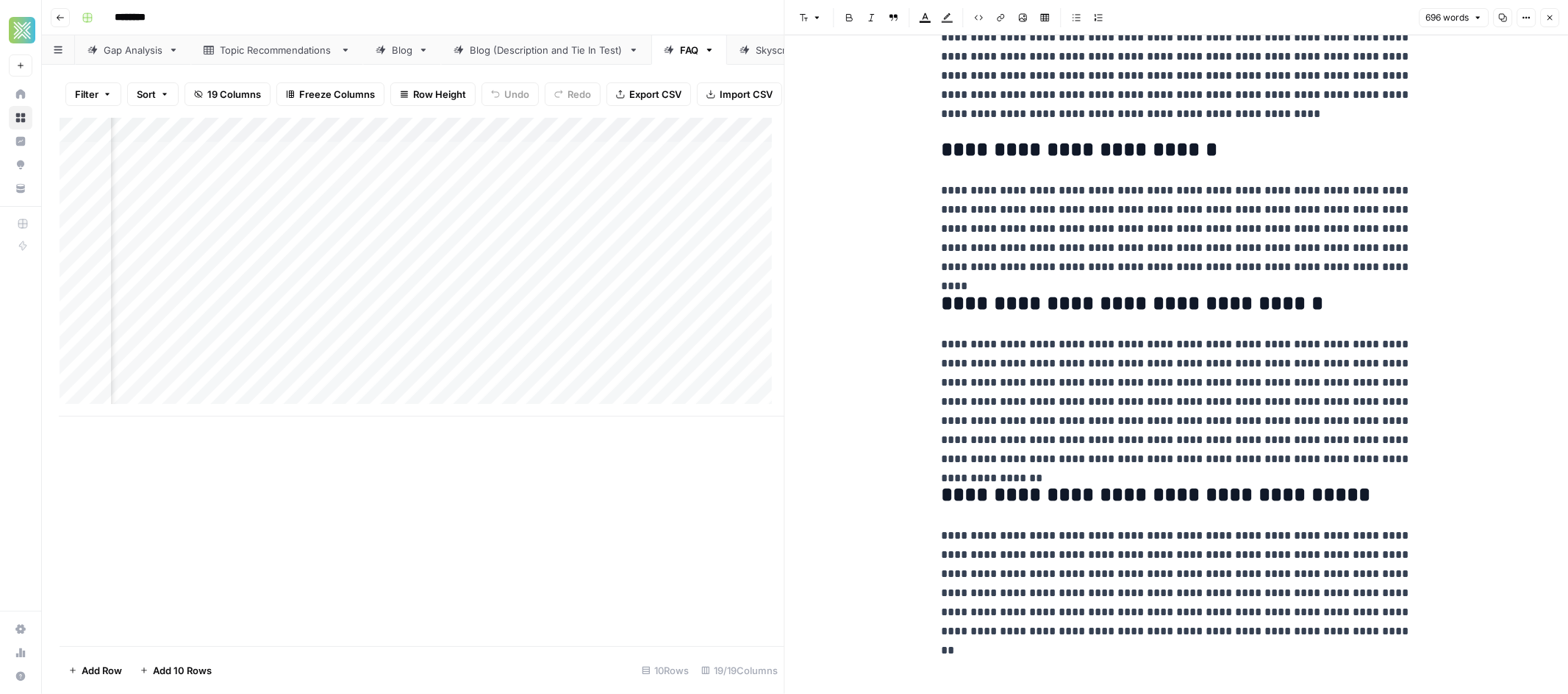
click at [1305, 628] on p "**********" at bounding box center [1176, 583] width 470 height 114
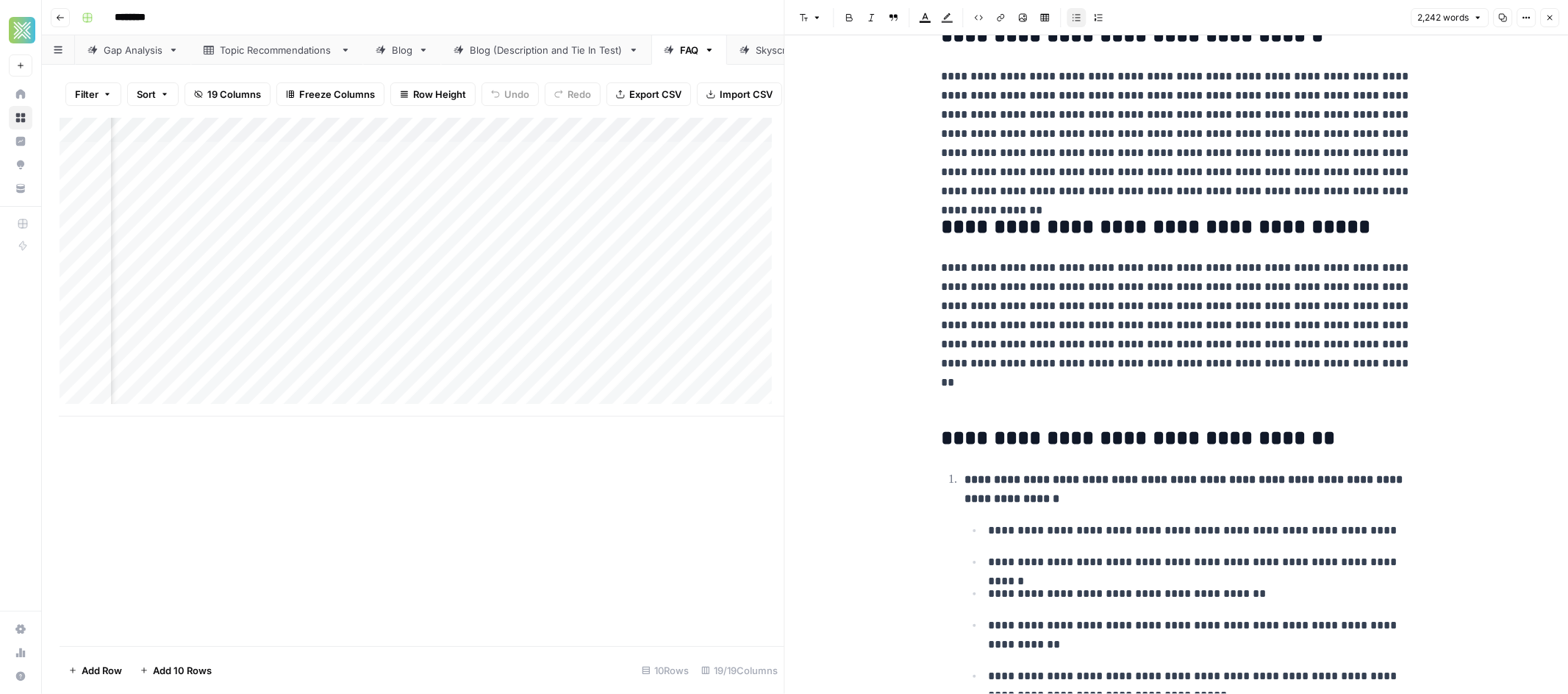
scroll to position [1519, 0]
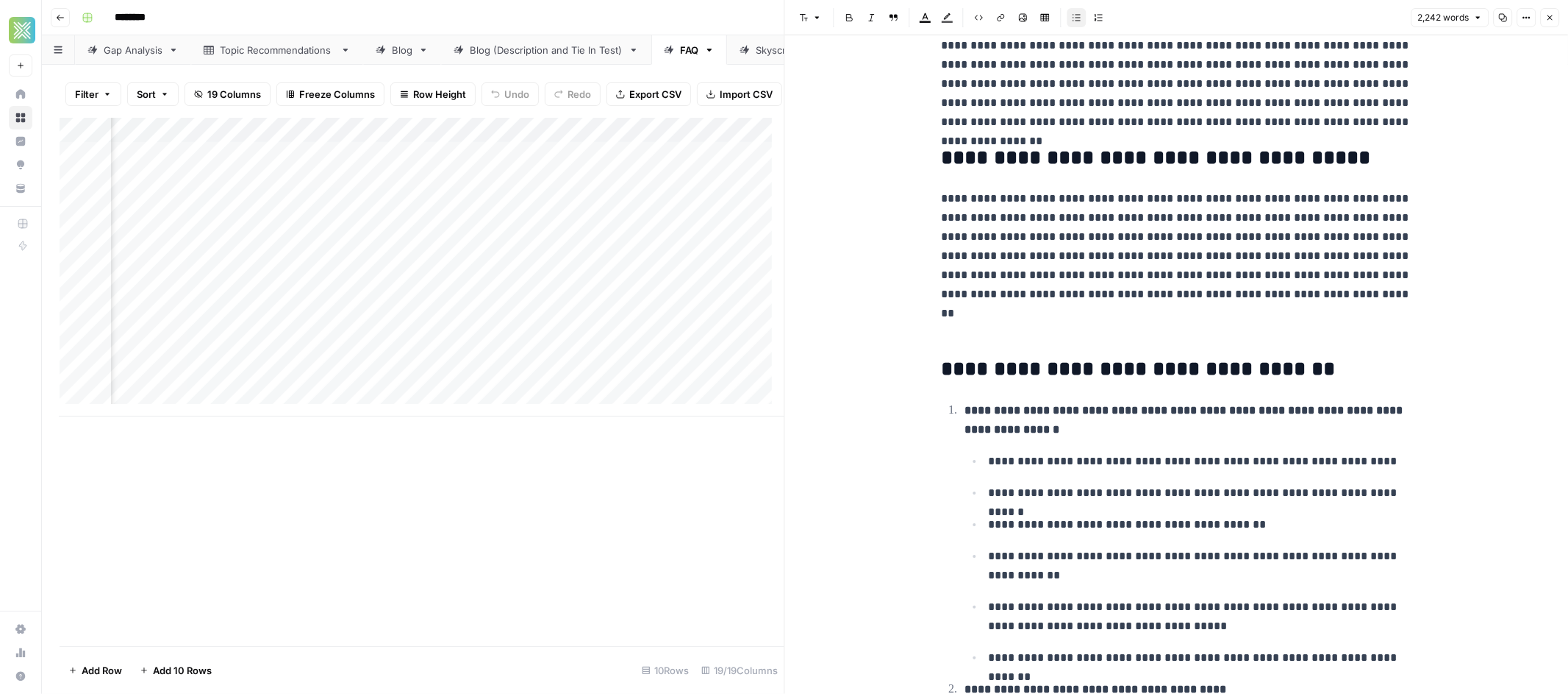
click at [1011, 334] on p "**********" at bounding box center [1176, 266] width 470 height 153
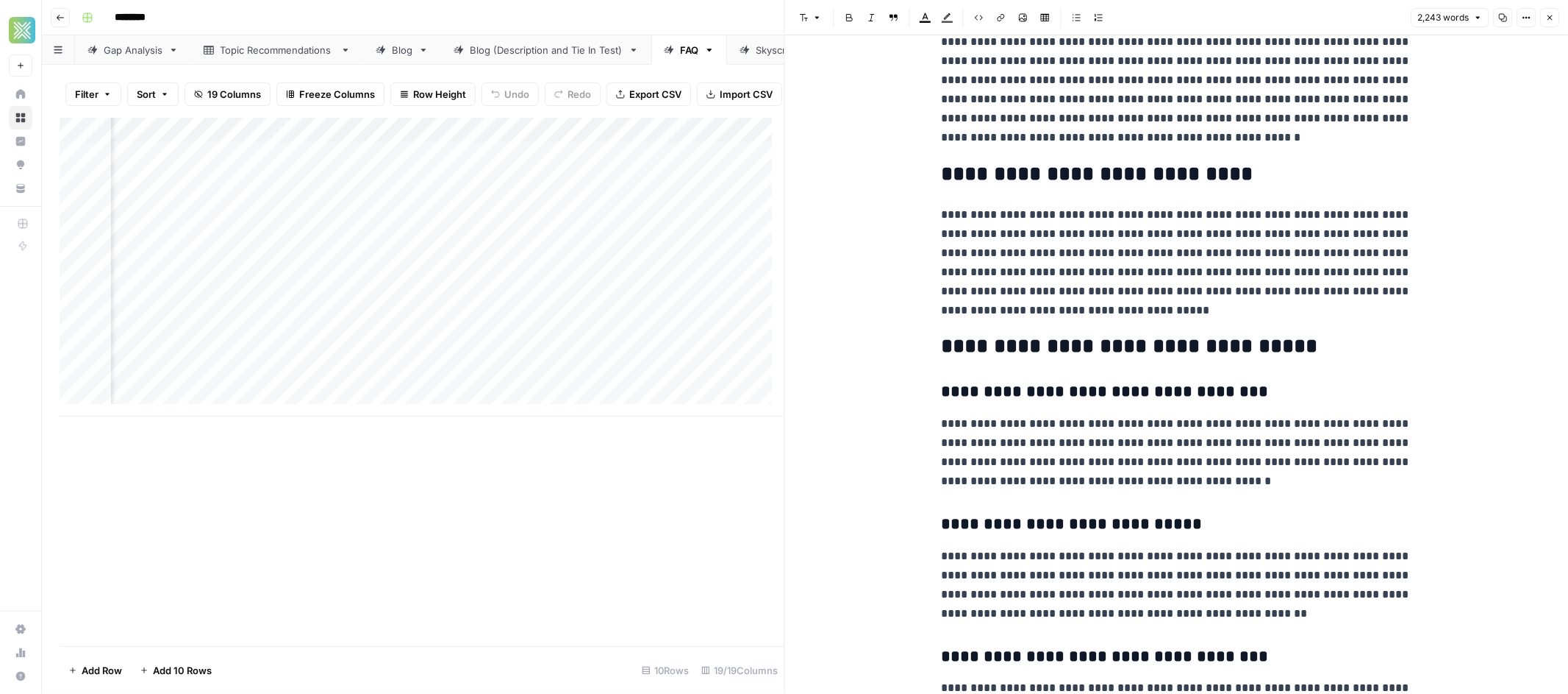
scroll to position [0, 0]
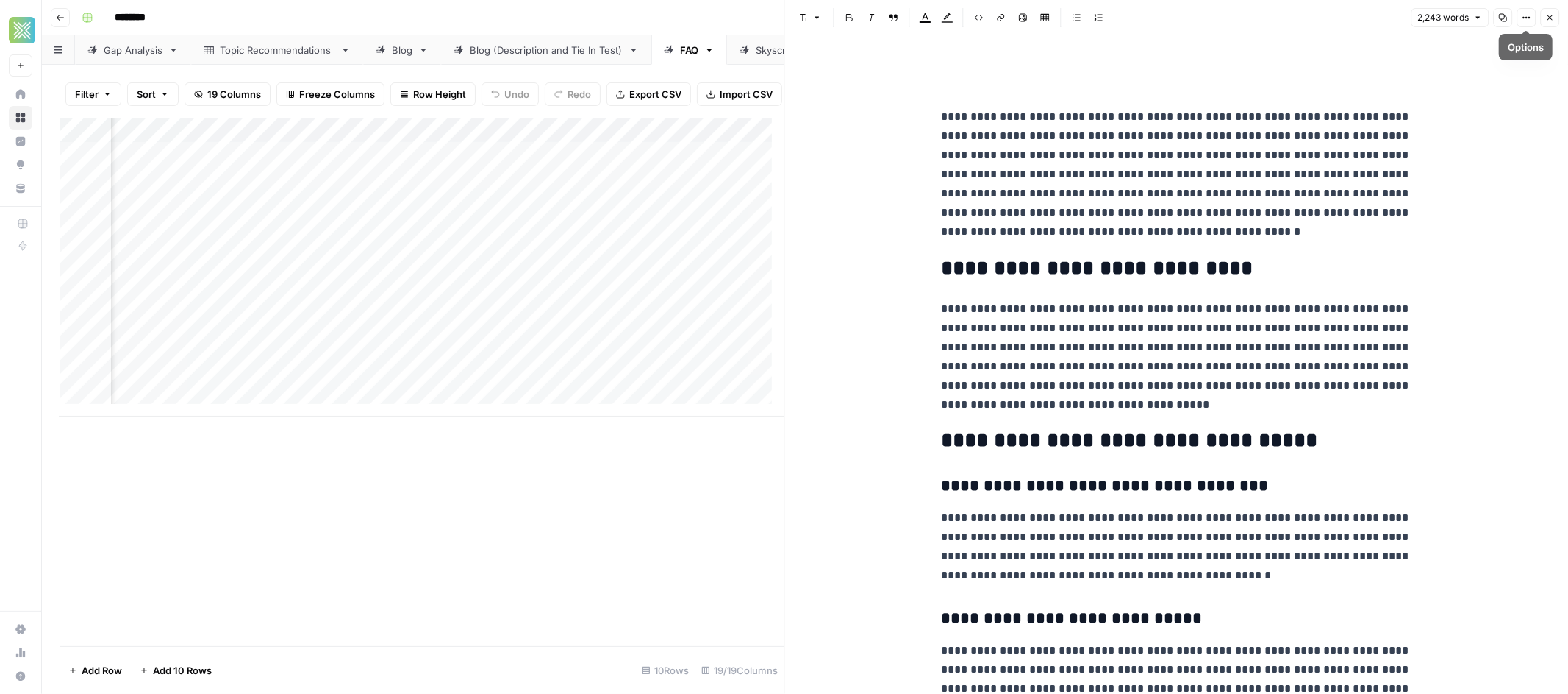
click at [1554, 18] on button "Close" at bounding box center [1550, 18] width 19 height 19
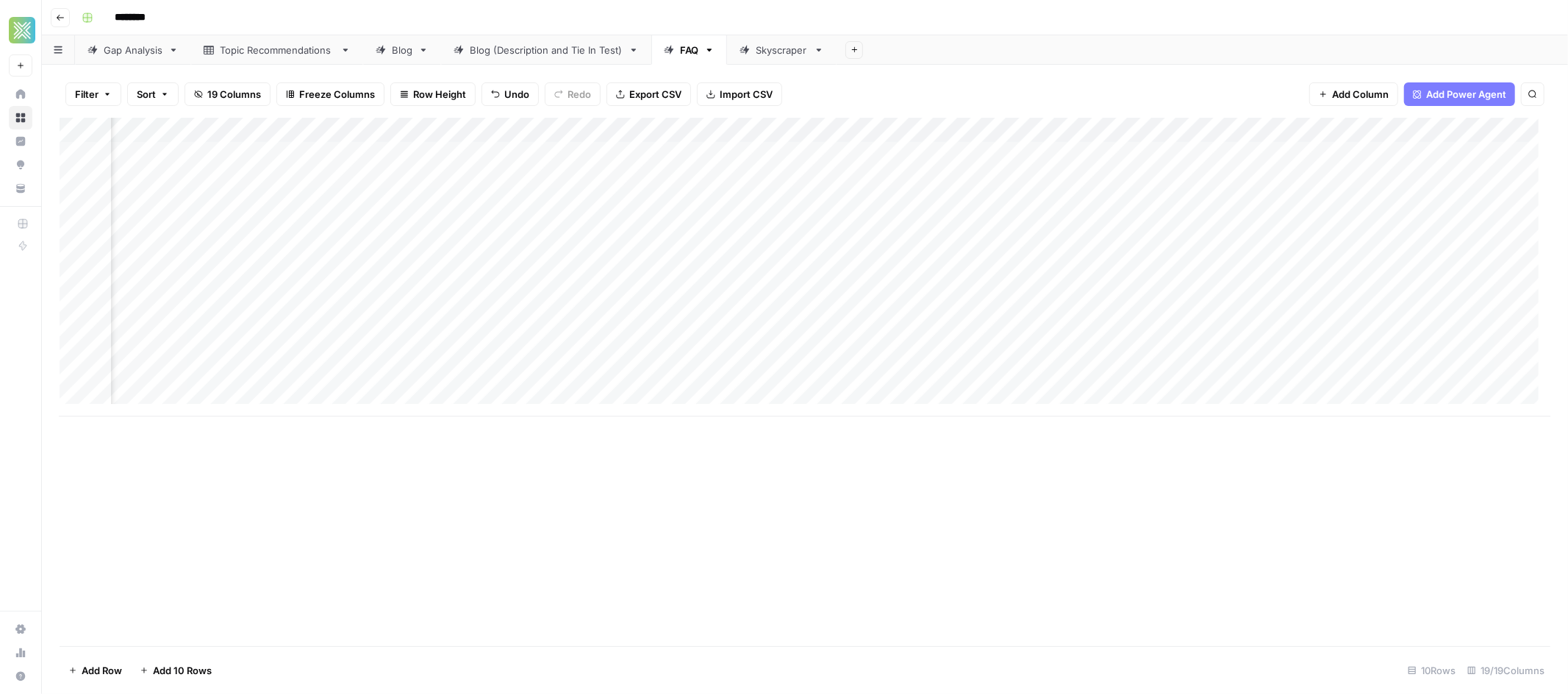
scroll to position [0, 1612]
drag, startPoint x: 1101, startPoint y: 164, endPoint x: 1093, endPoint y: 160, distance: 8.9
click at [1101, 164] on div "Add Column" at bounding box center [806, 267] width 1491 height 299
click at [1049, 180] on div "Add Column" at bounding box center [806, 267] width 1491 height 299
click at [1233, 182] on div "Add Column" at bounding box center [806, 267] width 1491 height 299
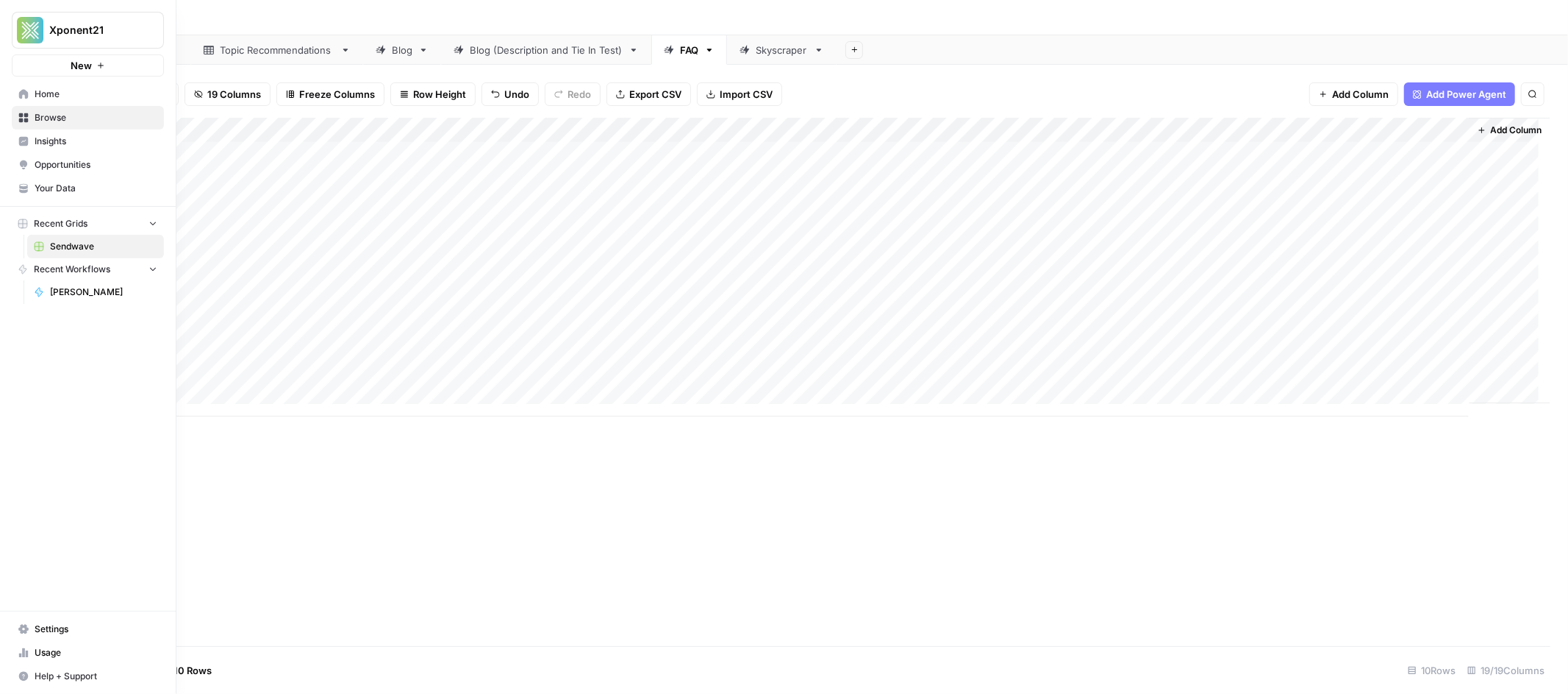
click at [91, 188] on span "Your Data" at bounding box center [95, 188] width 122 height 13
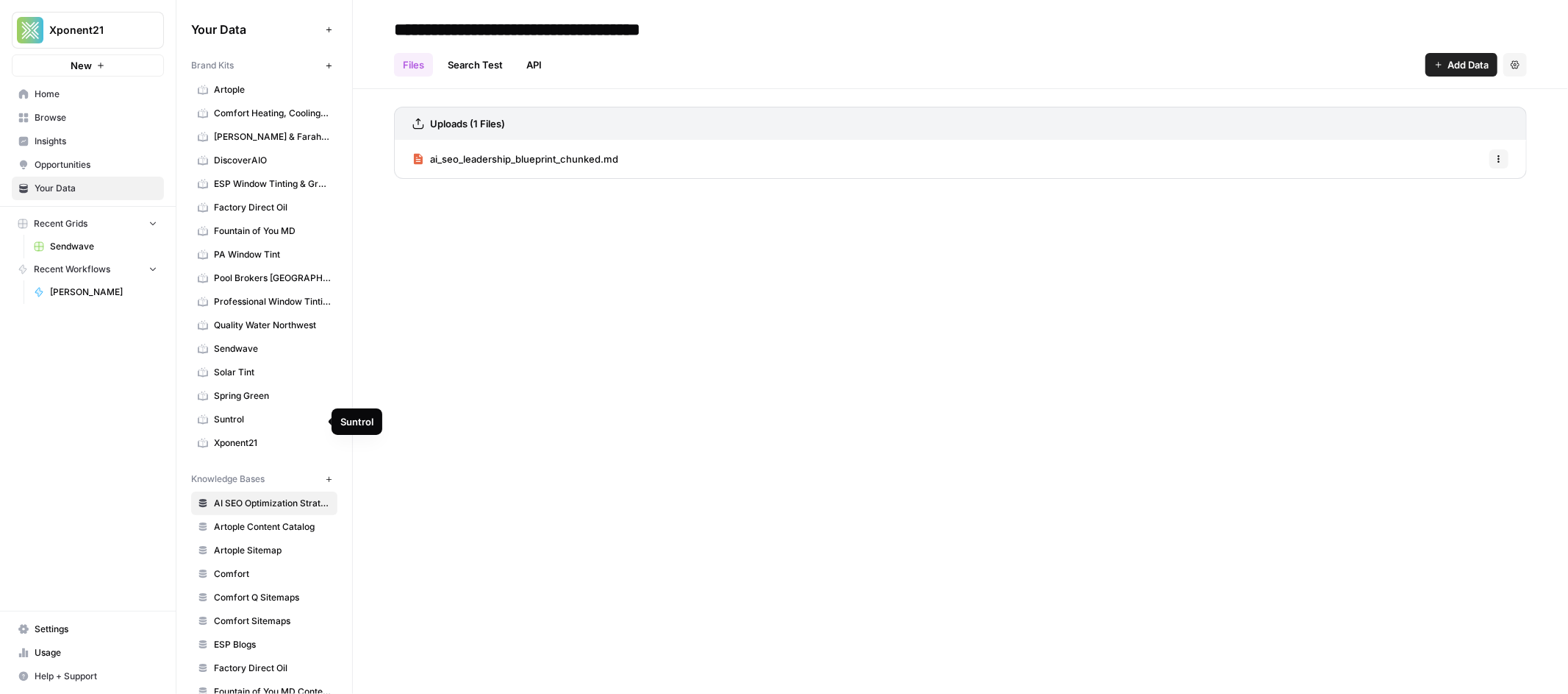
click at [247, 358] on link "Sendwave" at bounding box center [264, 348] width 146 height 24
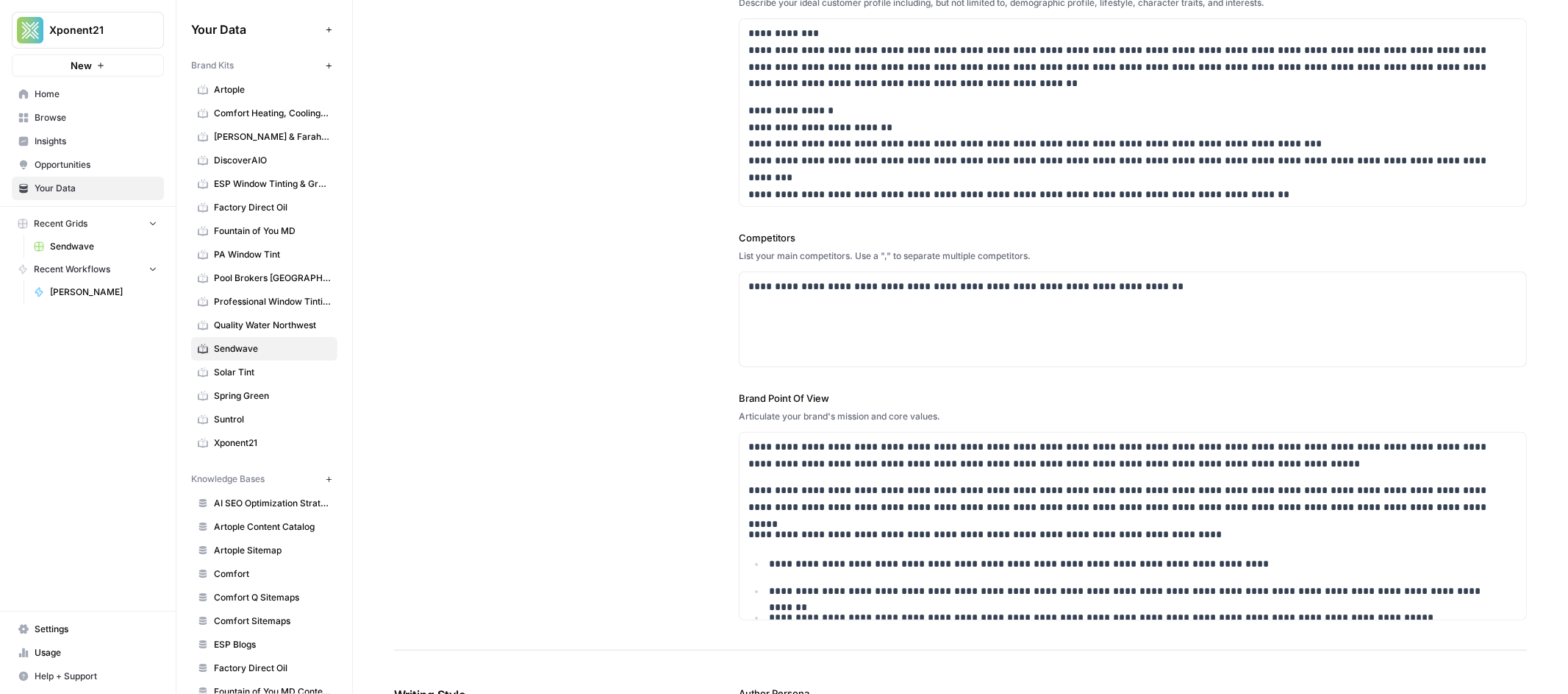
scroll to position [391, 0]
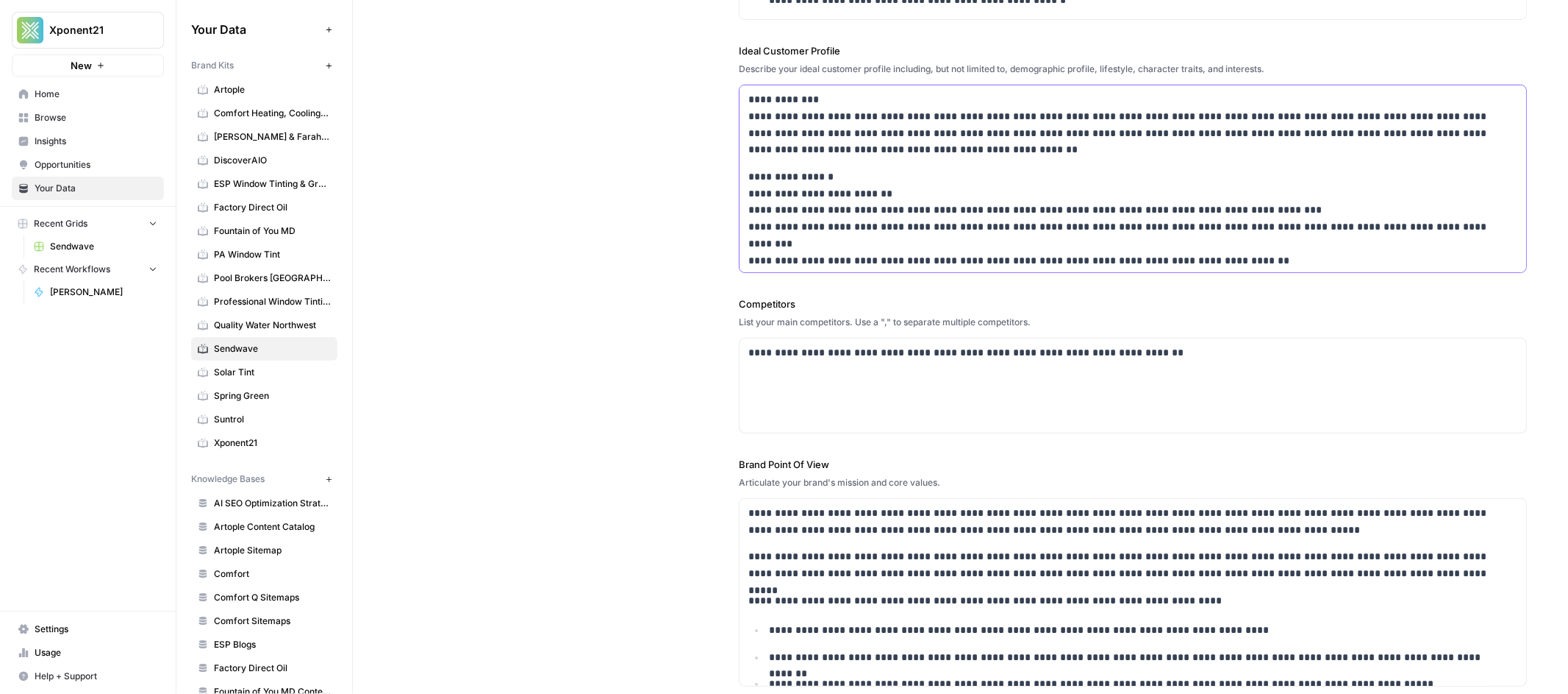
click at [966, 258] on p "**********" at bounding box center [1122, 269] width 747 height 201
click at [628, 242] on div "**********" at bounding box center [961, 192] width 1133 height 1048
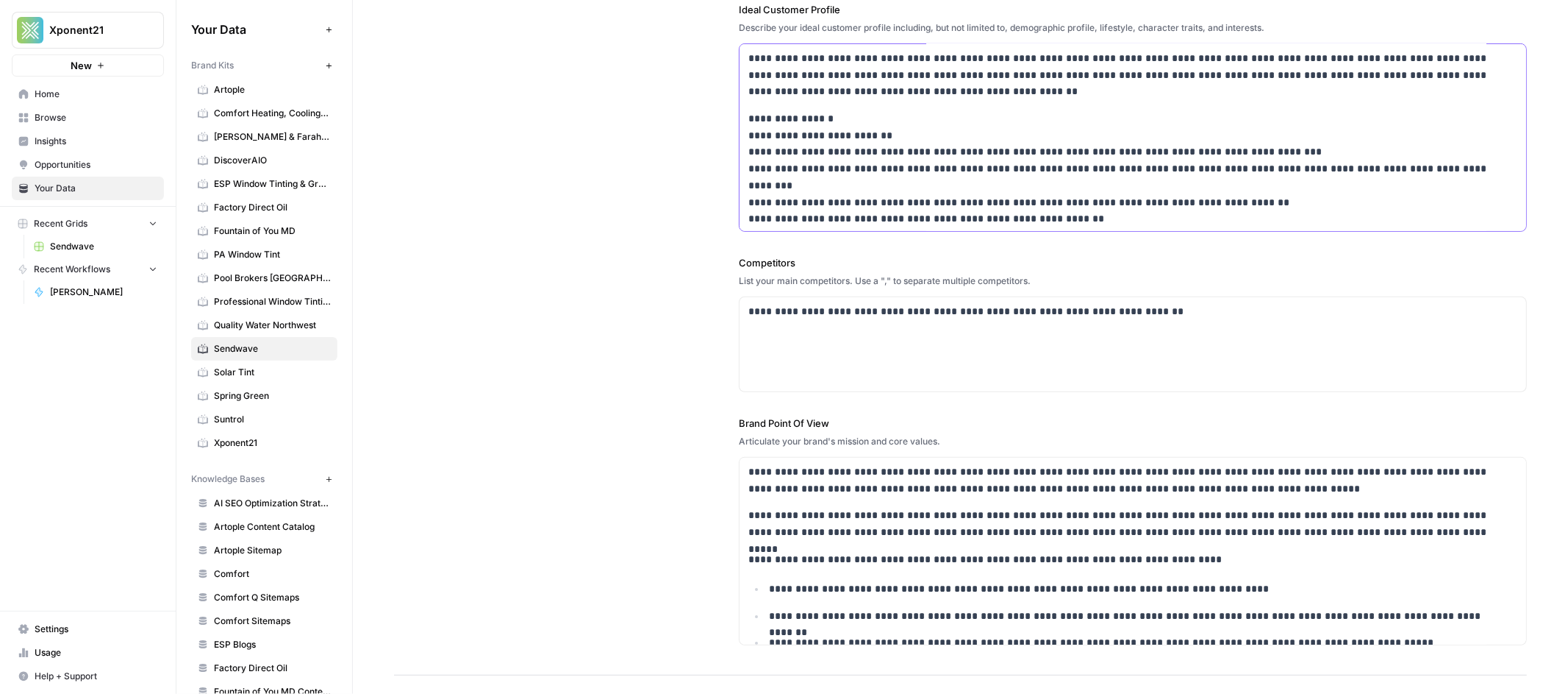
scroll to position [12, 0]
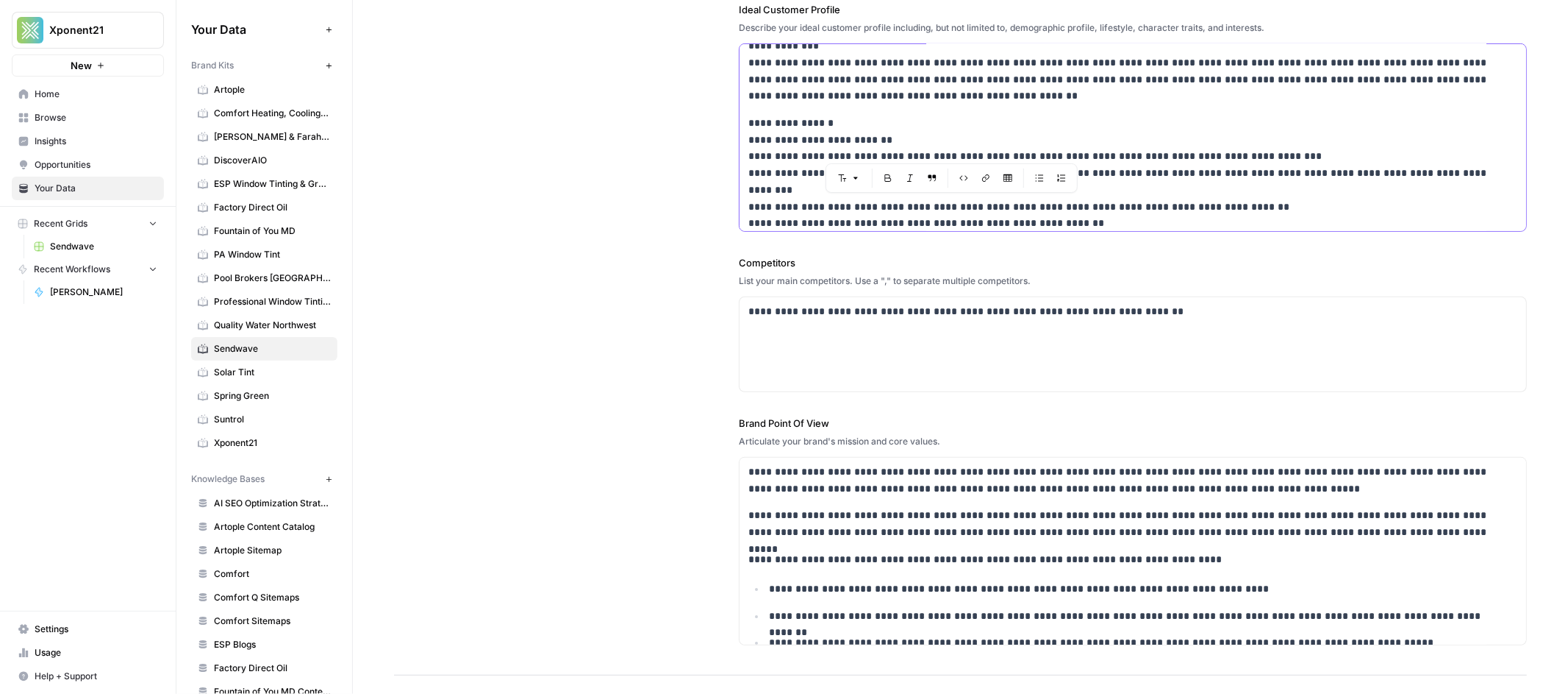
drag, startPoint x: 1067, startPoint y: 216, endPoint x: 853, endPoint y: 203, distance: 214.4
click at [853, 203] on p "**********" at bounding box center [1122, 215] width 747 height 201
copy p "**********"
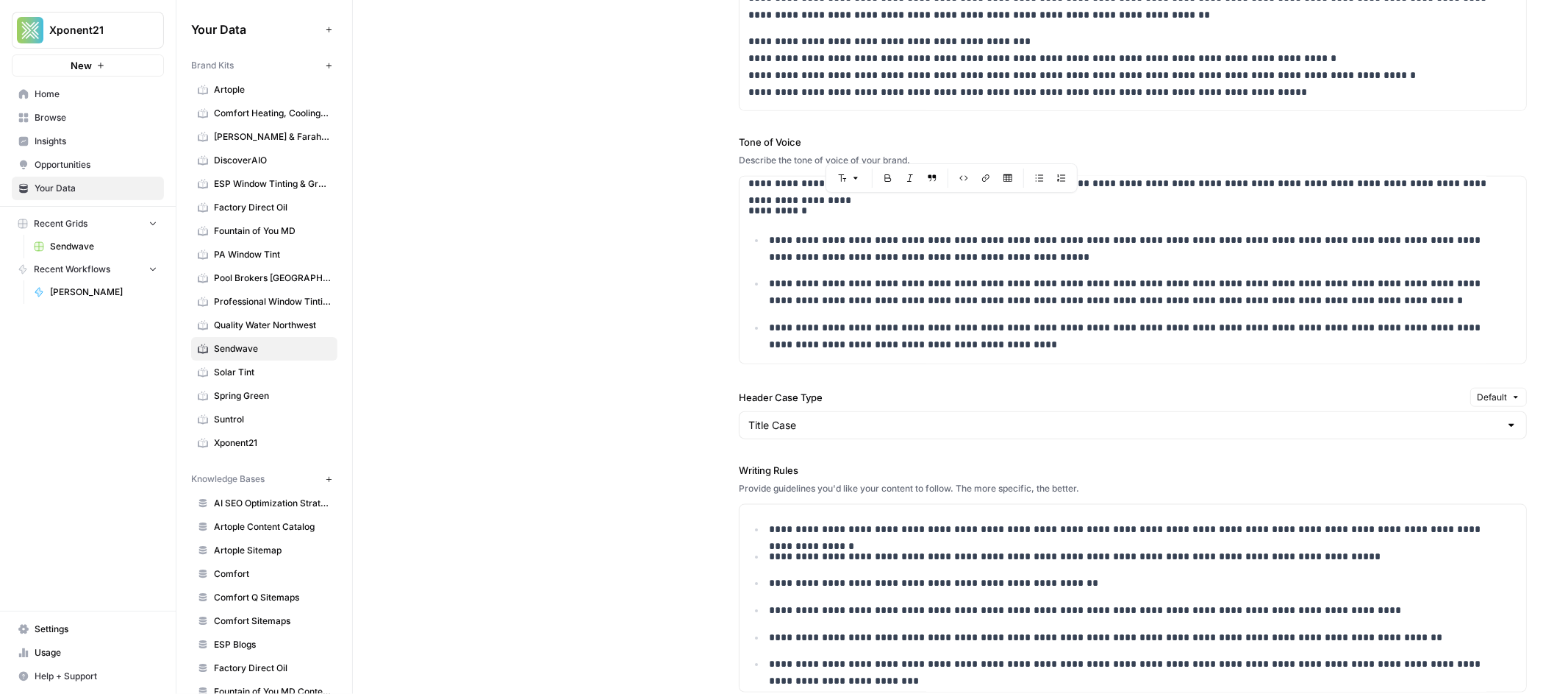
scroll to position [1305, 0]
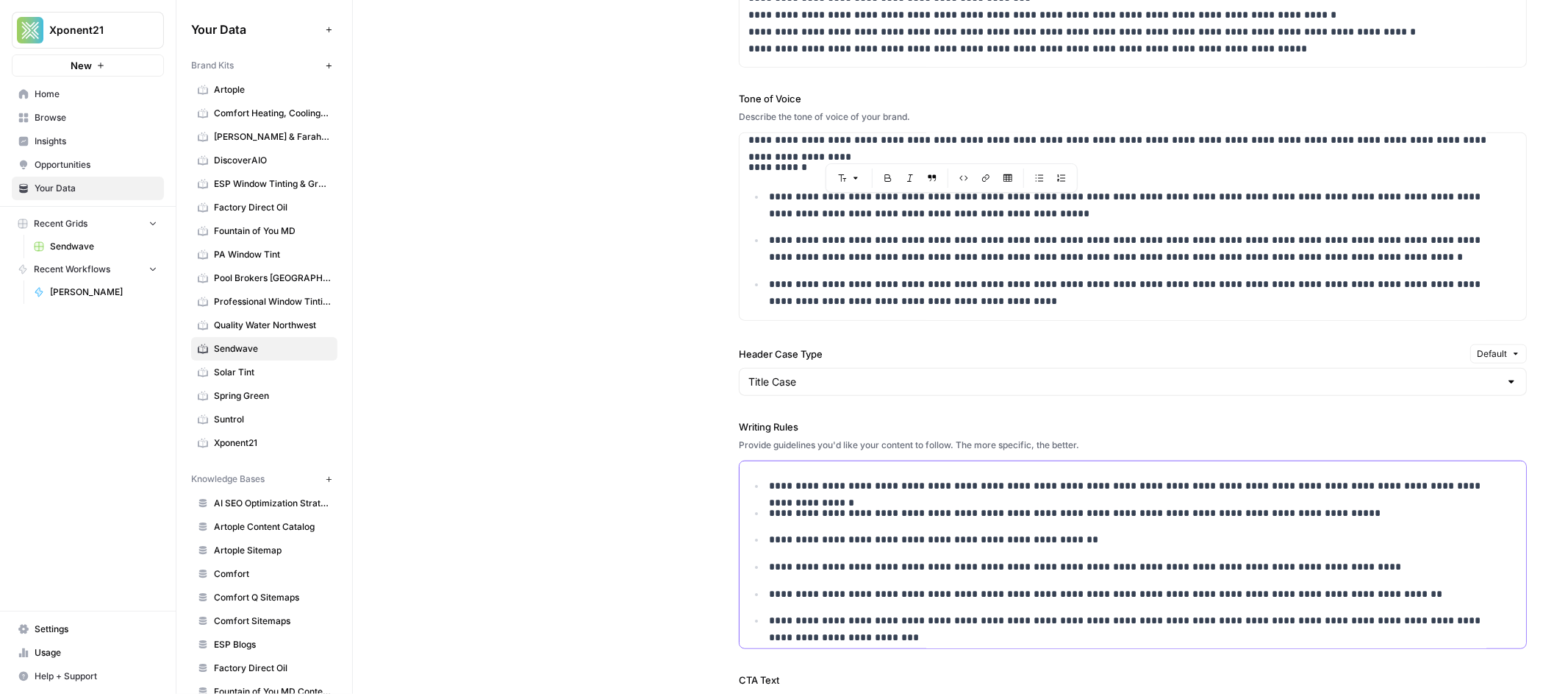
click at [839, 642] on p "**********" at bounding box center [1133, 629] width 727 height 33
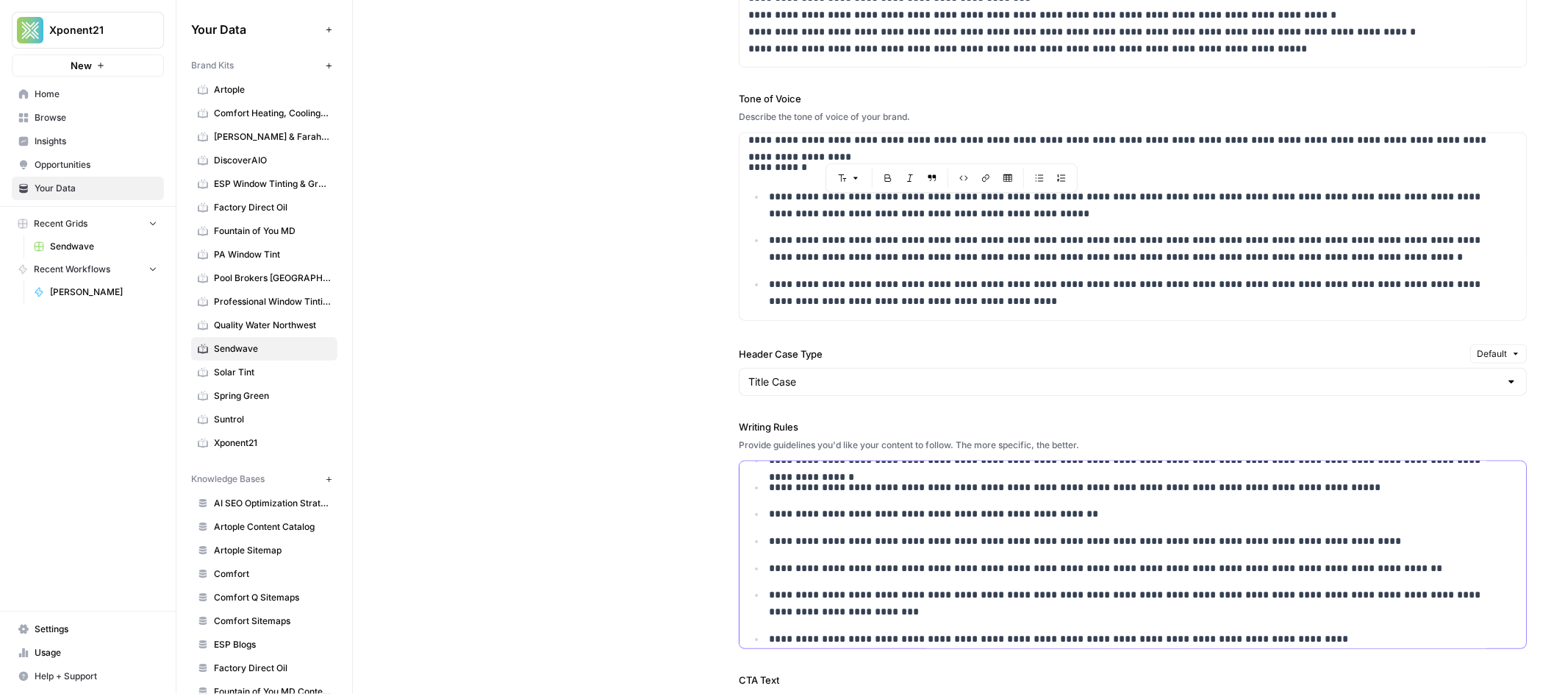
click at [1068, 635] on p "**********" at bounding box center [1133, 639] width 727 height 17
click at [1273, 640] on p "**********" at bounding box center [1133, 639] width 727 height 17
click at [666, 324] on div "**********" at bounding box center [961, 336] width 1133 height 1055
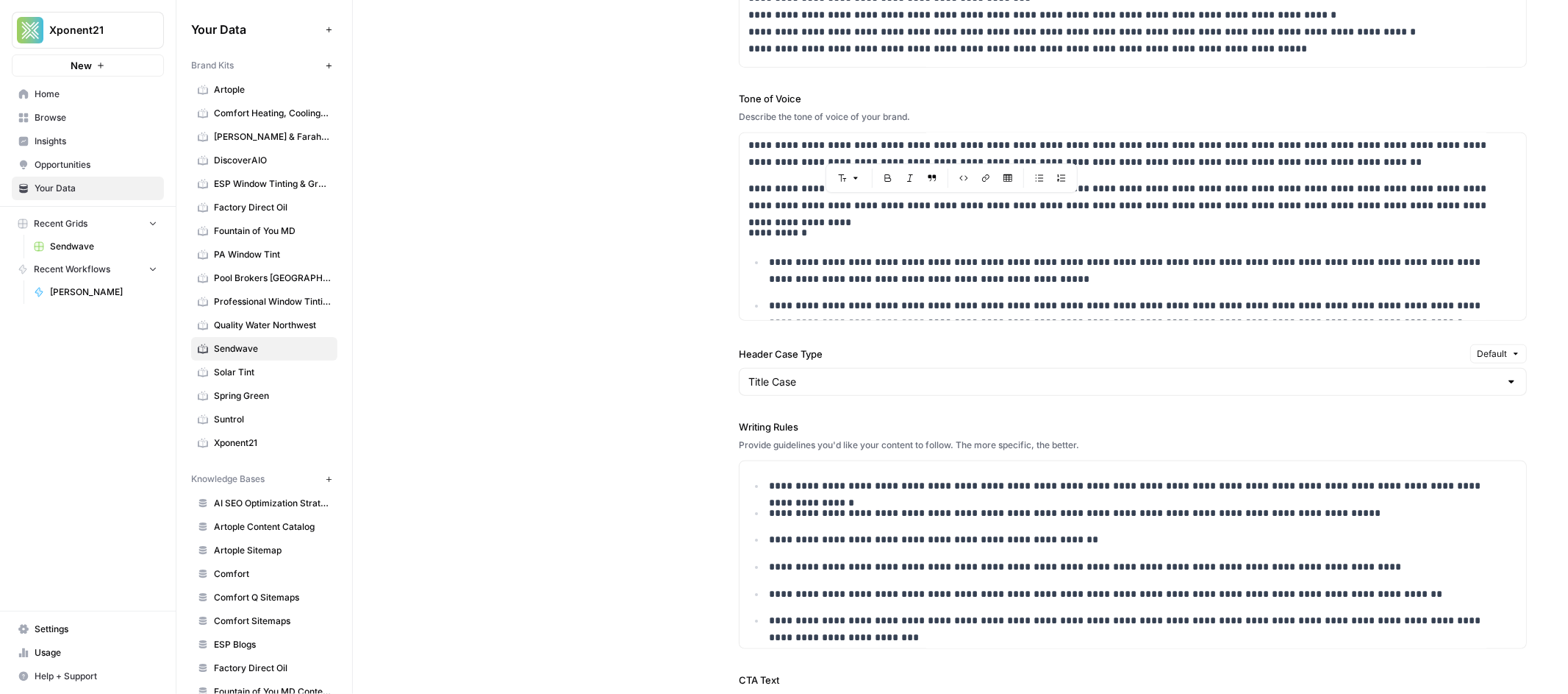
scroll to position [0, 0]
